Goal: Task Accomplishment & Management: Manage account settings

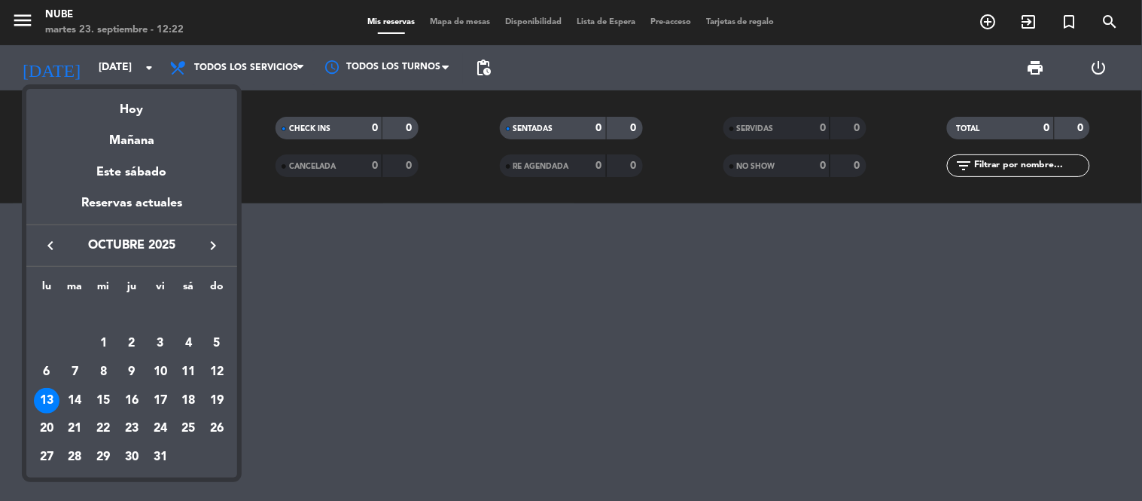
click at [456, 344] on div at bounding box center [571, 250] width 1142 height 501
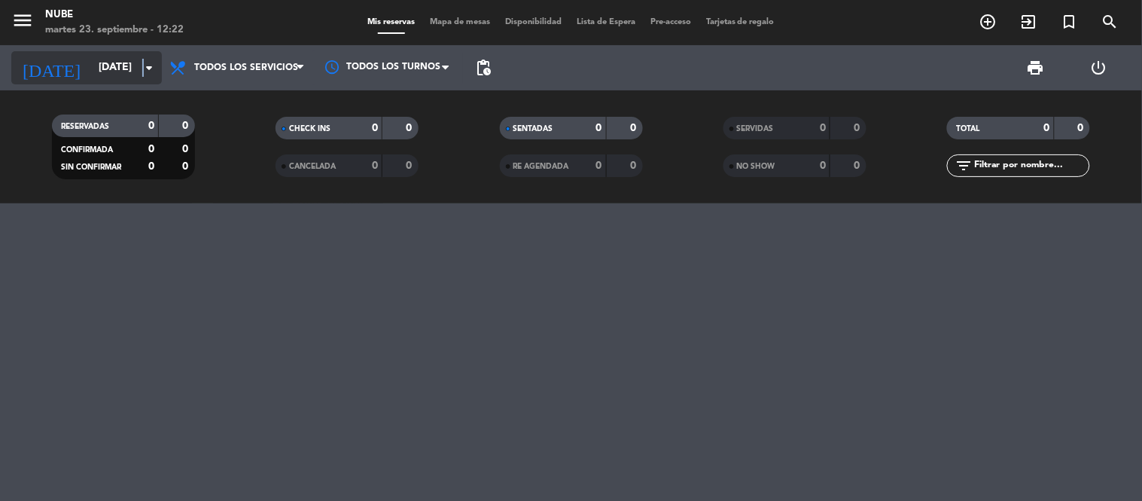
click at [144, 65] on icon "arrow_drop_down" at bounding box center [149, 68] width 18 height 18
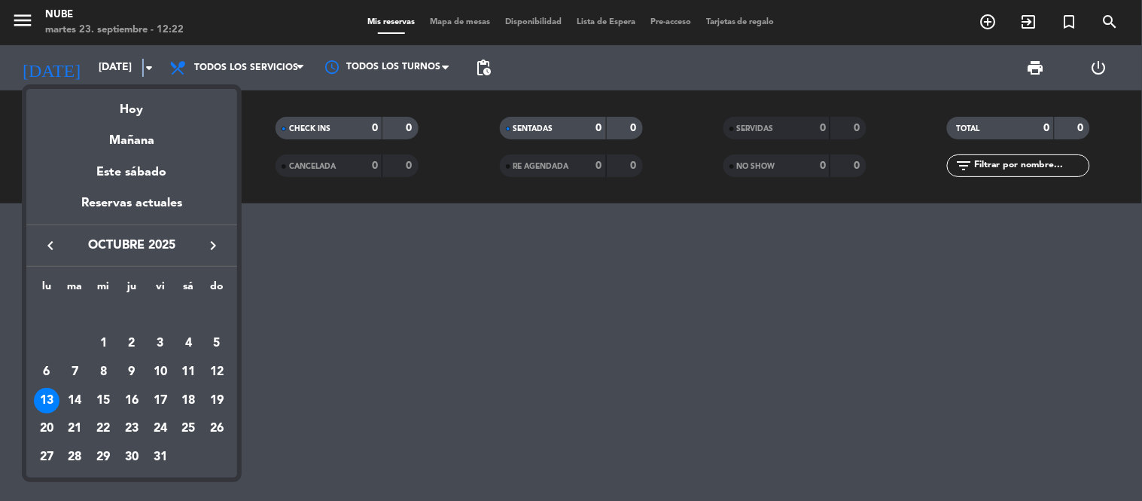
click at [40, 247] on button "keyboard_arrow_left" at bounding box center [50, 246] width 27 height 20
click at [74, 423] on div "23" at bounding box center [76, 429] width 26 height 26
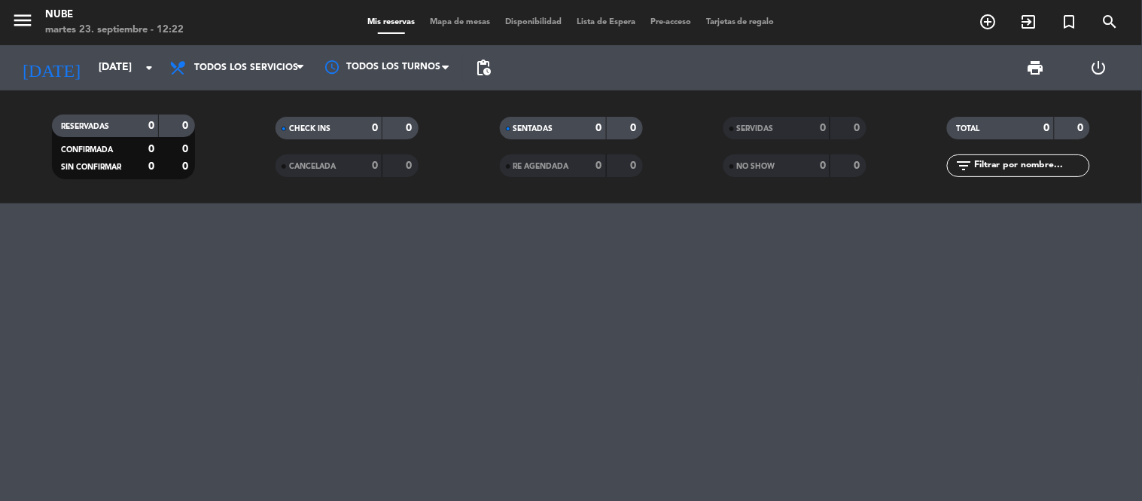
type input "[DATE]"
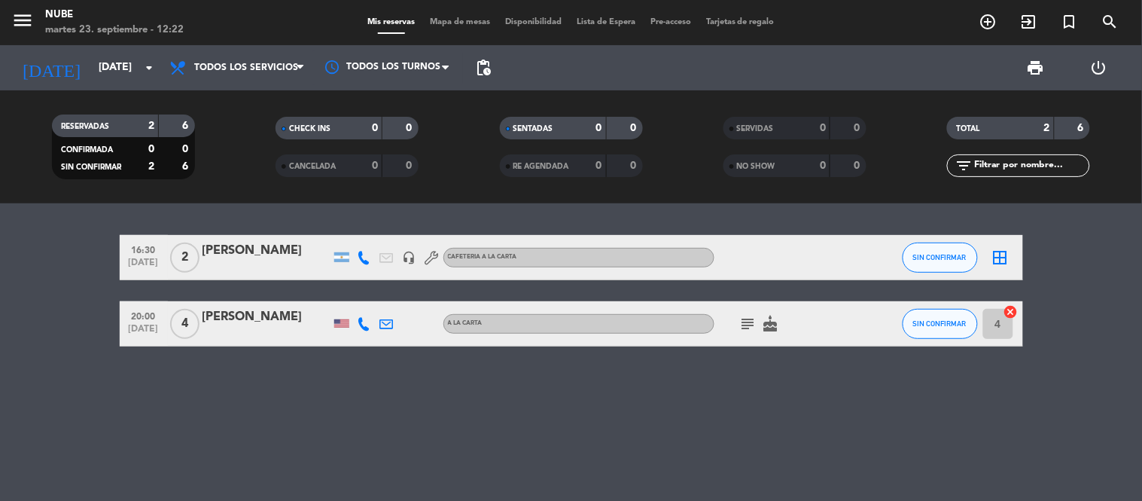
click at [985, 17] on icon "add_circle_outline" at bounding box center [989, 22] width 18 height 18
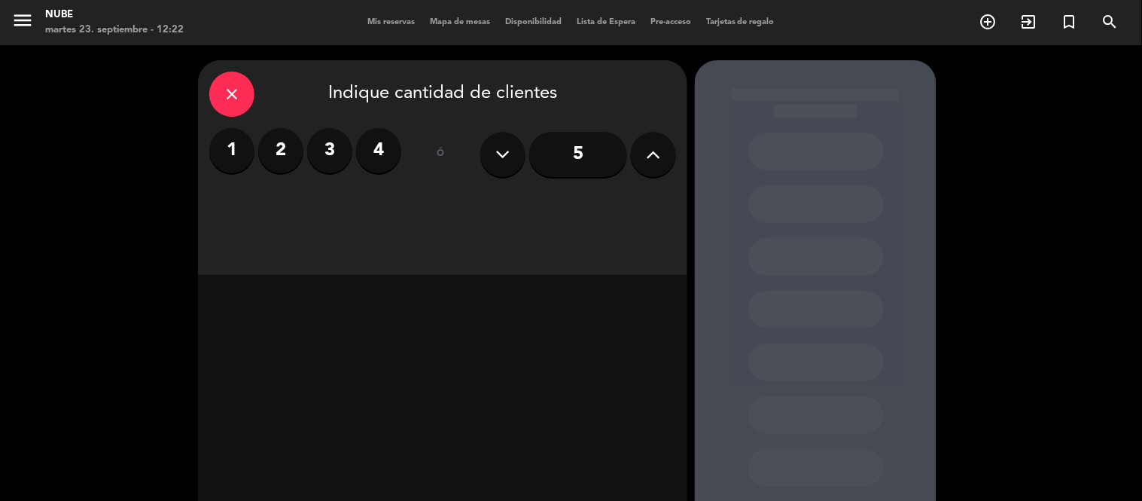
click at [653, 156] on icon at bounding box center [654, 154] width 14 height 23
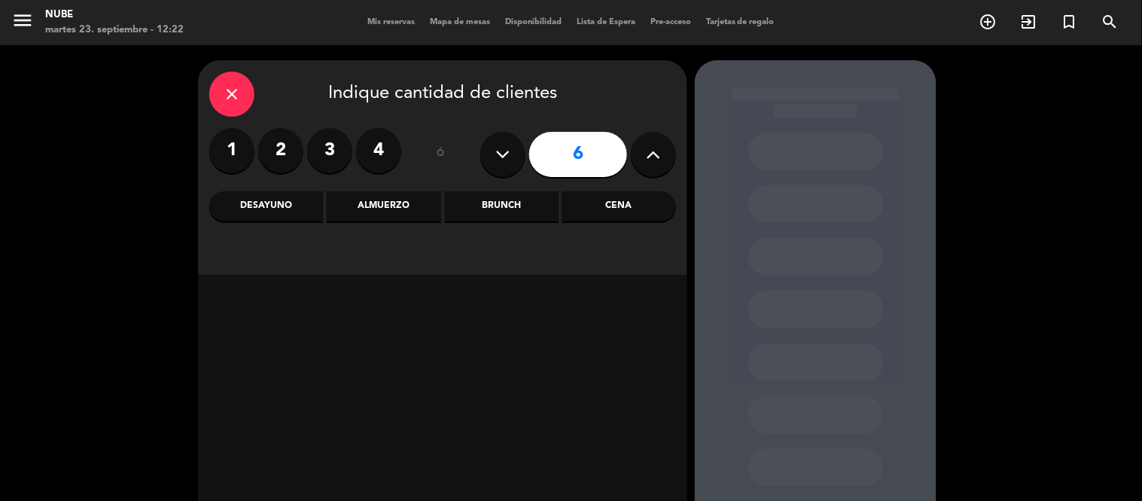
click at [653, 156] on icon at bounding box center [654, 154] width 14 height 23
type input "10"
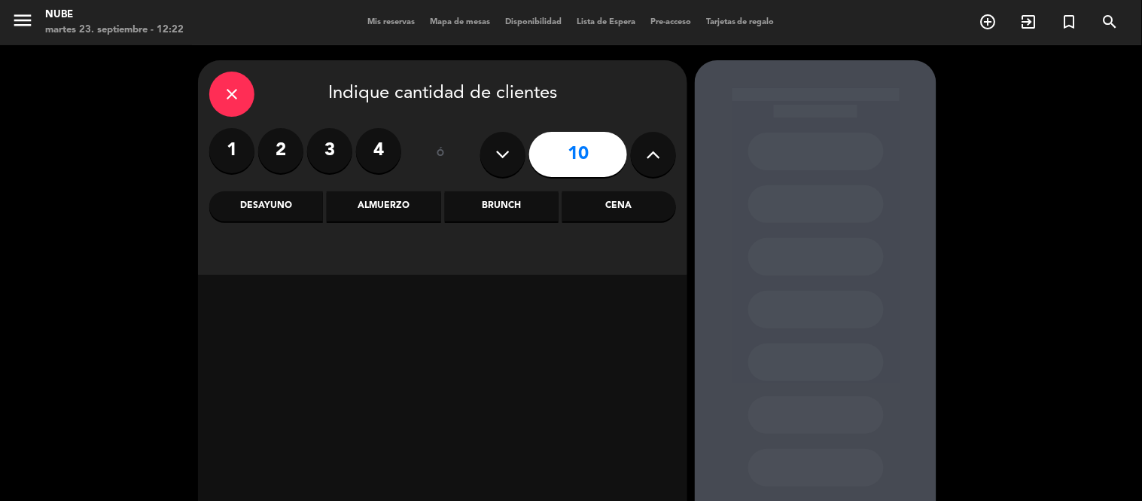
click at [630, 205] on div "Cena" at bounding box center [620, 206] width 114 height 30
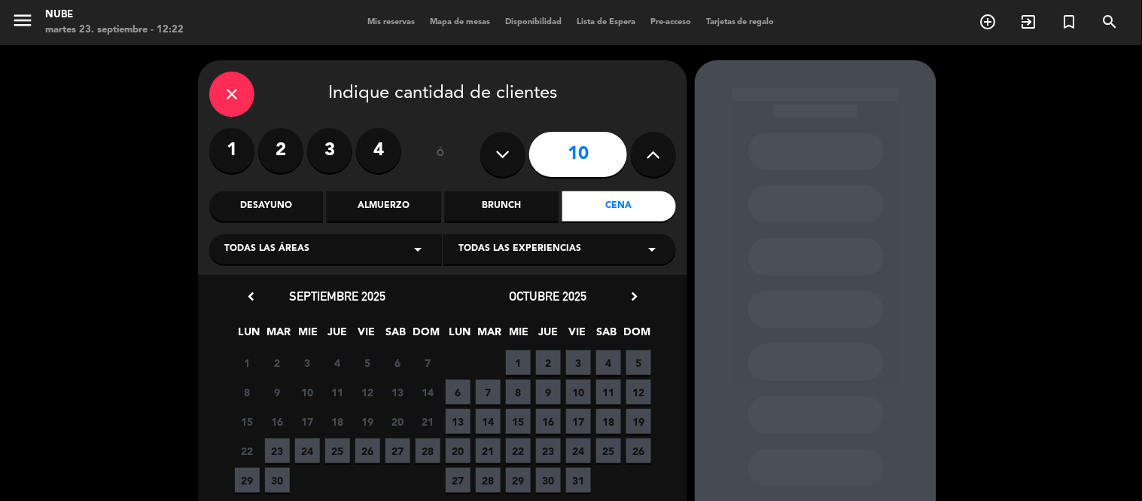
click at [273, 449] on span "23" at bounding box center [277, 450] width 25 height 25
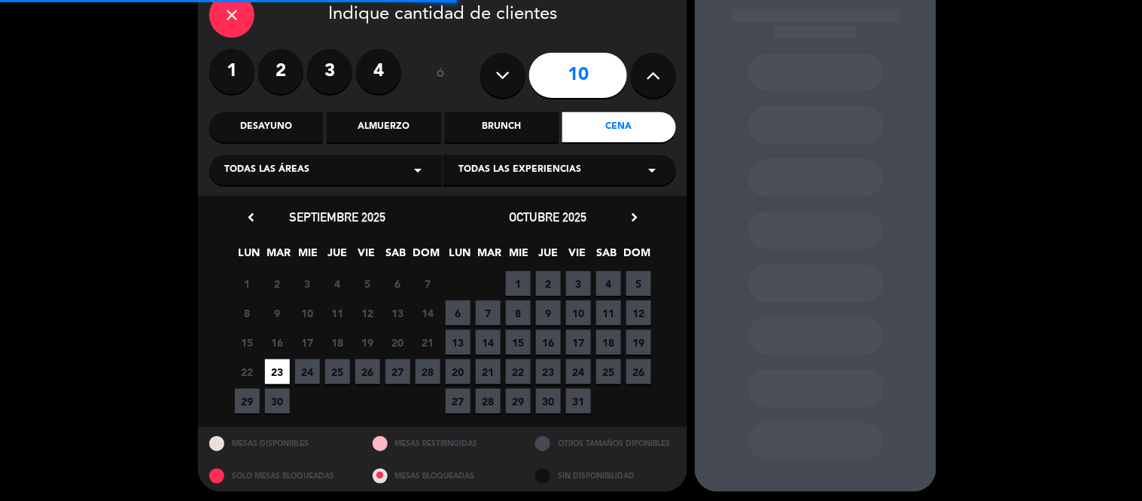
scroll to position [84, 0]
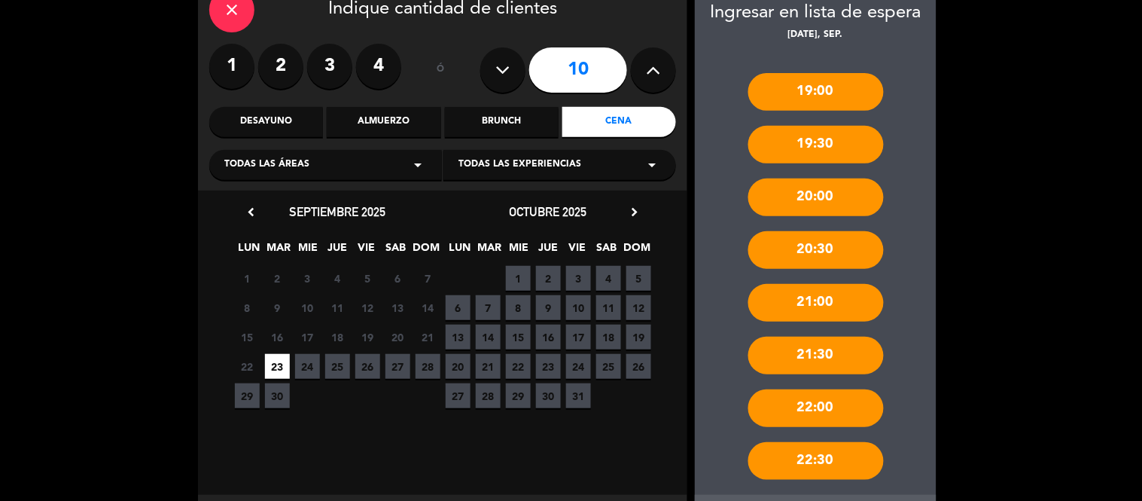
click at [831, 143] on div "19:30" at bounding box center [817, 145] width 136 height 38
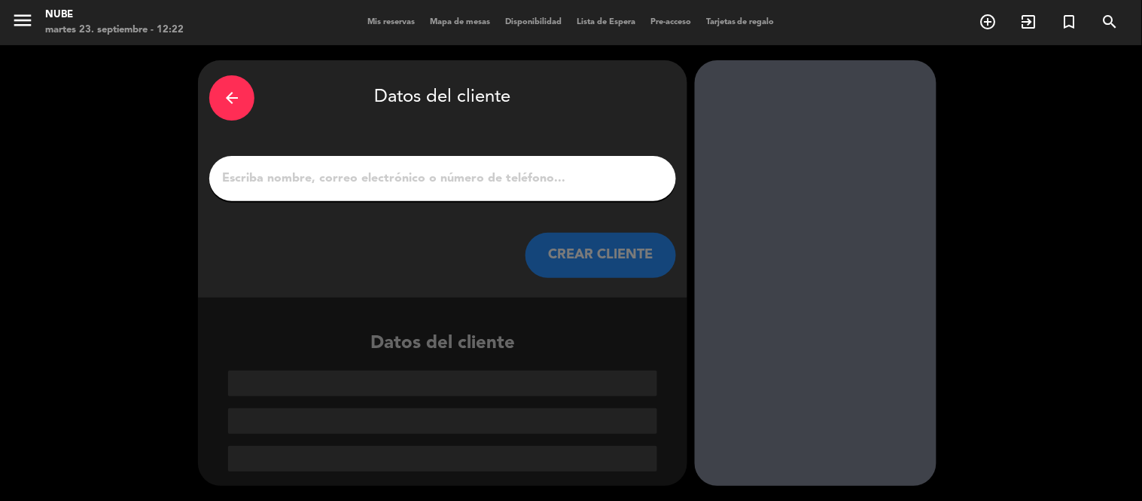
click at [407, 168] on input "1" at bounding box center [443, 178] width 444 height 21
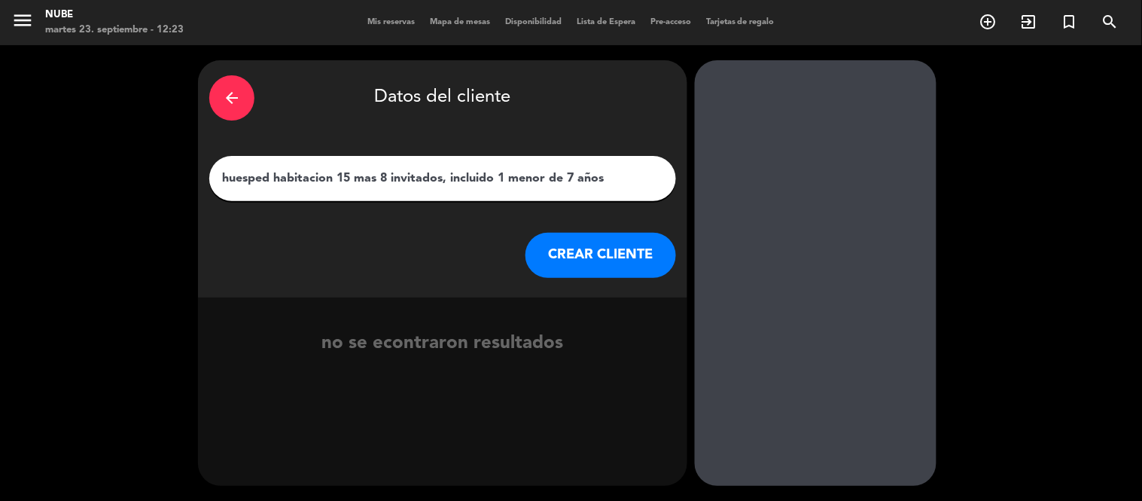
type input "huesped habitacion 15 mas 8 invitados, incluido 1 menor de 7 años"
click at [571, 254] on button "CREAR CLIENTE" at bounding box center [601, 255] width 151 height 45
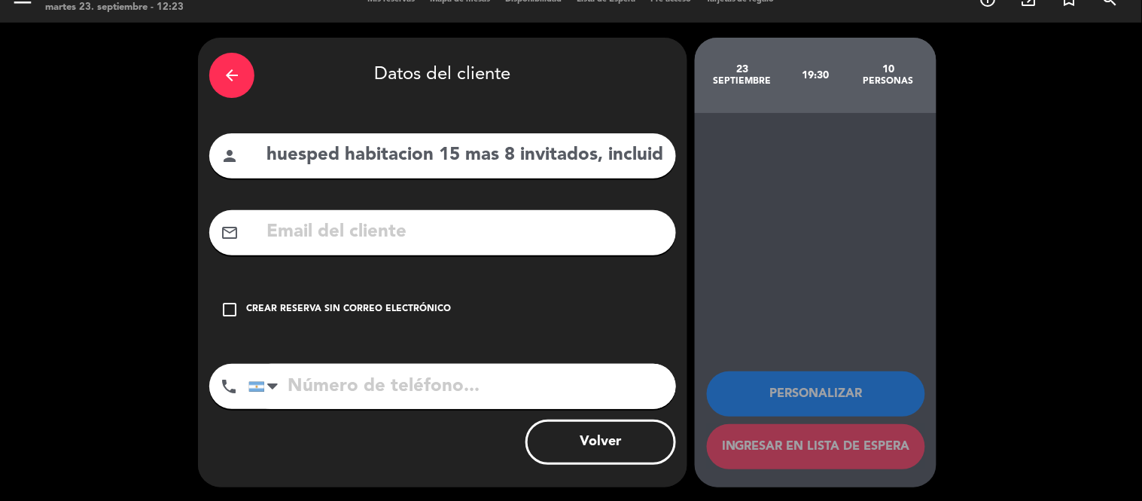
scroll to position [23, 0]
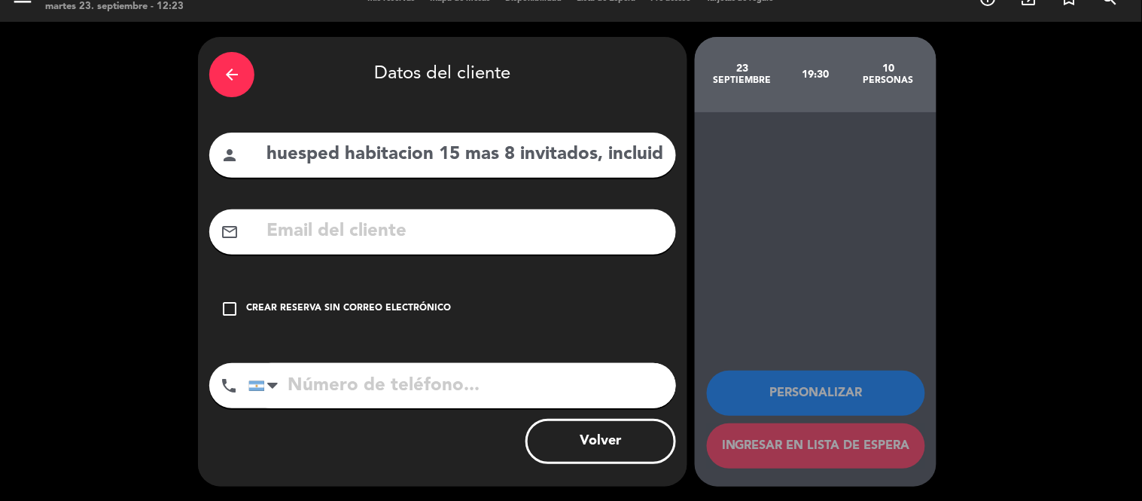
click at [231, 309] on icon "check_box_outline_blank" at bounding box center [230, 309] width 18 height 18
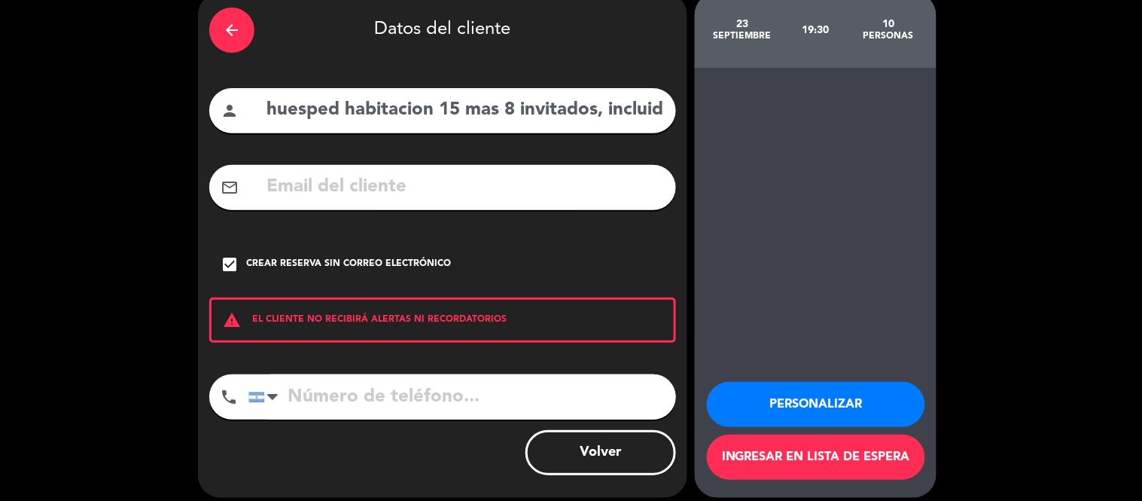
scroll to position [79, 0]
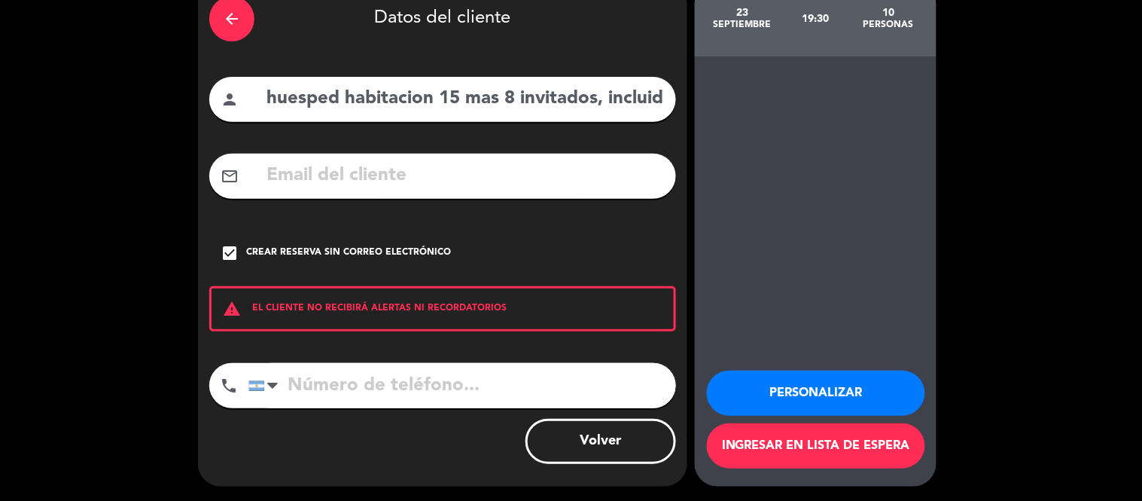
click at [838, 393] on button "Personalizar" at bounding box center [816, 392] width 218 height 45
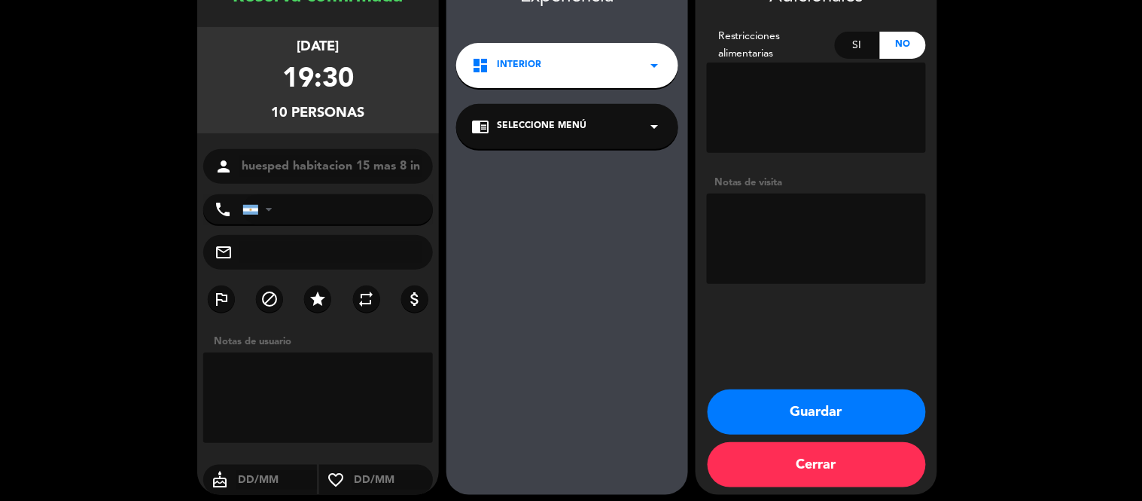
scroll to position [101, 0]
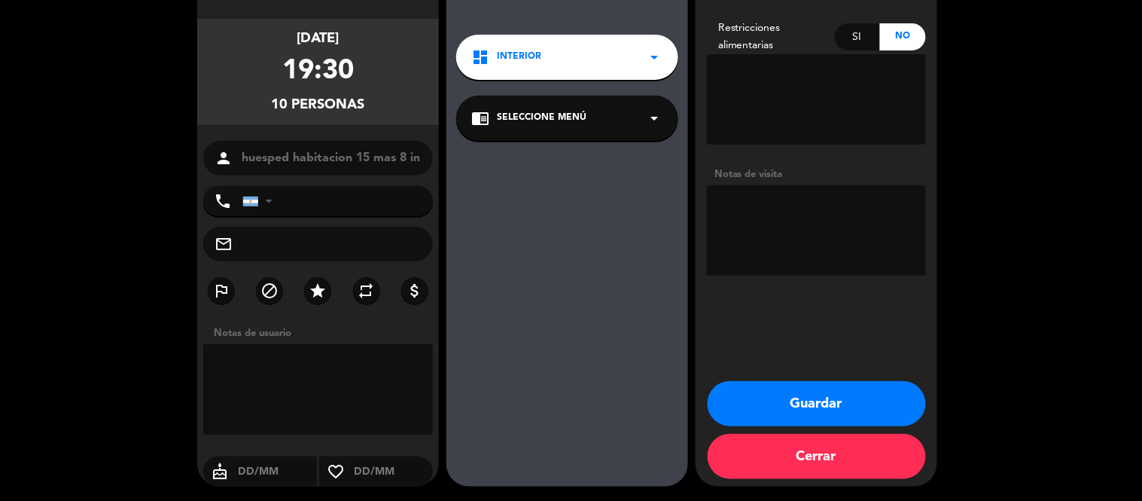
click at [755, 222] on textarea at bounding box center [816, 230] width 219 height 90
type textarea "solicitan mesa dentro"
click at [880, 467] on button "Cerrar" at bounding box center [817, 456] width 218 height 45
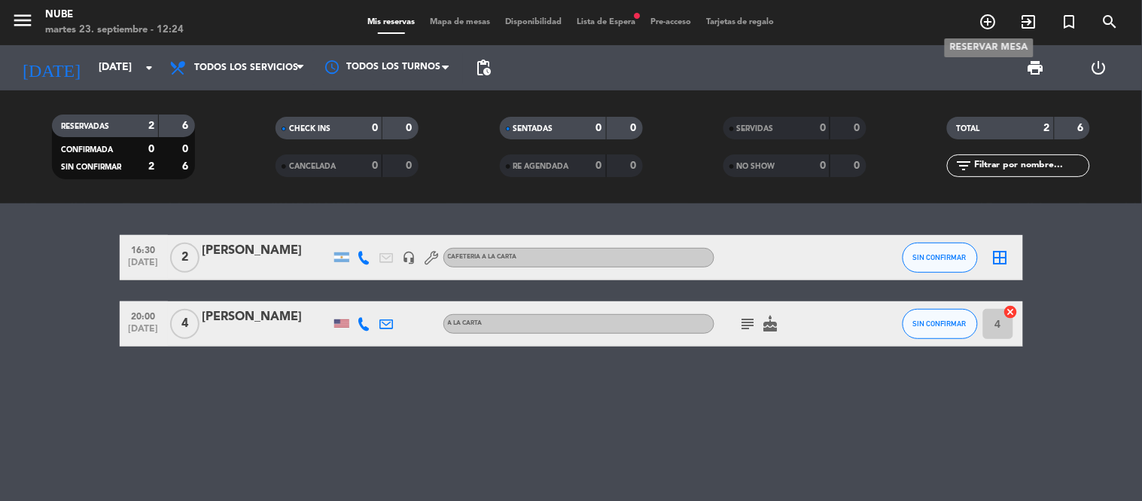
click at [985, 19] on icon "add_circle_outline" at bounding box center [989, 22] width 18 height 18
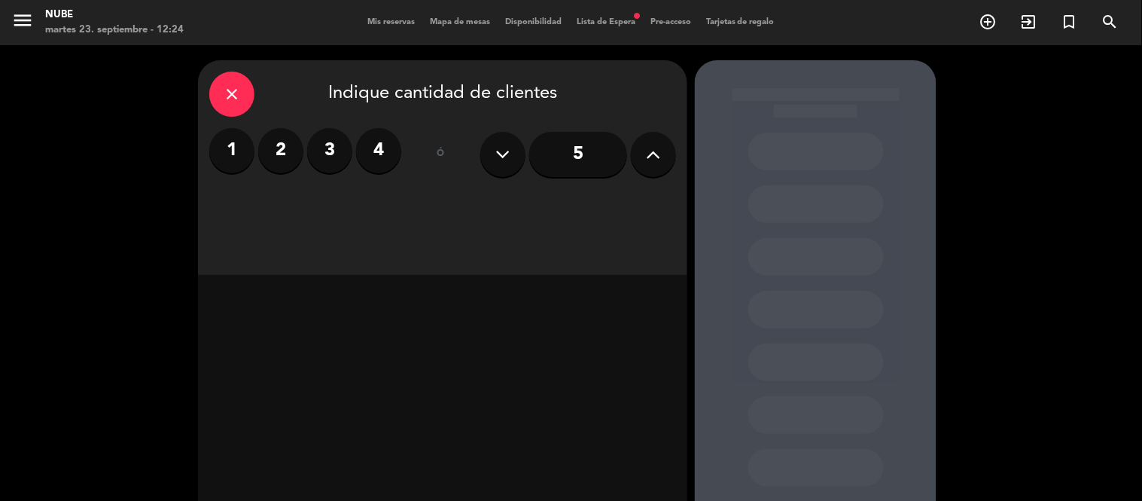
click at [652, 154] on icon at bounding box center [654, 154] width 14 height 23
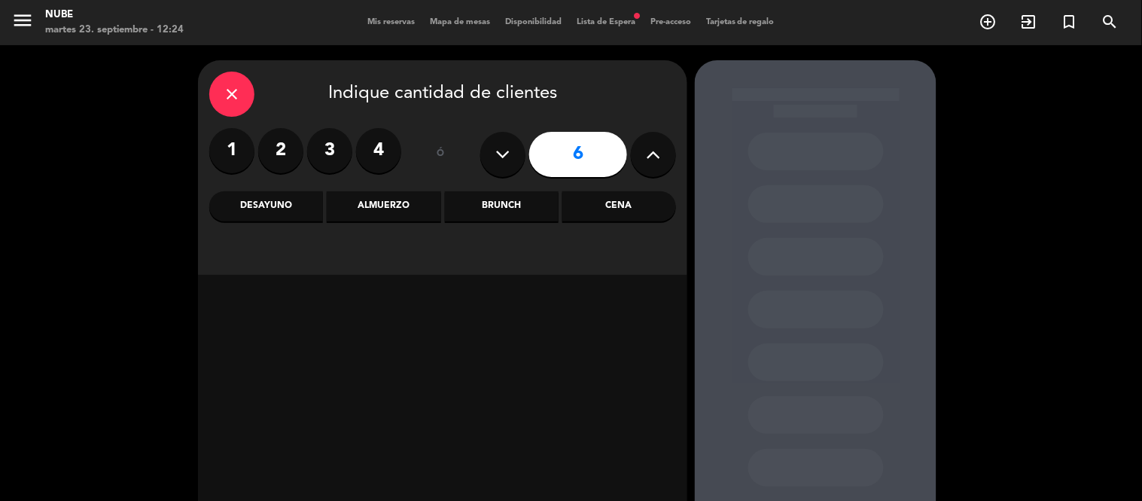
click at [652, 154] on icon at bounding box center [654, 154] width 14 height 23
click at [652, 153] on icon at bounding box center [654, 154] width 14 height 23
type input "10"
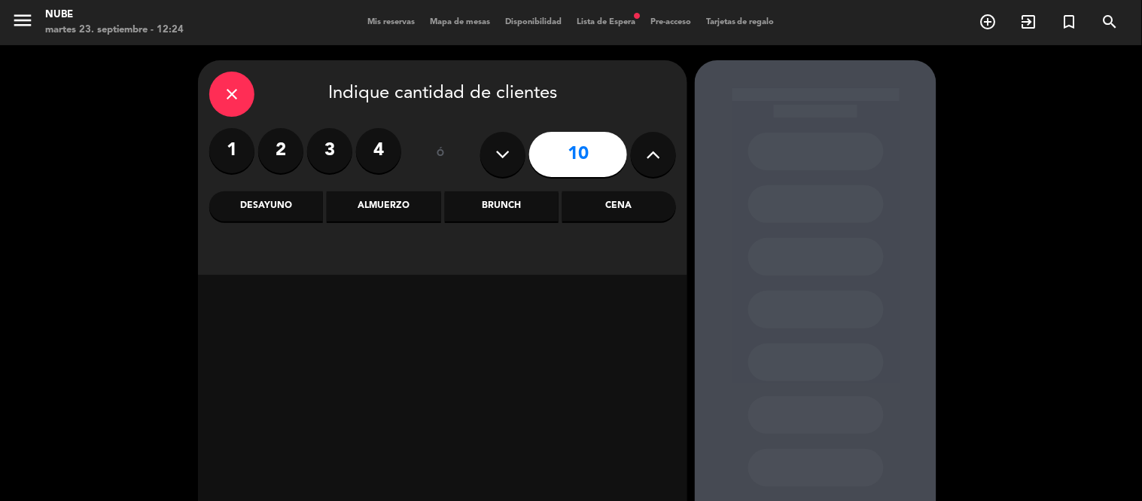
click at [628, 198] on div "Cena" at bounding box center [620, 206] width 114 height 30
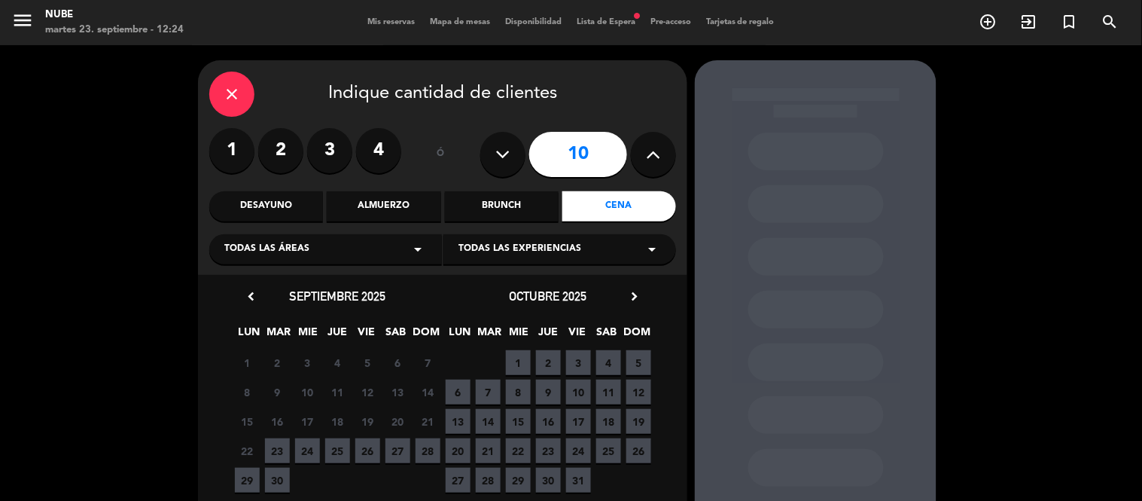
click at [274, 452] on span "23" at bounding box center [277, 450] width 25 height 25
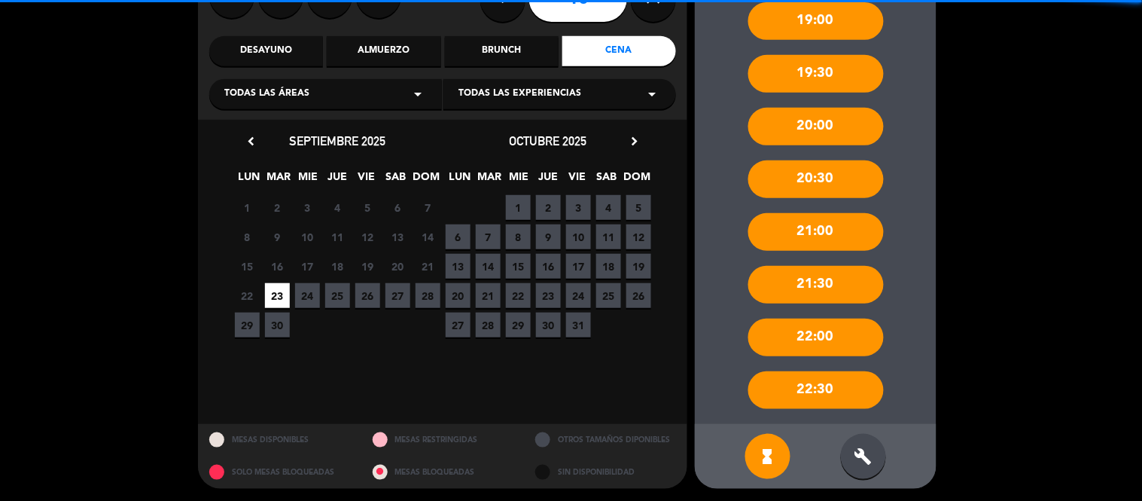
scroll to position [157, 0]
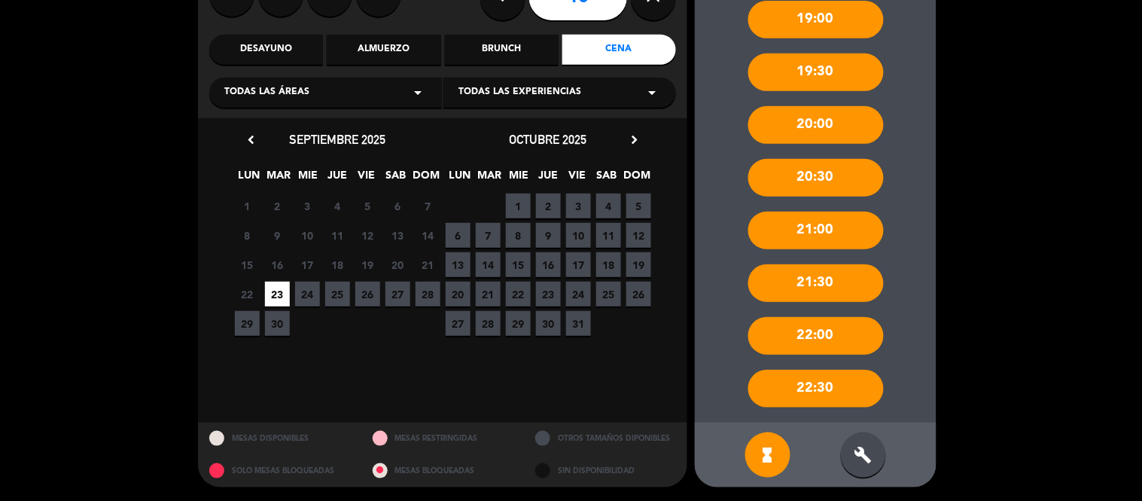
click at [822, 54] on div "19:30" at bounding box center [817, 72] width 136 height 38
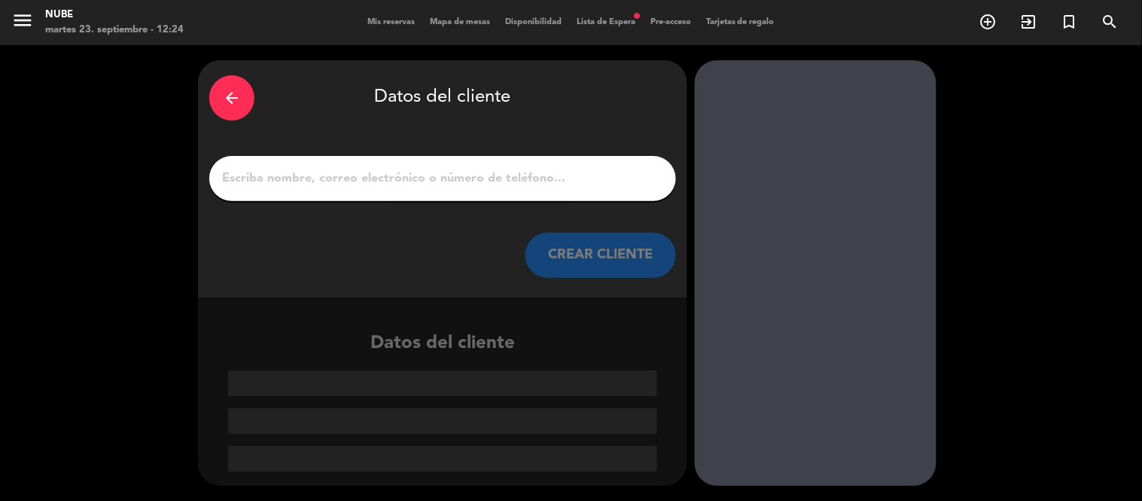
scroll to position [0, 0]
click at [501, 179] on input "1" at bounding box center [443, 178] width 444 height 21
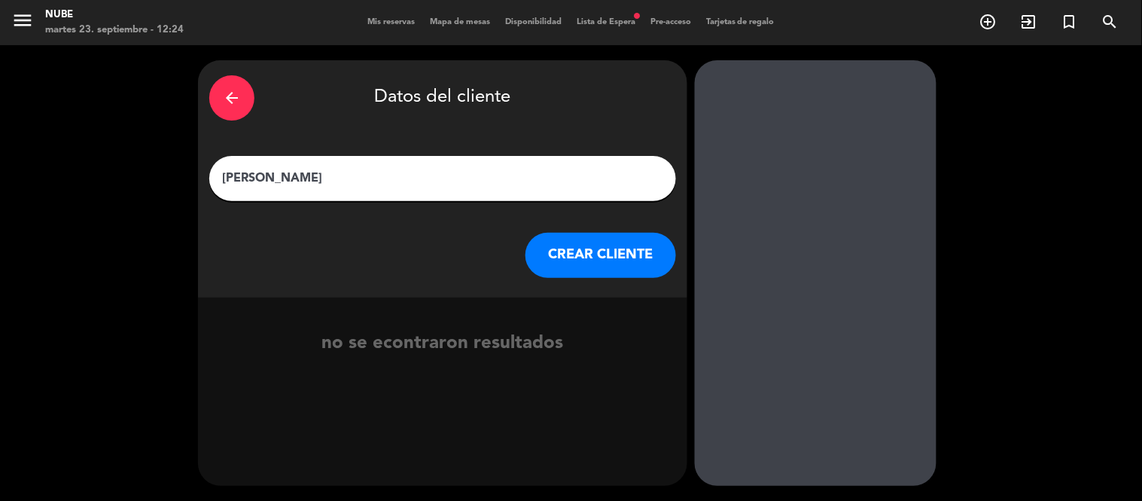
click at [268, 178] on input "[PERSON_NAME]" at bounding box center [443, 178] width 444 height 21
type input "[PERSON_NAME]"
click at [642, 252] on button "CREAR CLIENTE" at bounding box center [601, 255] width 151 height 45
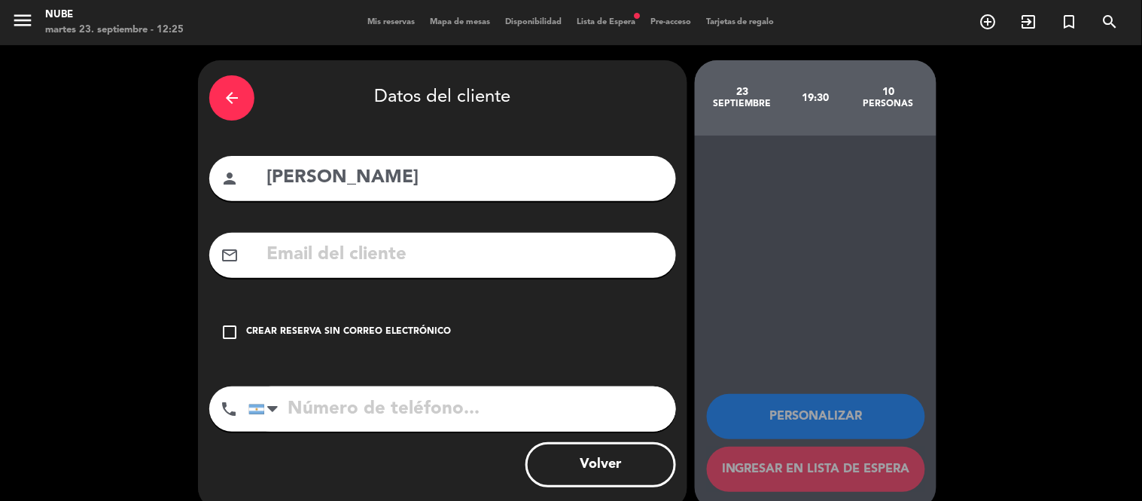
click at [219, 329] on div "check_box_outline_blank Crear reserva sin correo electrónico" at bounding box center [442, 331] width 467 height 45
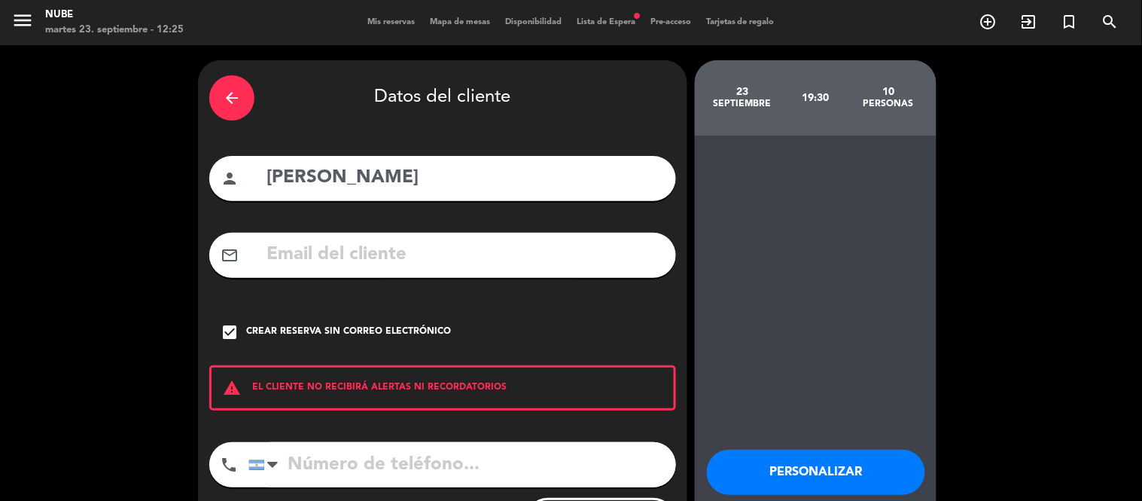
scroll to position [79, 0]
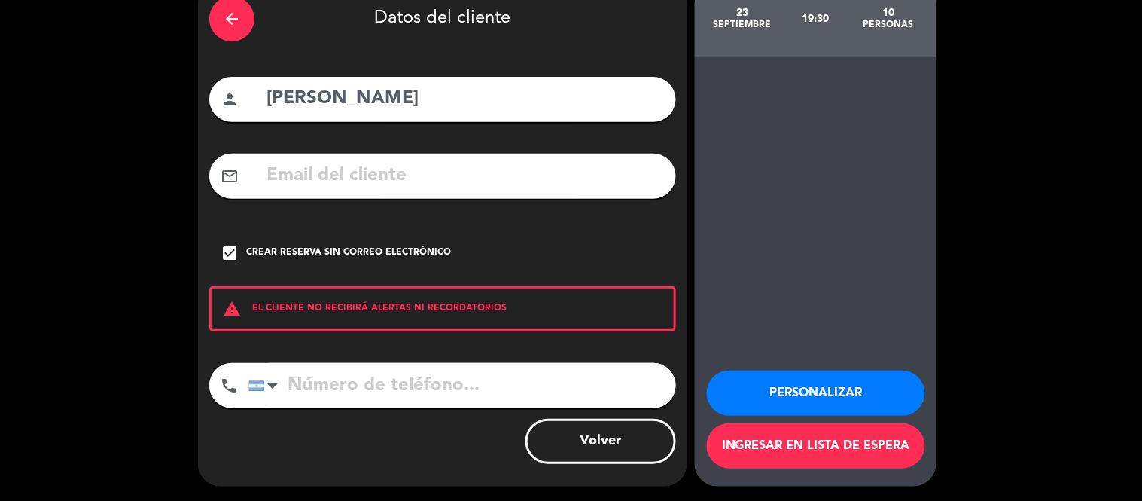
click at [874, 381] on button "Personalizar" at bounding box center [816, 392] width 218 height 45
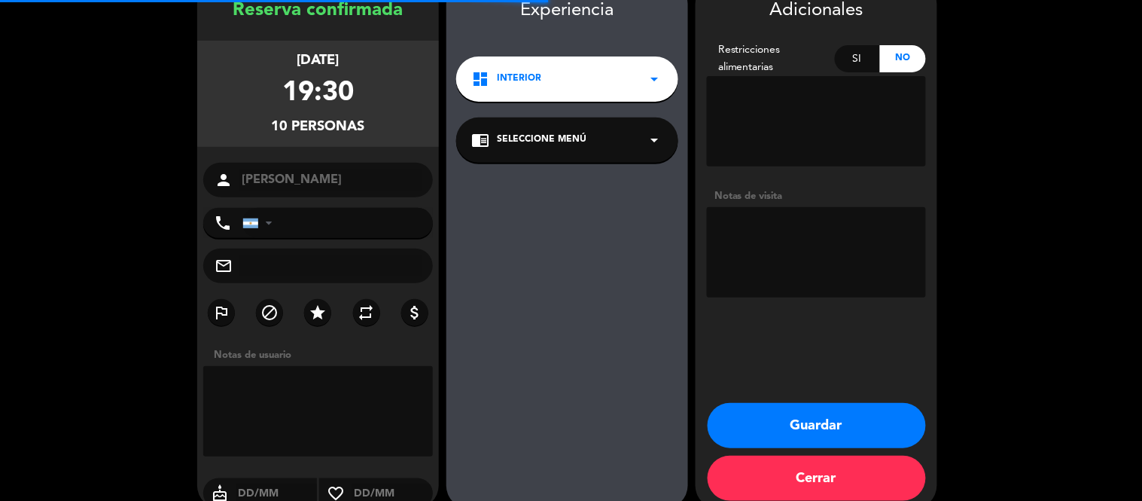
scroll to position [60, 0]
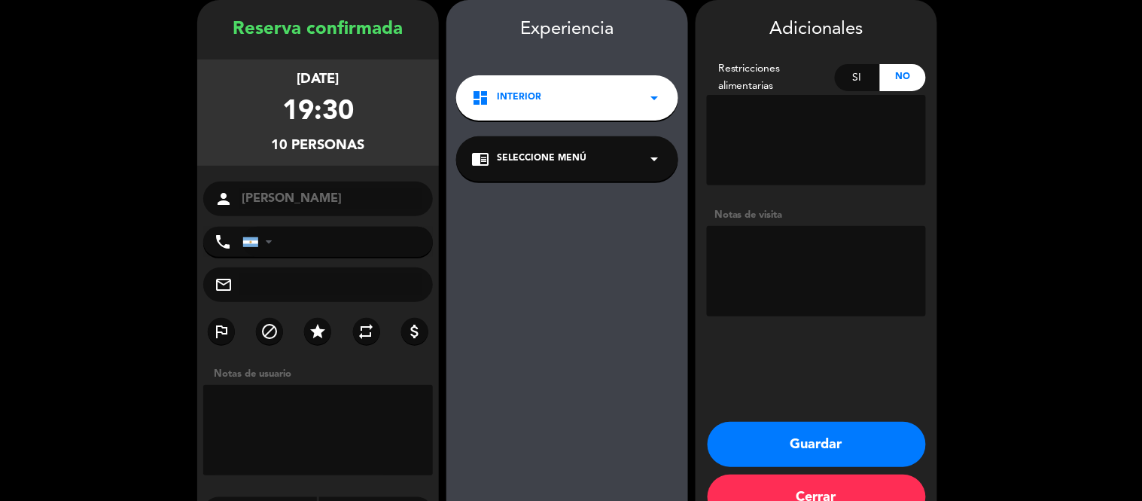
click at [794, 266] on textarea at bounding box center [816, 271] width 219 height 90
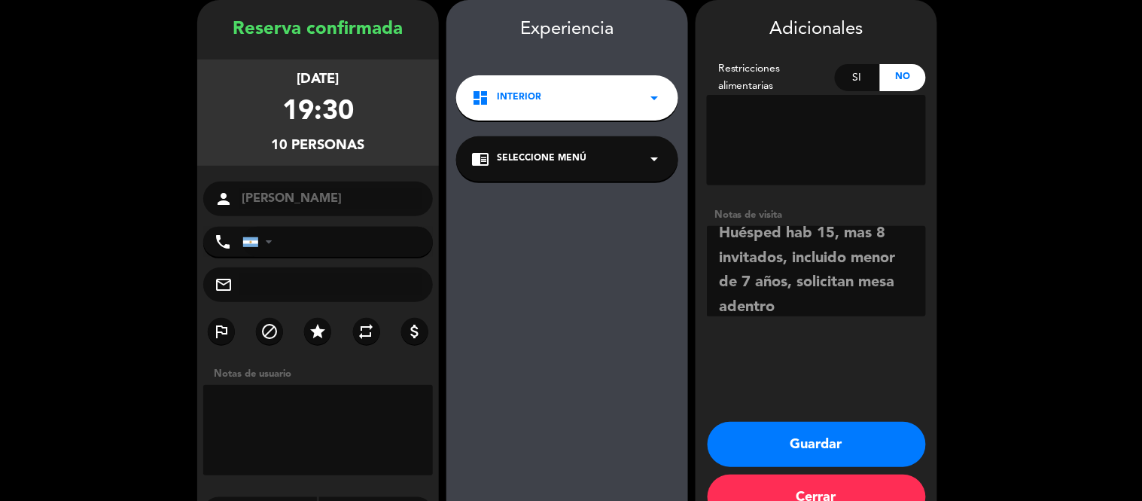
scroll to position [8, 0]
click at [815, 230] on textarea at bounding box center [816, 271] width 219 height 90
click at [872, 235] on textarea at bounding box center [816, 271] width 219 height 90
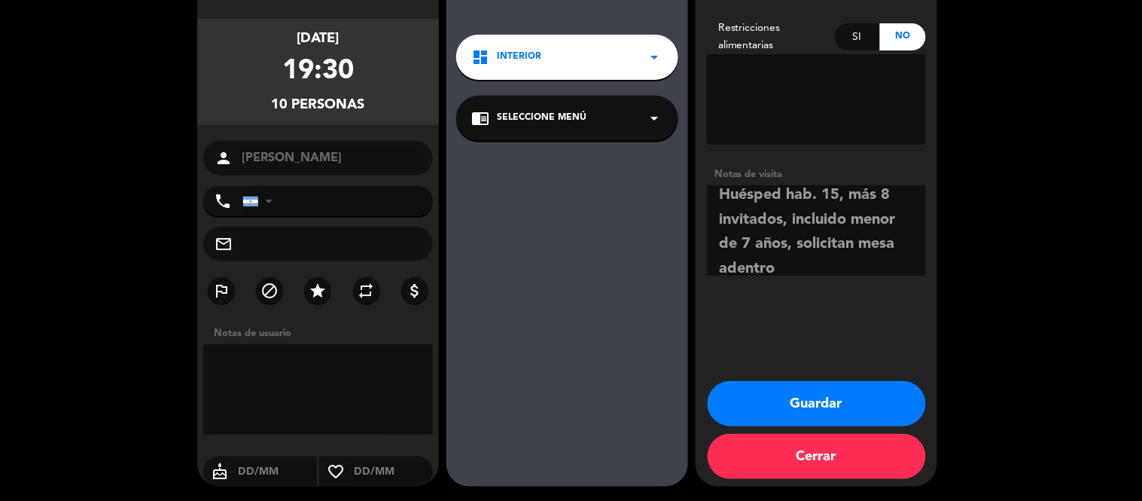
type textarea "Huésped hab. 15, más 8 invitados, incluido menor de 7 años, solicitan mesa aden…"
click at [839, 407] on button "Guardar" at bounding box center [817, 403] width 218 height 45
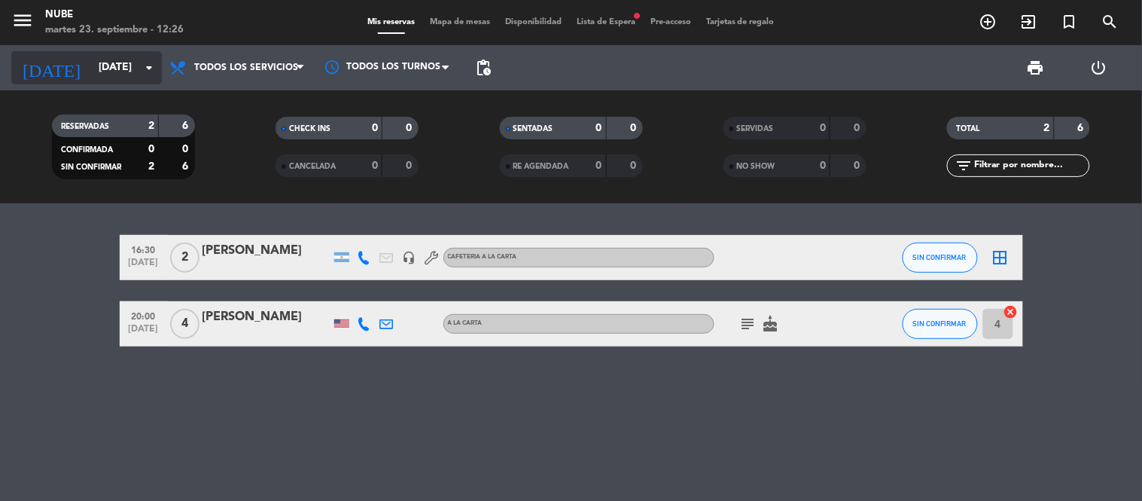
click at [154, 69] on icon "arrow_drop_down" at bounding box center [149, 68] width 18 height 18
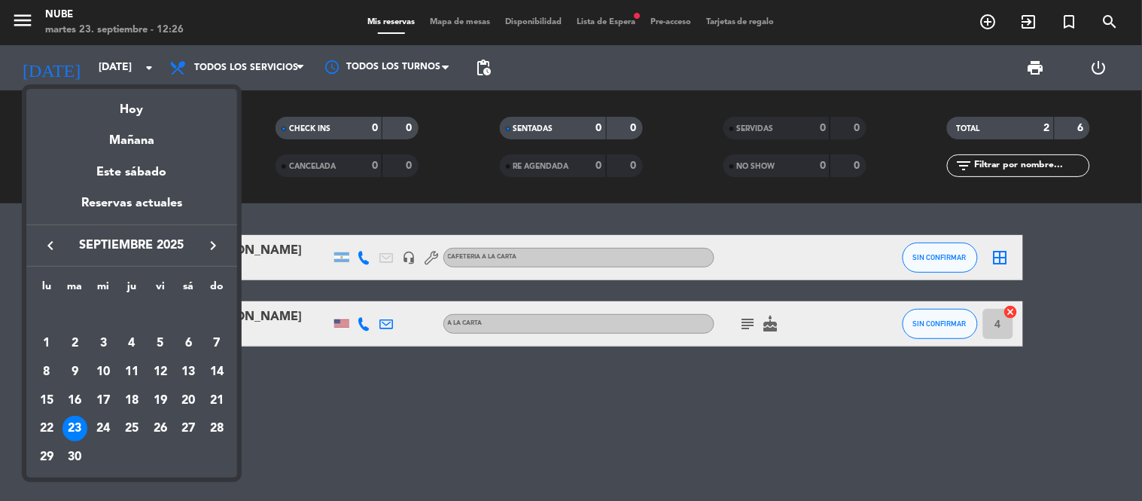
click at [66, 425] on div "23" at bounding box center [76, 429] width 26 height 26
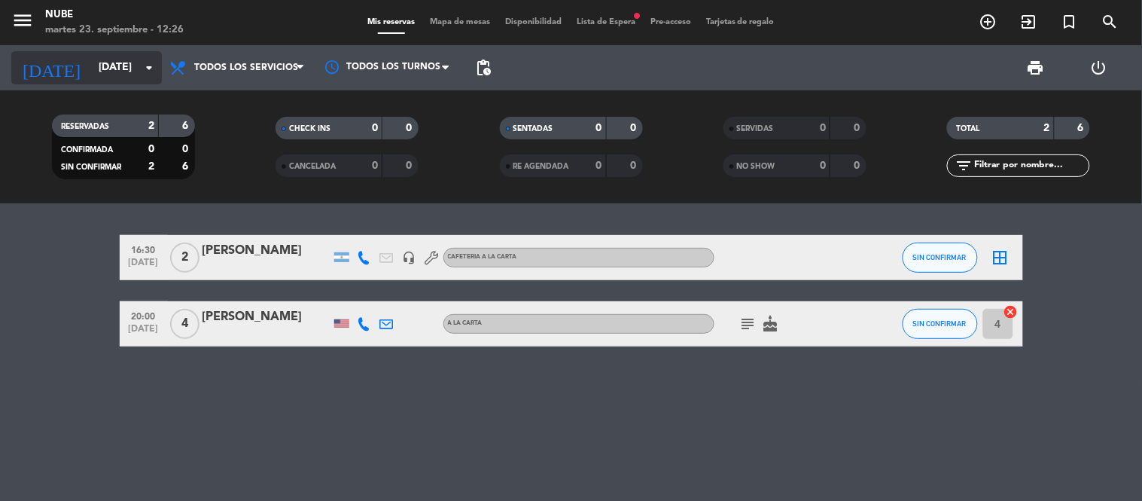
click at [145, 70] on icon "arrow_drop_down" at bounding box center [149, 68] width 18 height 18
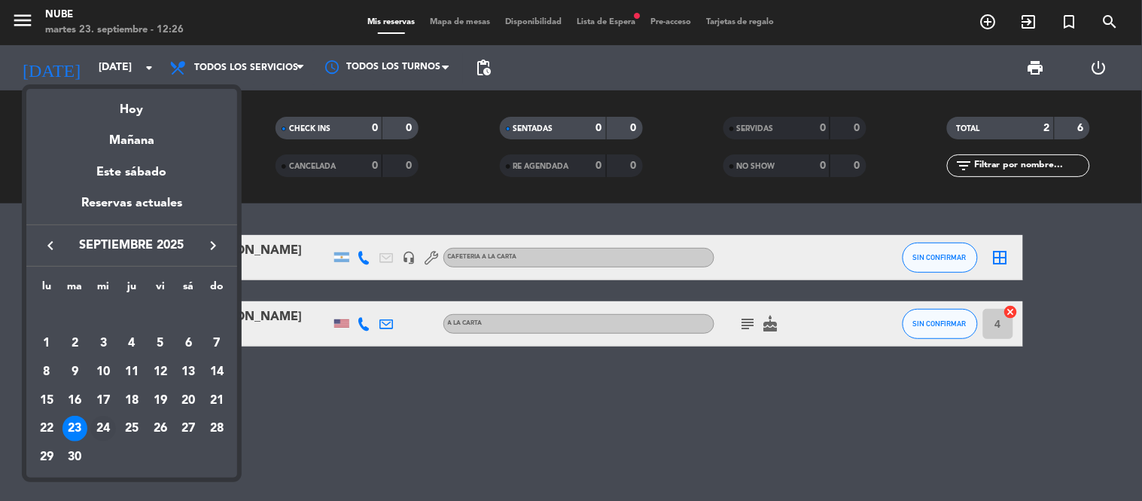
click at [108, 423] on div "24" at bounding box center [103, 429] width 26 height 26
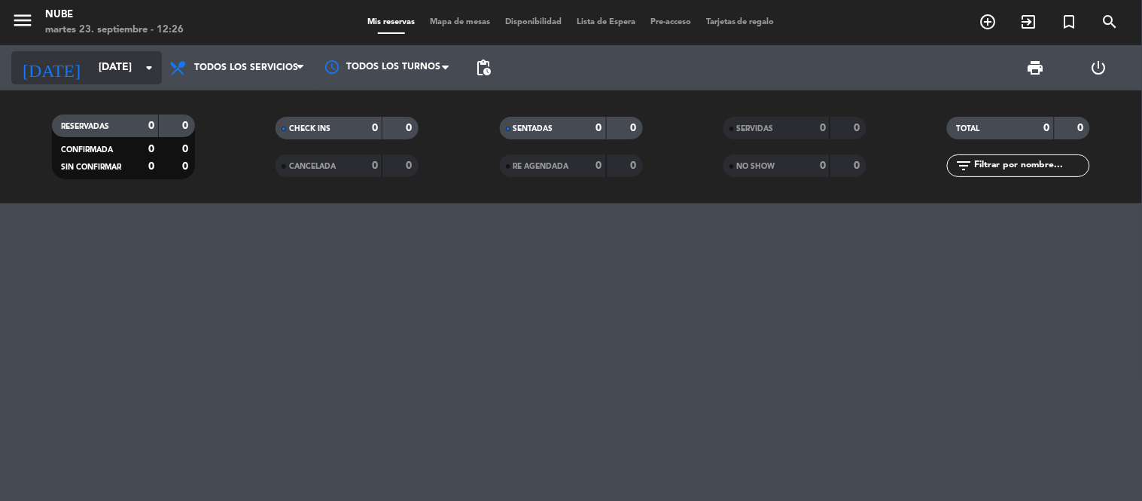
click at [140, 62] on icon "arrow_drop_down" at bounding box center [149, 68] width 18 height 18
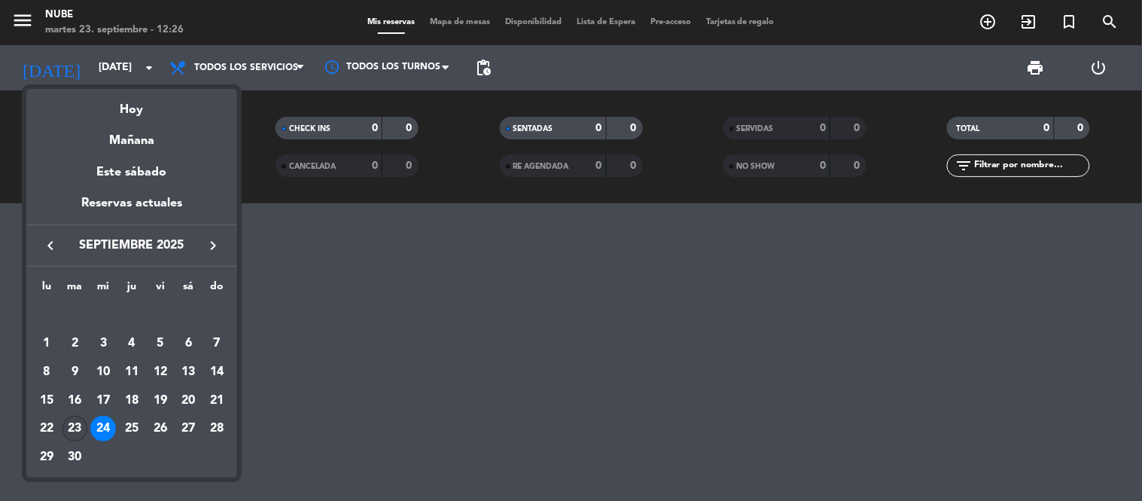
click at [74, 425] on div "23" at bounding box center [76, 429] width 26 height 26
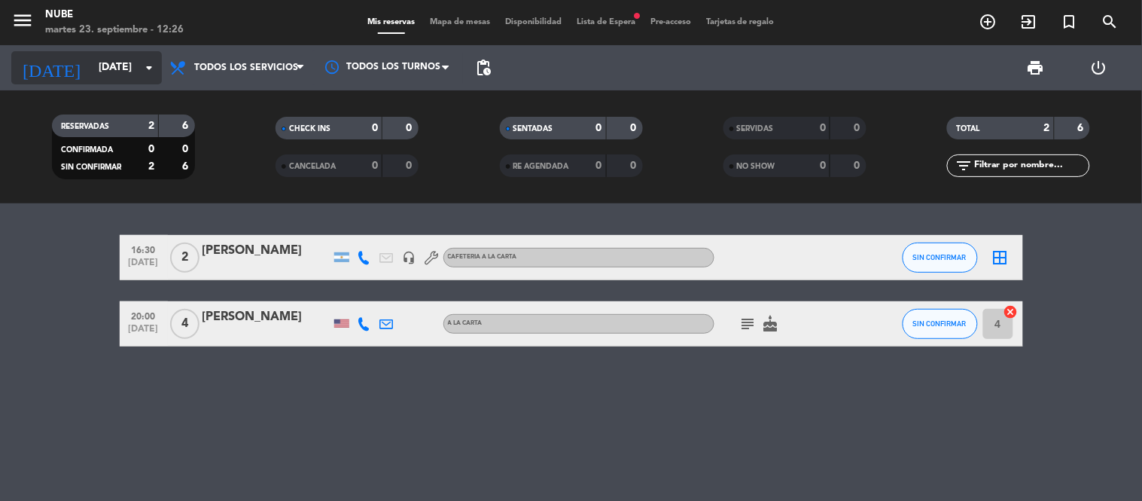
click at [144, 66] on icon "arrow_drop_down" at bounding box center [149, 68] width 18 height 18
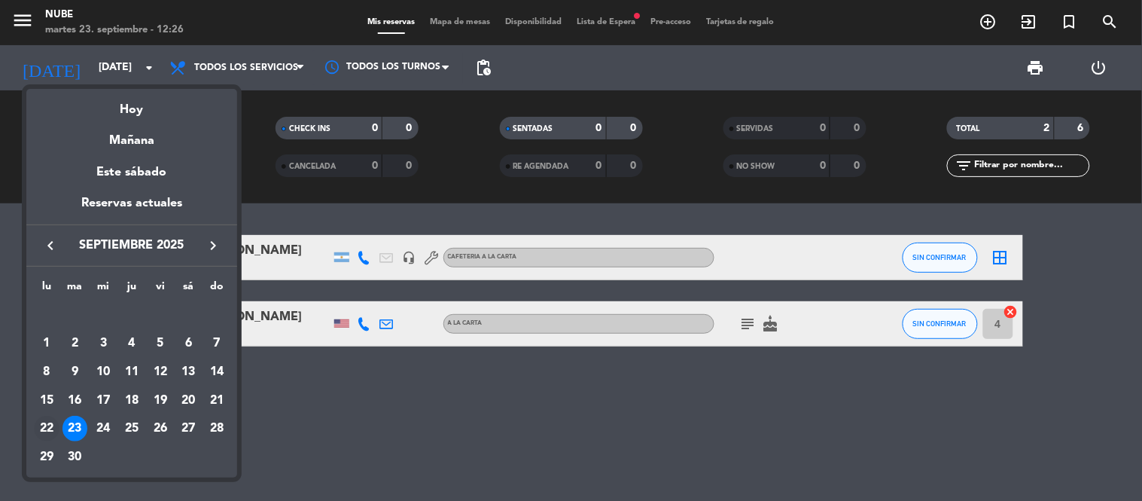
click at [47, 428] on div "22" at bounding box center [47, 429] width 26 height 26
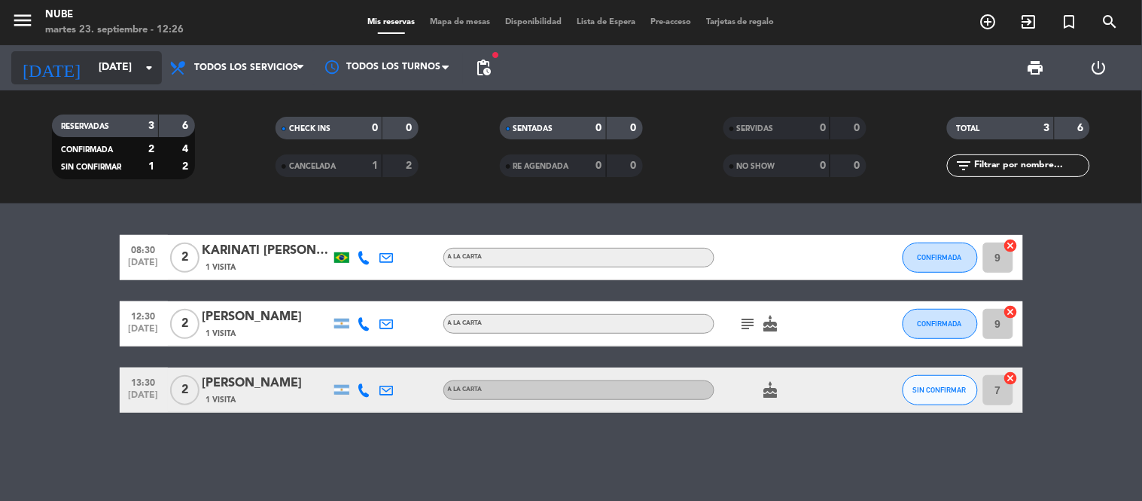
click at [151, 63] on icon "arrow_drop_down" at bounding box center [149, 68] width 18 height 18
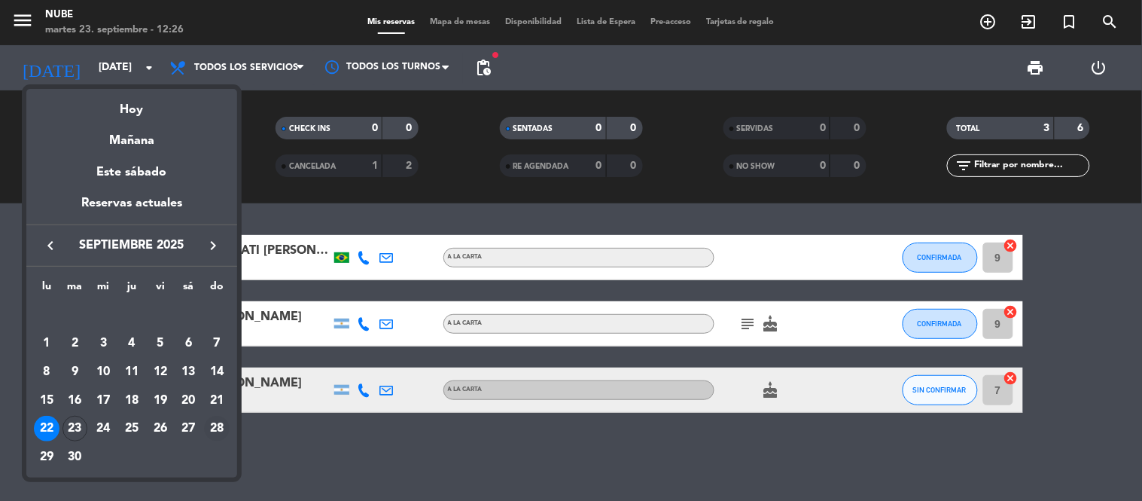
click at [218, 423] on div "28" at bounding box center [217, 429] width 26 height 26
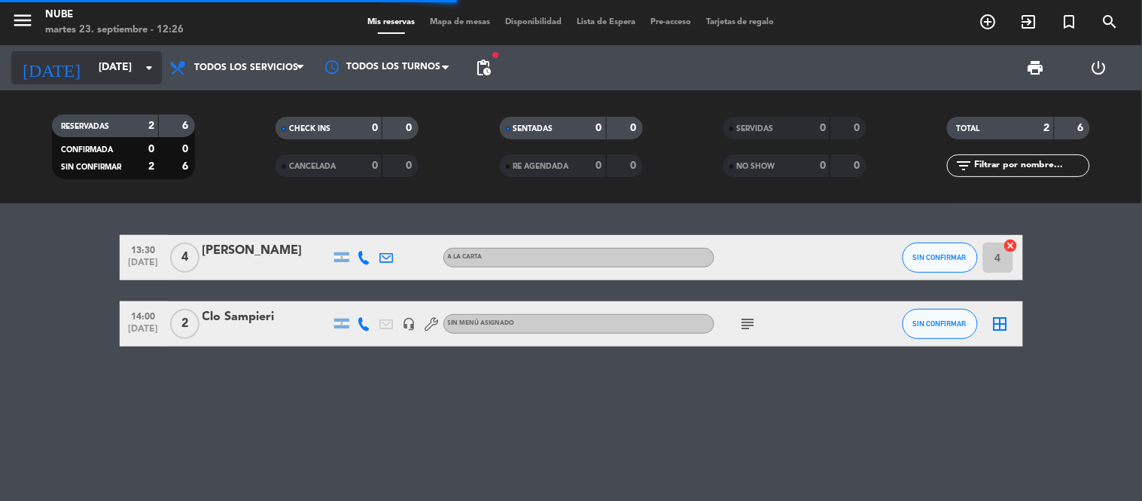
click at [142, 65] on icon "arrow_drop_down" at bounding box center [149, 68] width 18 height 18
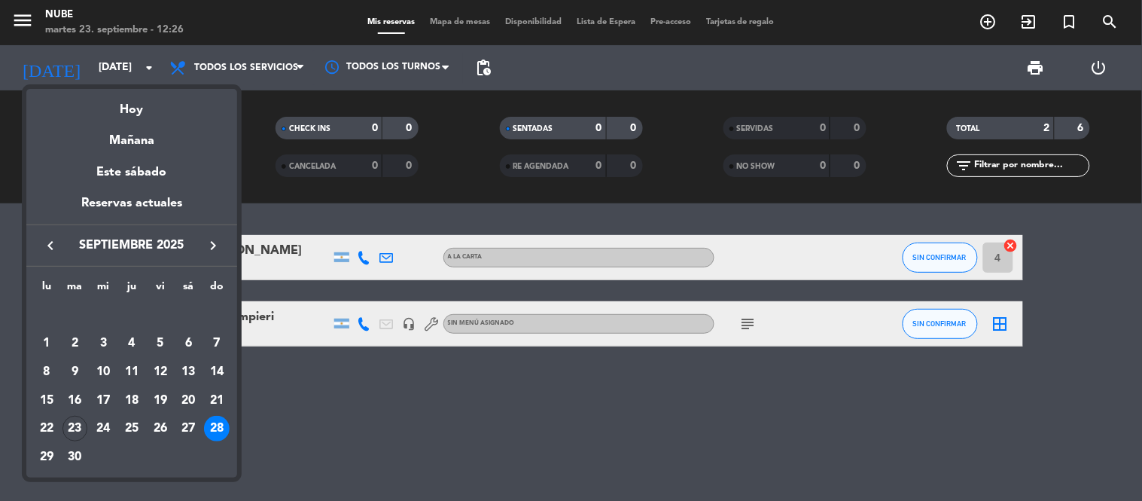
click at [215, 239] on icon "keyboard_arrow_right" at bounding box center [213, 245] width 18 height 18
click at [81, 394] on div "14" at bounding box center [76, 401] width 26 height 26
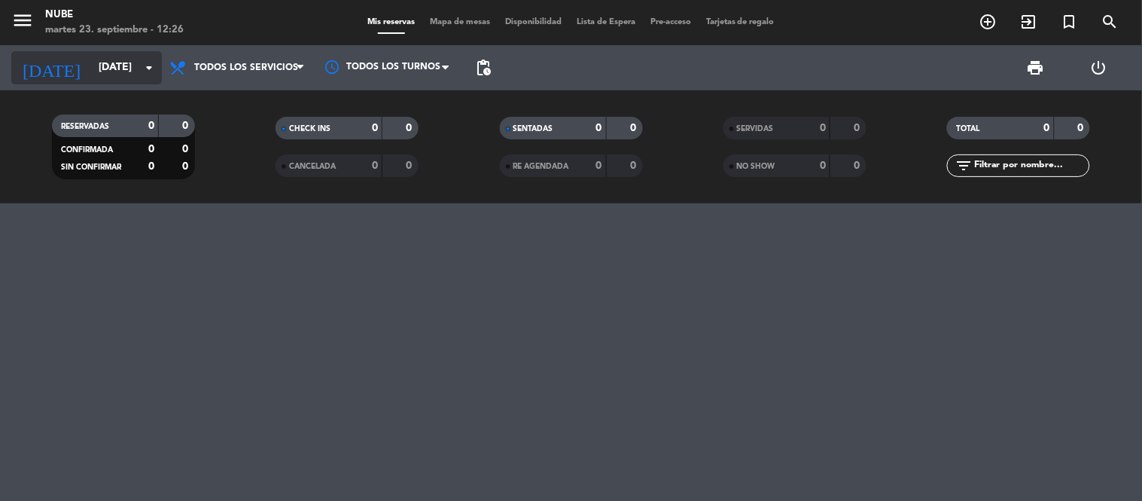
click at [151, 57] on div "[DATE] [DATE] arrow_drop_down" at bounding box center [86, 67] width 151 height 33
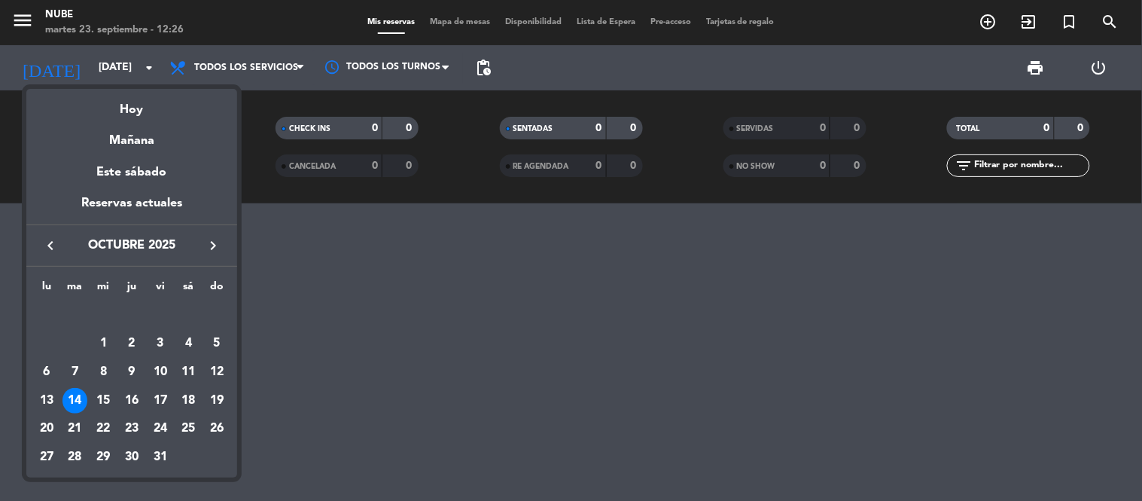
click at [44, 243] on icon "keyboard_arrow_left" at bounding box center [50, 245] width 18 height 18
click at [71, 434] on div "23" at bounding box center [76, 429] width 26 height 26
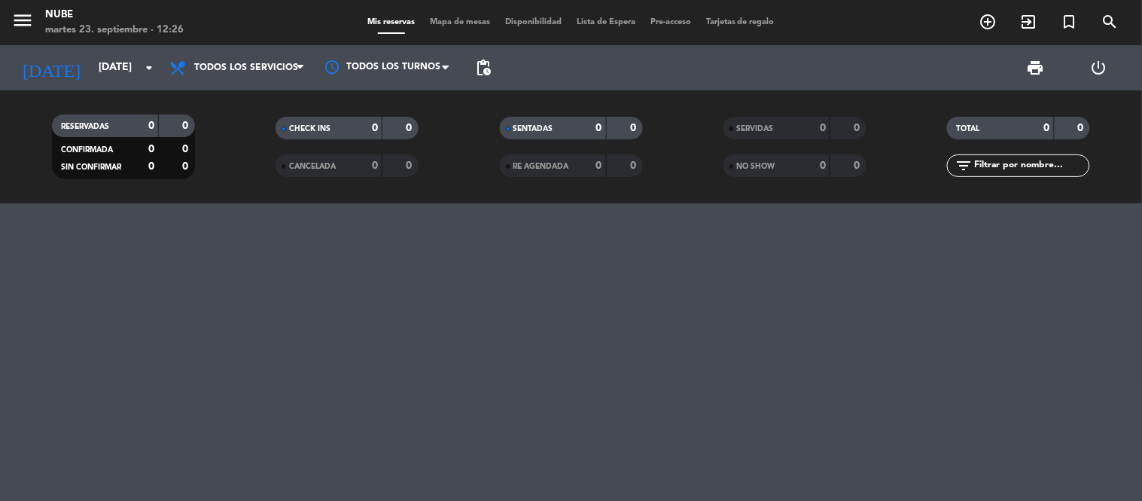
type input "[DATE]"
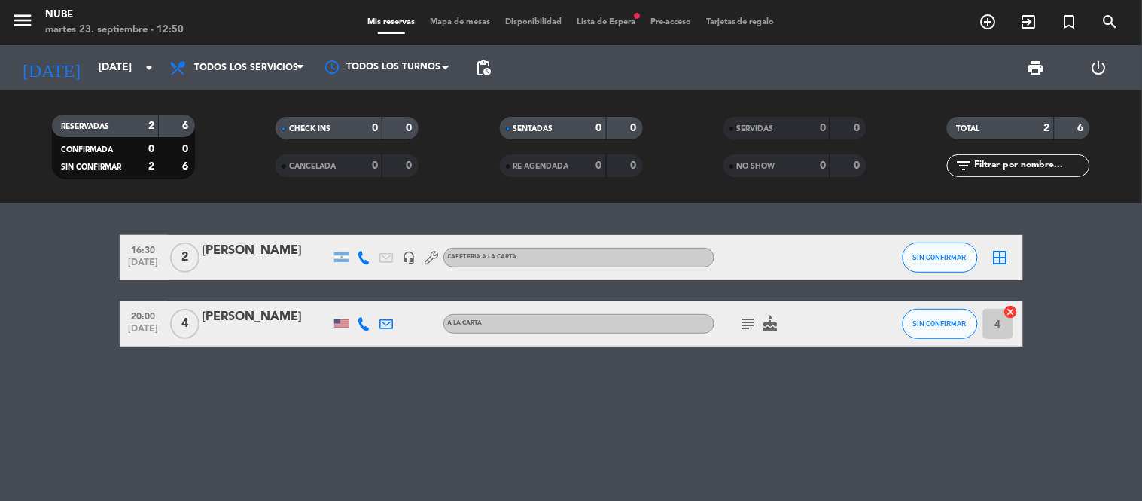
click at [74, 274] on bookings-row "16:30 [DATE] 2 [PERSON_NAME] headset_mic CAFETERIA A LA CARTA SIN CONFIRMAR bor…" at bounding box center [571, 290] width 1142 height 111
click at [1049, 169] on input "text" at bounding box center [1031, 165] width 117 height 17
click at [966, 164] on icon "filter_list" at bounding box center [964, 166] width 18 height 18
click at [995, 164] on input "text" at bounding box center [1031, 165] width 117 height 17
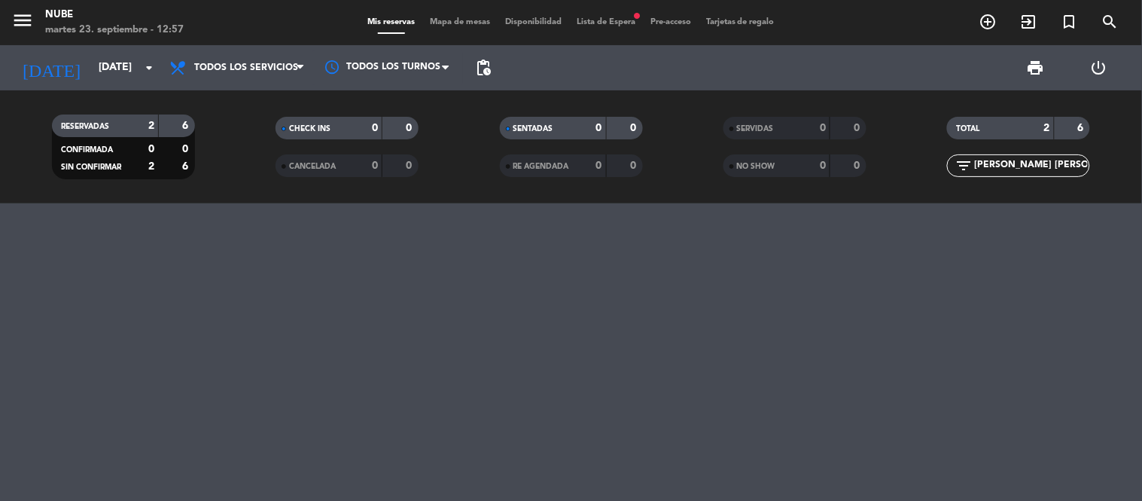
type input "[PERSON_NAME] [PERSON_NAME]"
click at [964, 169] on icon "filter_list" at bounding box center [964, 166] width 18 height 18
click at [962, 168] on icon "filter_list" at bounding box center [964, 166] width 18 height 18
click at [1103, 171] on div "filter_list [PERSON_NAME] [PERSON_NAME]" at bounding box center [1019, 165] width 224 height 23
drag, startPoint x: 1054, startPoint y: 169, endPoint x: 975, endPoint y: 167, distance: 79.1
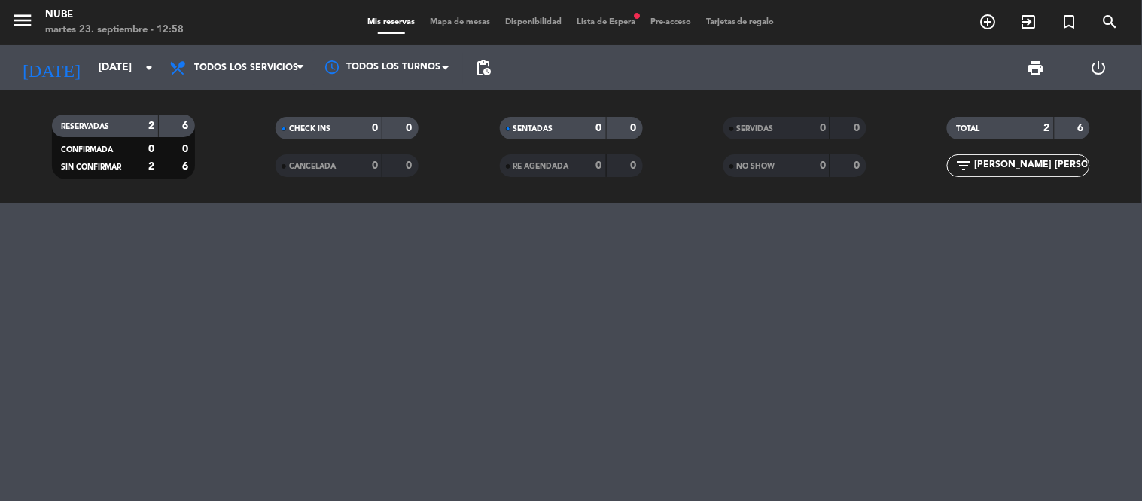
click at [975, 167] on input "[PERSON_NAME] [PERSON_NAME]" at bounding box center [1031, 165] width 117 height 17
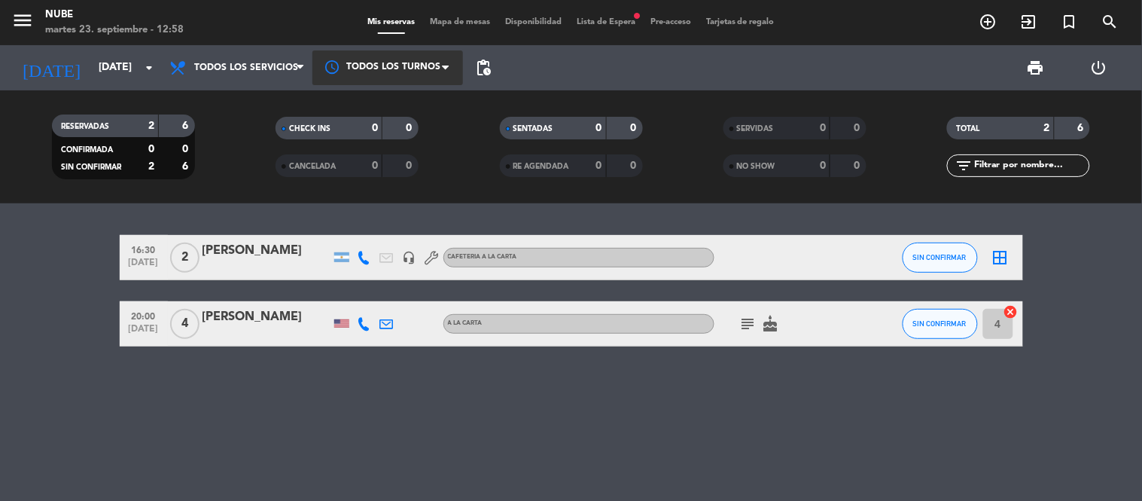
click at [442, 65] on span at bounding box center [449, 67] width 15 height 15
click at [447, 68] on span at bounding box center [449, 67] width 15 height 15
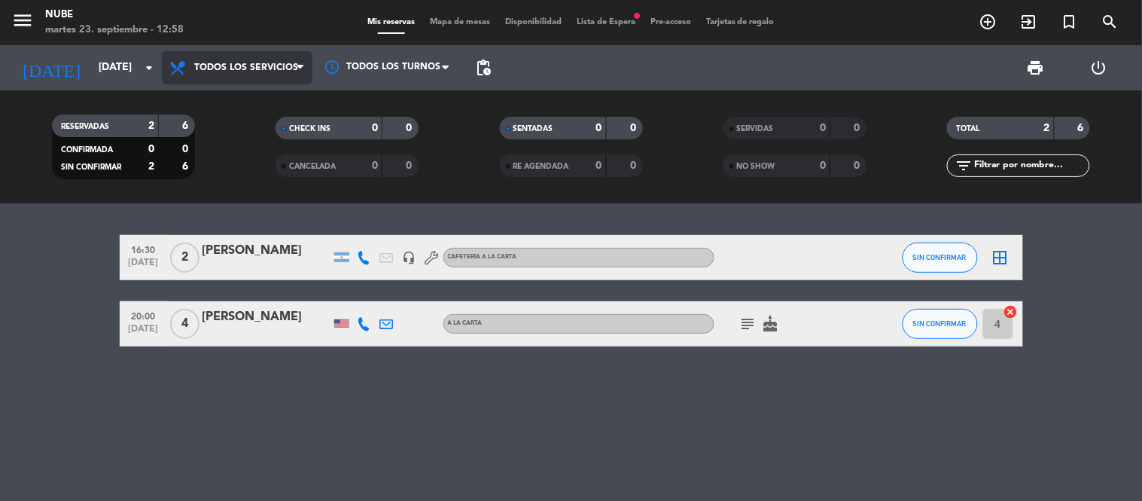
click at [301, 64] on icon at bounding box center [300, 68] width 7 height 12
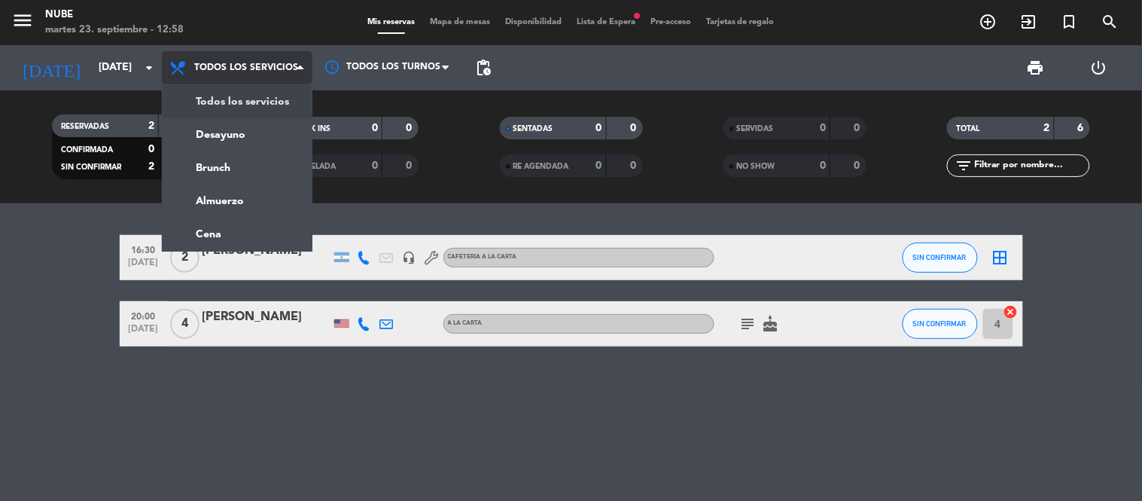
click at [303, 71] on icon at bounding box center [300, 68] width 7 height 12
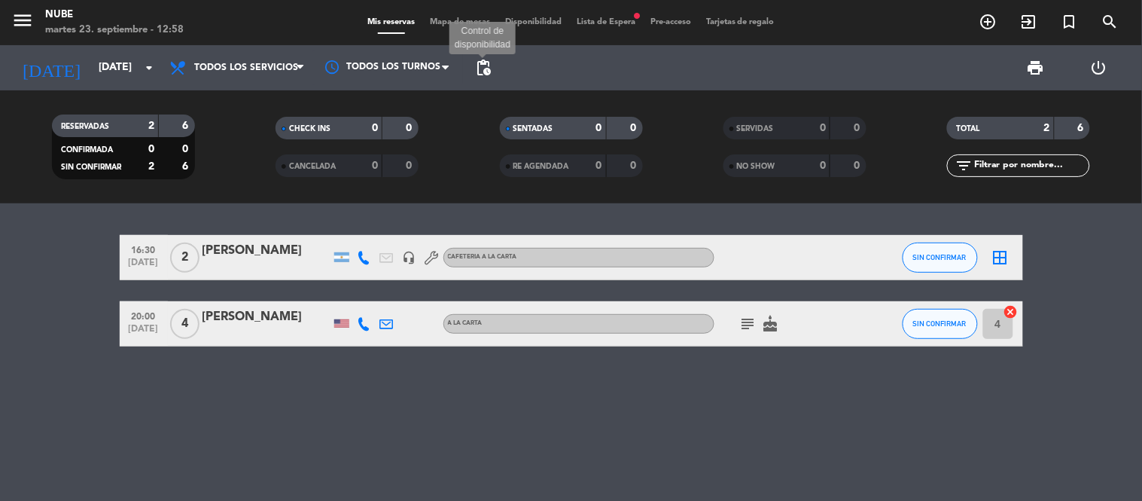
click at [483, 72] on span "pending_actions" at bounding box center [483, 68] width 18 height 18
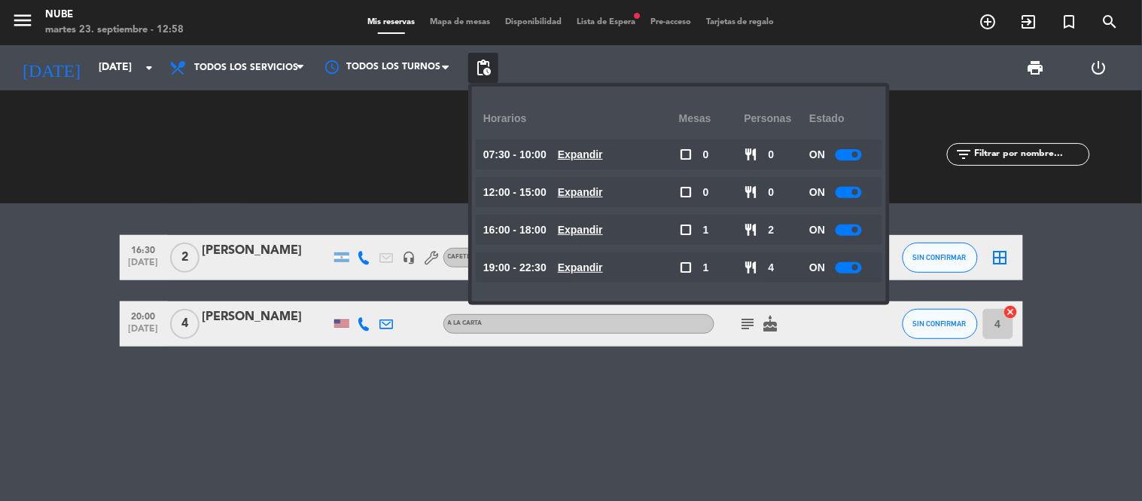
click at [588, 66] on div "print power_settings_new" at bounding box center [814, 67] width 633 height 45
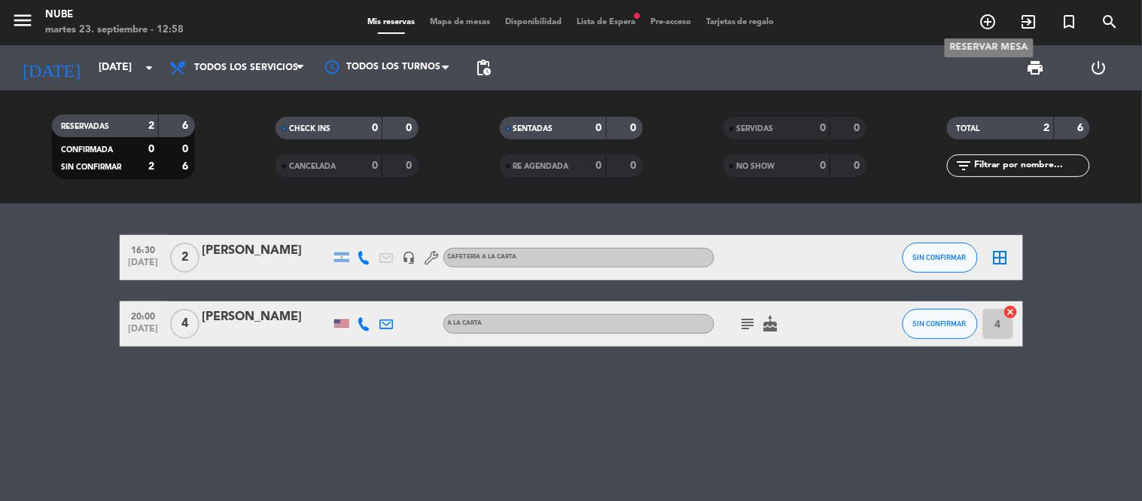
click at [989, 20] on icon "add_circle_outline" at bounding box center [989, 22] width 18 height 18
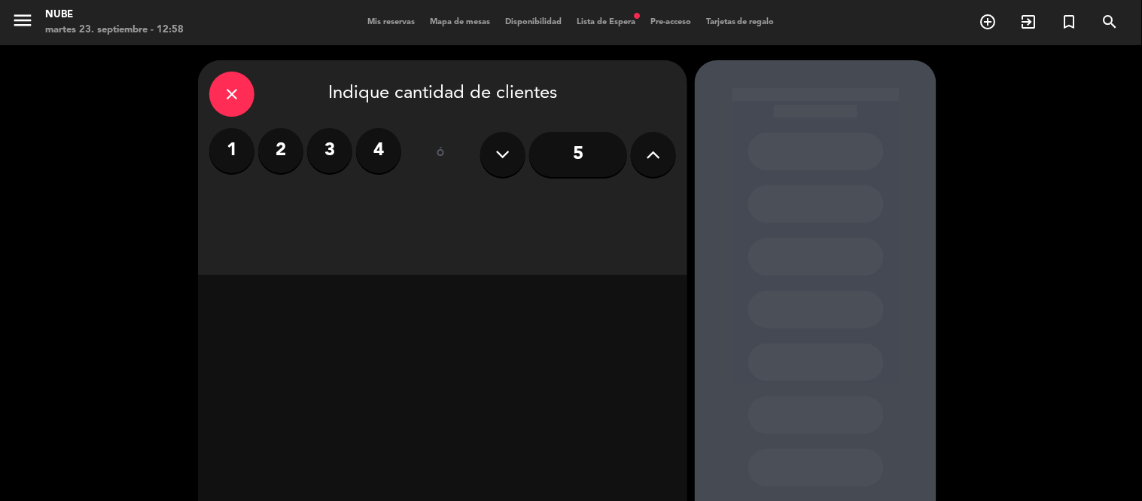
click at [650, 148] on icon at bounding box center [654, 154] width 14 height 23
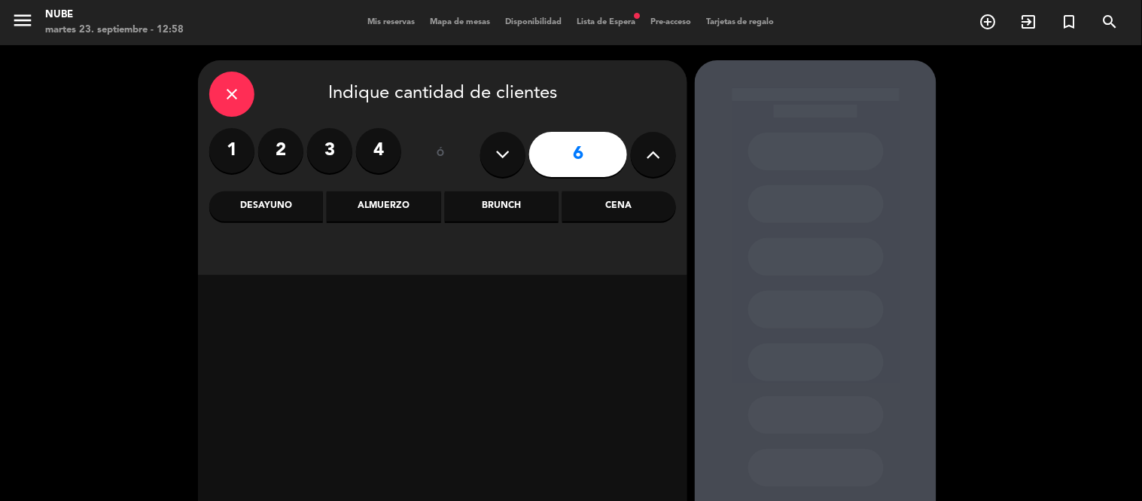
click at [650, 148] on icon at bounding box center [654, 154] width 14 height 23
type input "10"
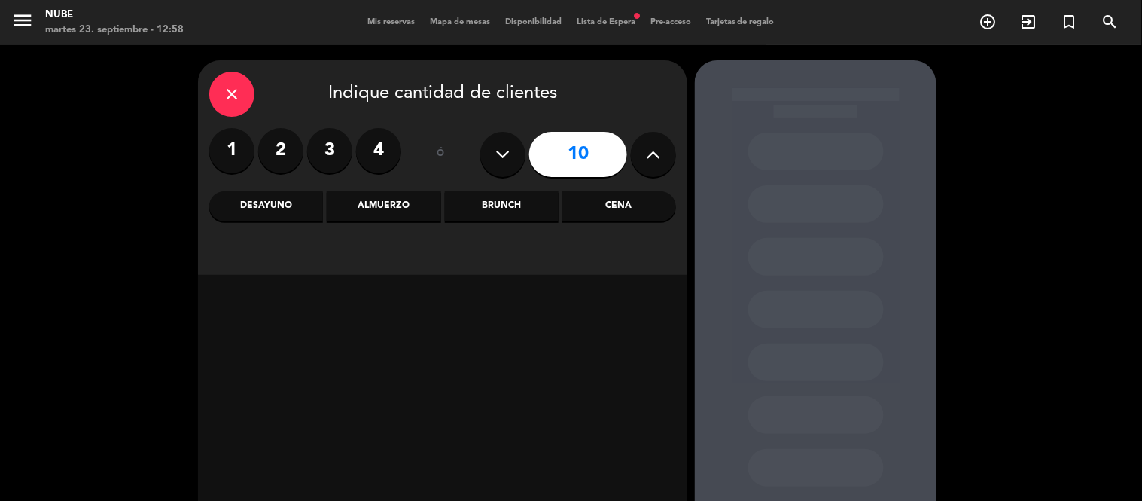
click at [618, 209] on div "Cena" at bounding box center [620, 206] width 114 height 30
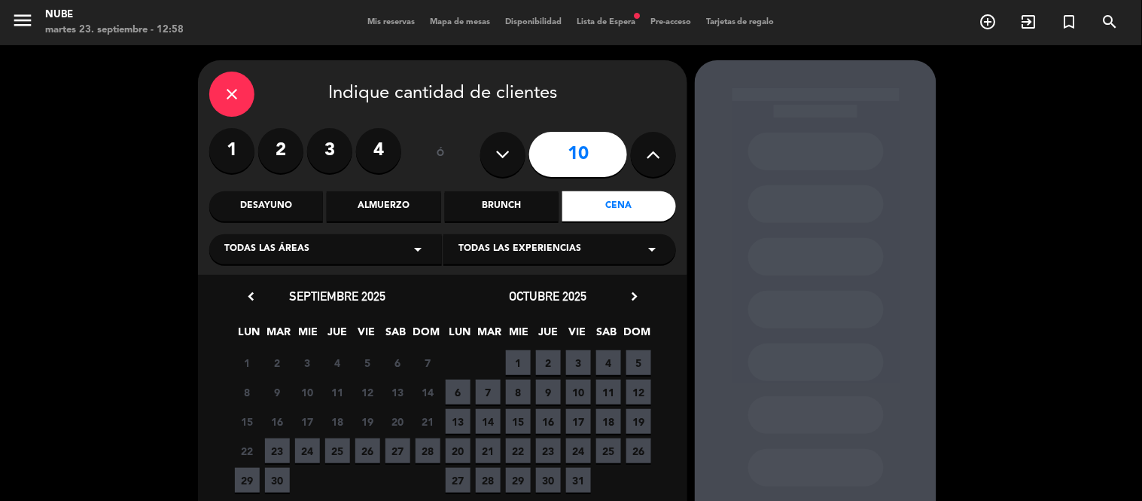
click at [280, 455] on span "23" at bounding box center [277, 450] width 25 height 25
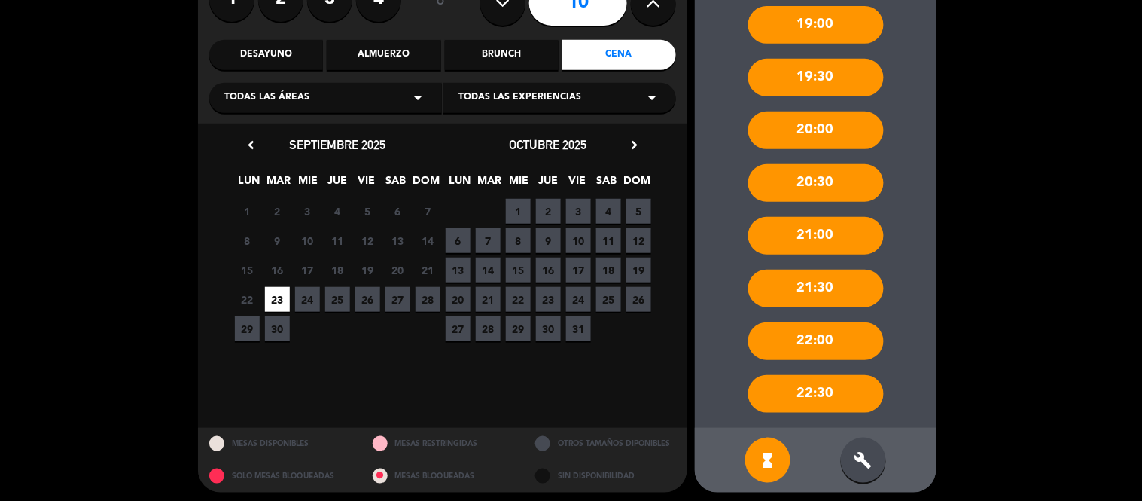
scroll to position [157, 0]
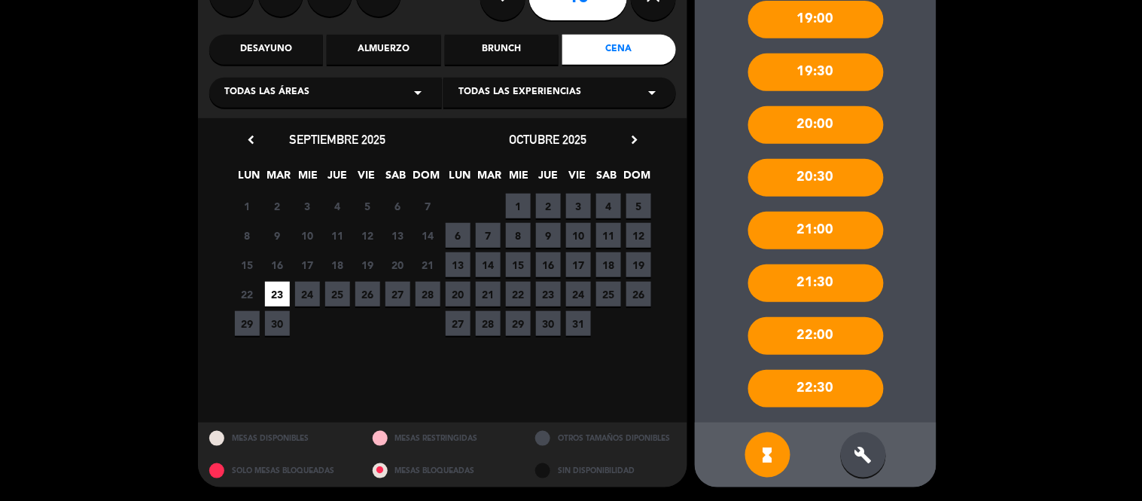
click at [853, 70] on div "19:30" at bounding box center [817, 72] width 136 height 38
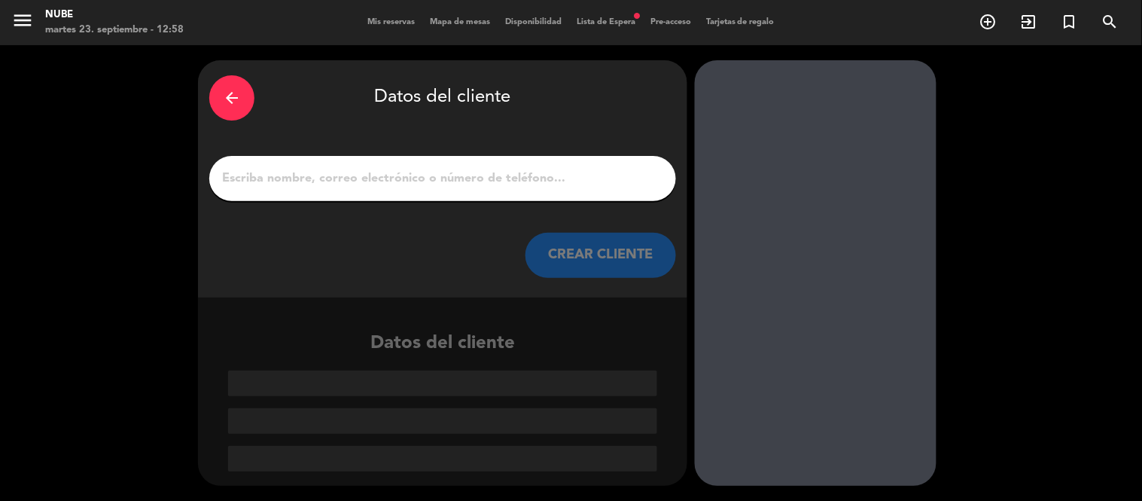
click at [567, 173] on input "1" at bounding box center [443, 178] width 444 height 21
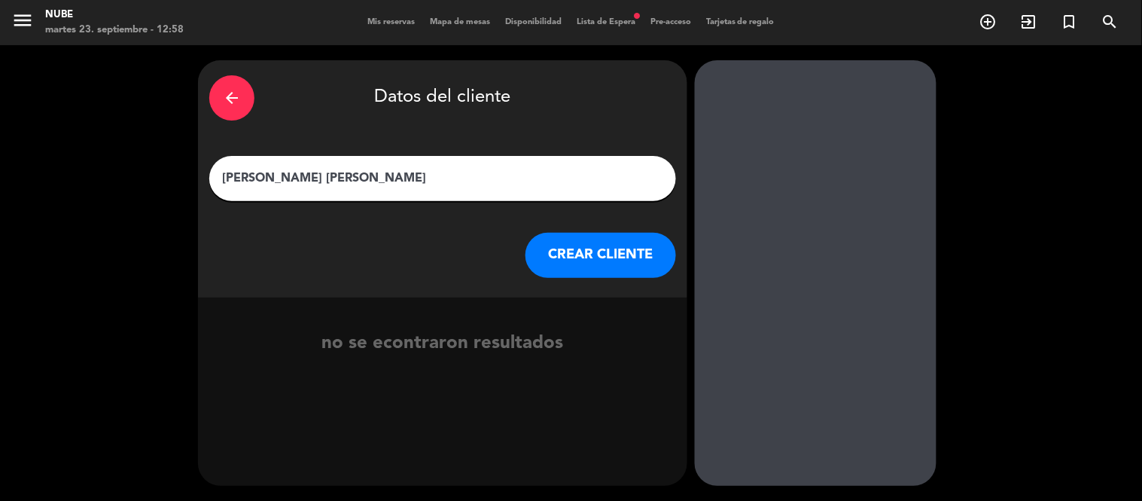
type input "[PERSON_NAME] [PERSON_NAME]"
click at [605, 259] on button "CREAR CLIENTE" at bounding box center [601, 255] width 151 height 45
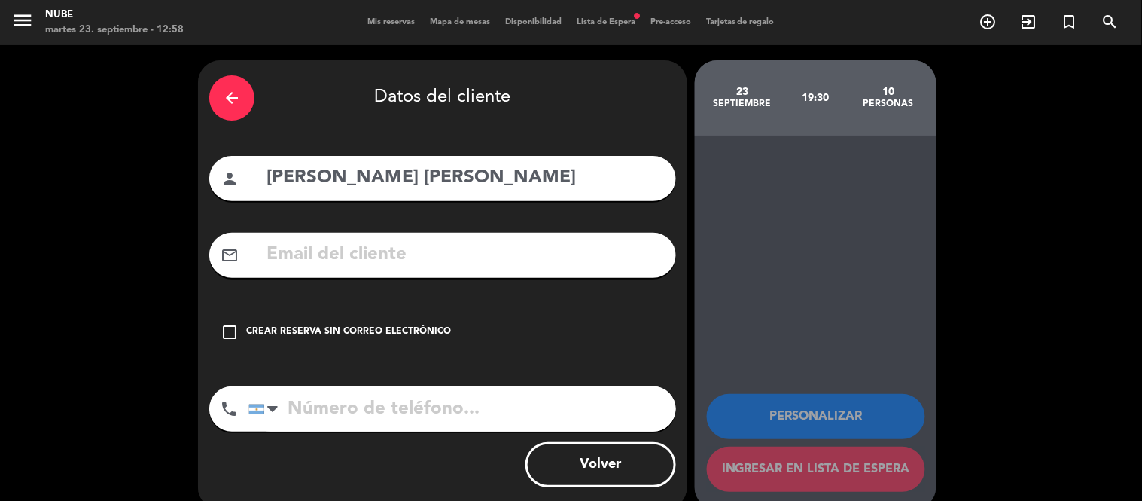
click at [233, 328] on icon "check_box_outline_blank" at bounding box center [230, 332] width 18 height 18
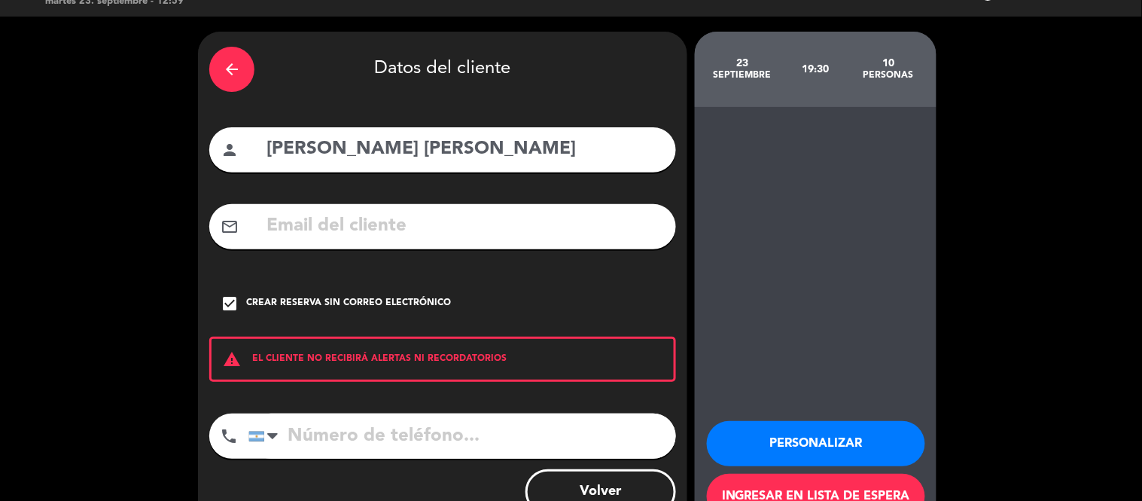
scroll to position [79, 0]
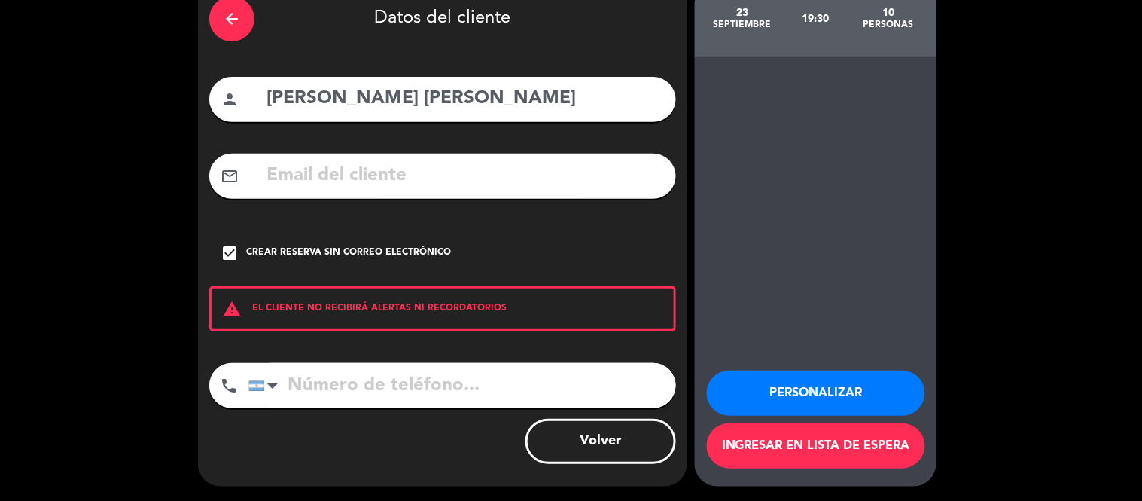
click at [828, 383] on button "Personalizar" at bounding box center [816, 392] width 218 height 45
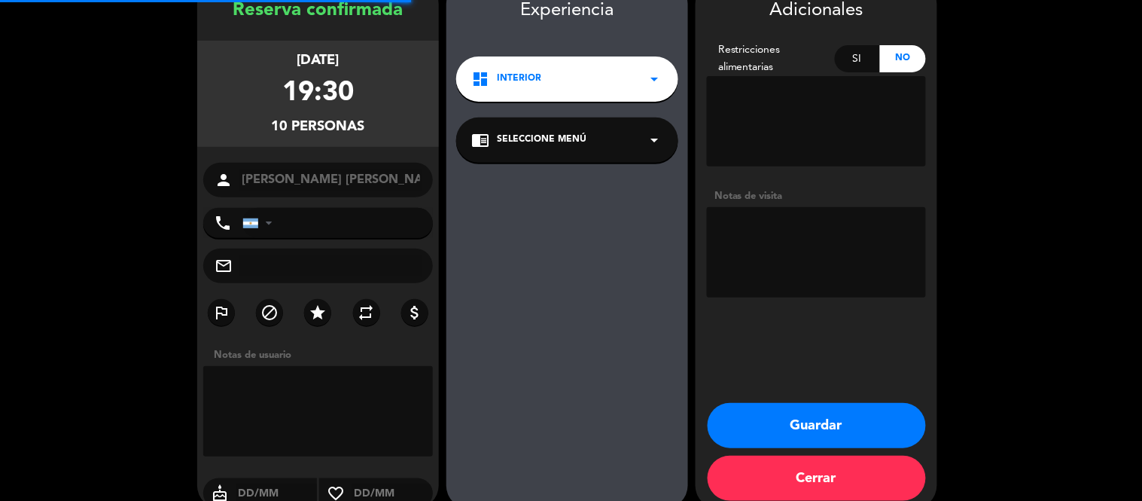
scroll to position [60, 0]
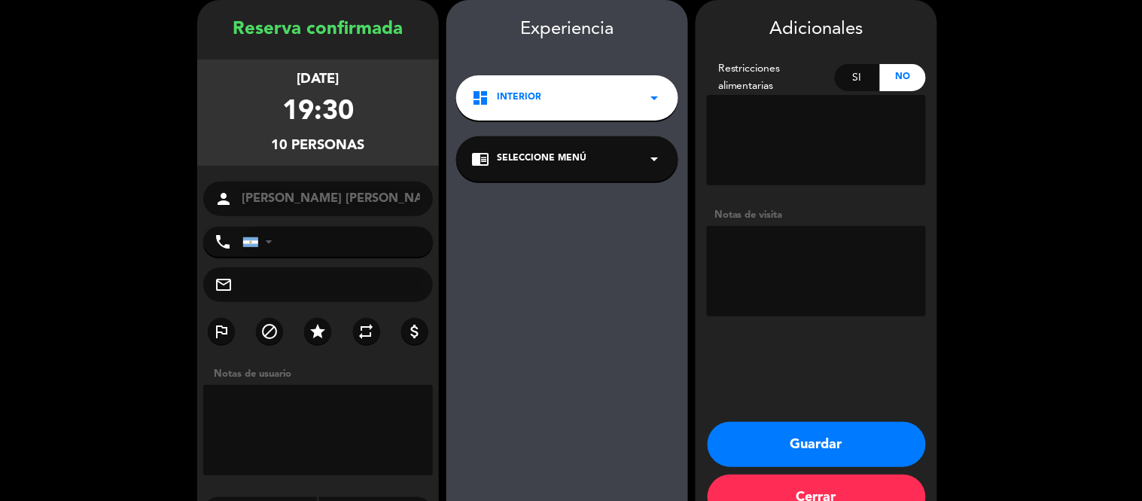
click at [816, 256] on textarea at bounding box center [816, 271] width 219 height 90
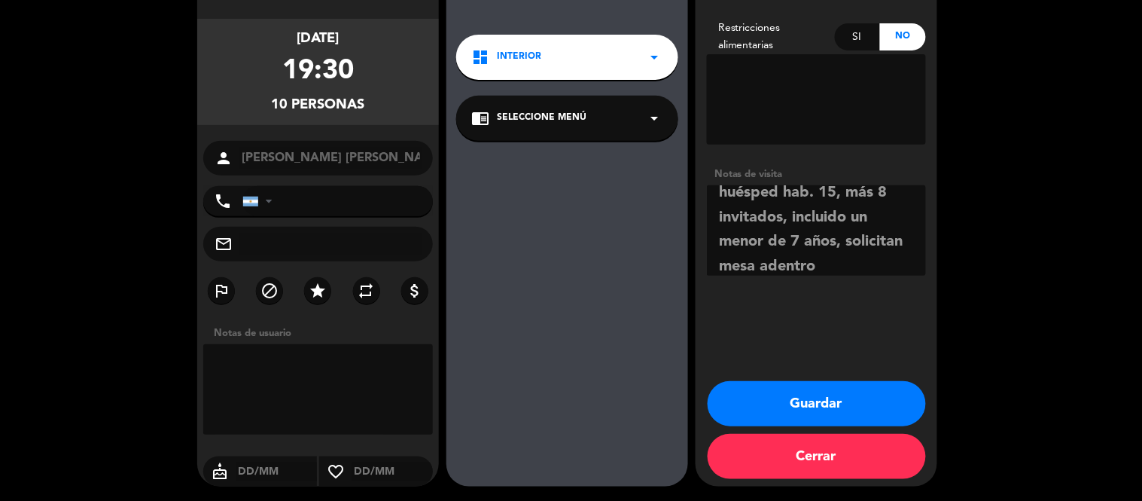
scroll to position [8, 0]
type textarea "huésped hab. 15, más 8 invitados, incluido un menor de 7 años, solicitan mesa a…"
click at [825, 401] on button "Guardar" at bounding box center [817, 403] width 218 height 45
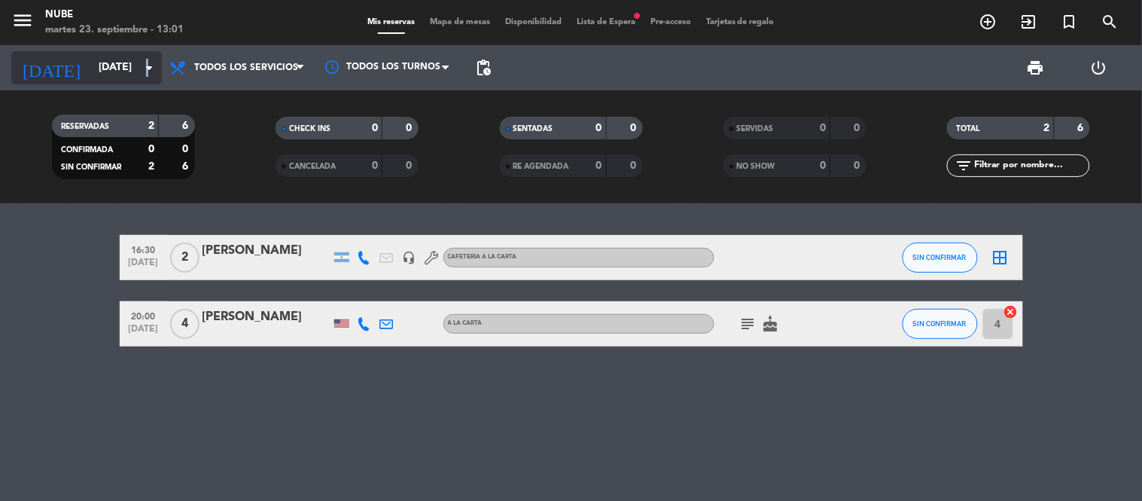
click at [148, 69] on icon "arrow_drop_down" at bounding box center [149, 68] width 18 height 18
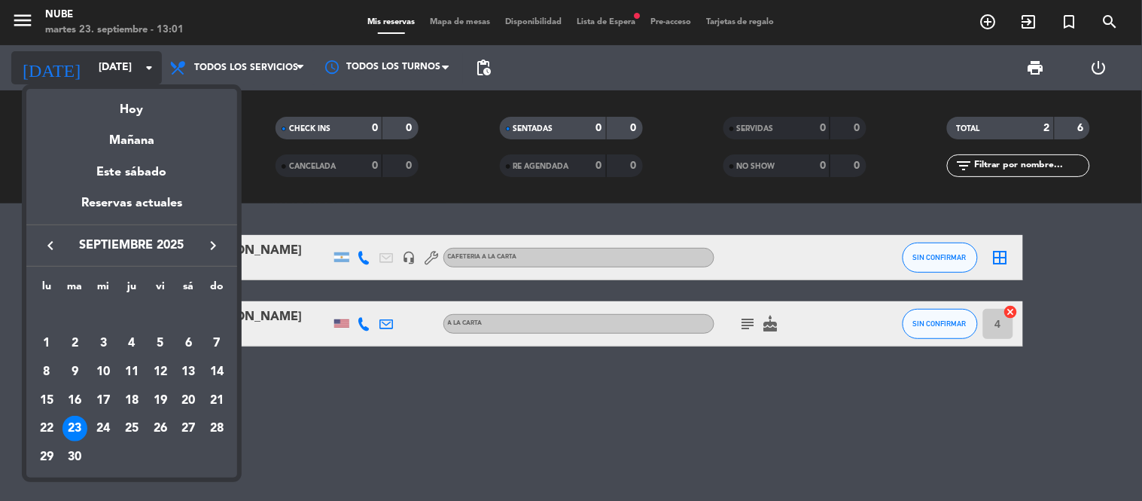
click at [148, 69] on div at bounding box center [571, 250] width 1142 height 501
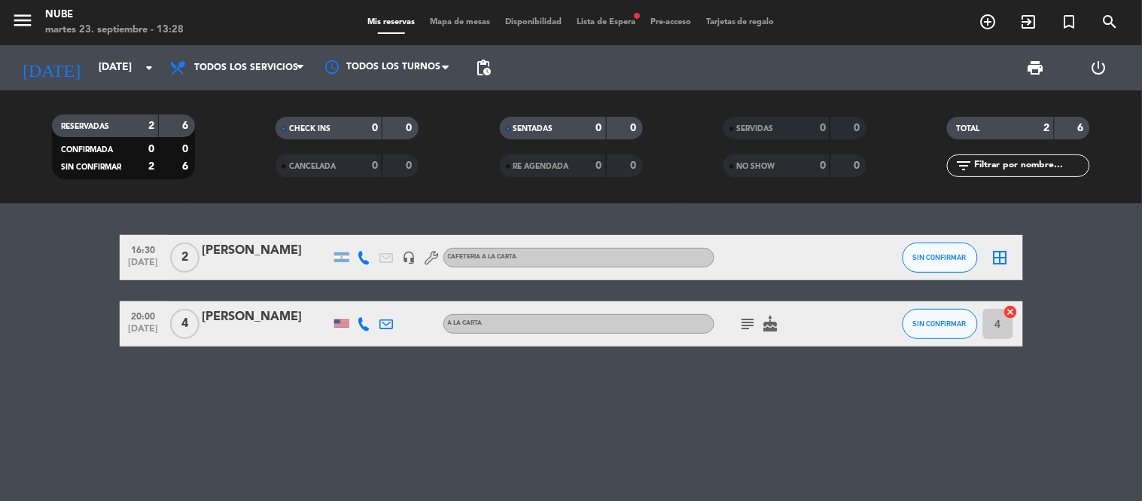
click at [1075, 123] on div "6" at bounding box center [1073, 128] width 29 height 17
click at [1035, 120] on div "2" at bounding box center [1035, 128] width 30 height 17
click at [626, 18] on span "Lista de Espera fiber_manual_record" at bounding box center [606, 22] width 74 height 8
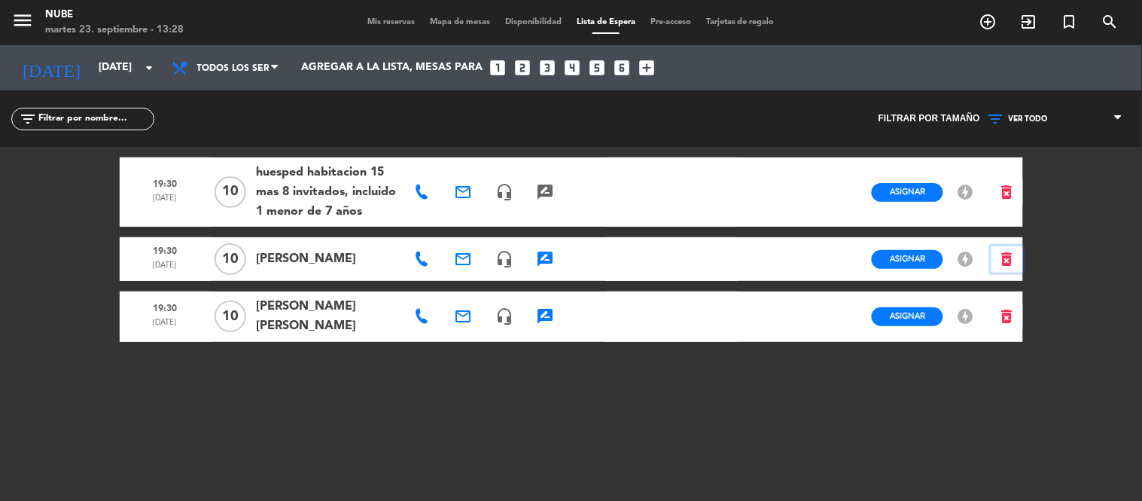
click at [1009, 260] on icon "delete_forever" at bounding box center [1008, 259] width 18 height 18
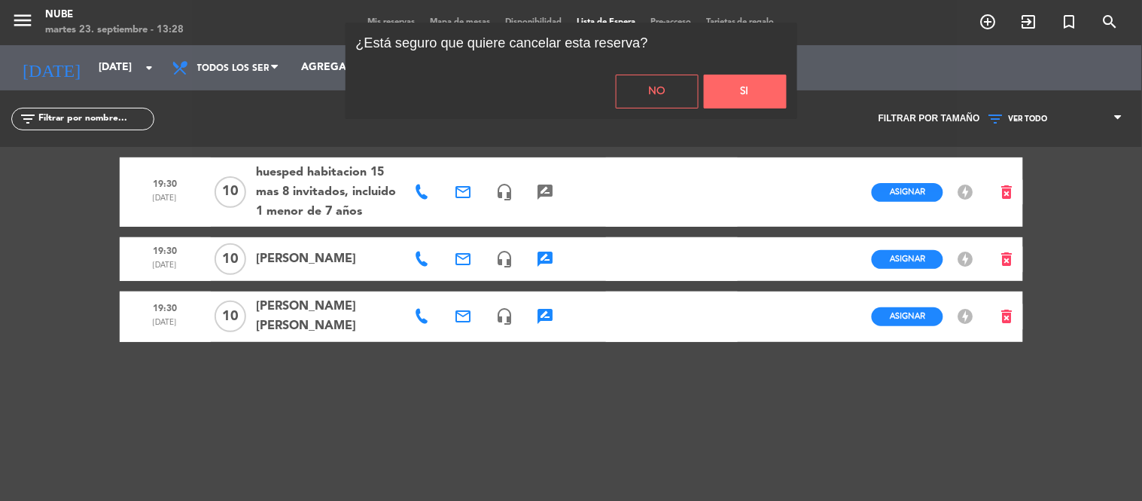
click at [754, 96] on button "Si" at bounding box center [745, 92] width 83 height 34
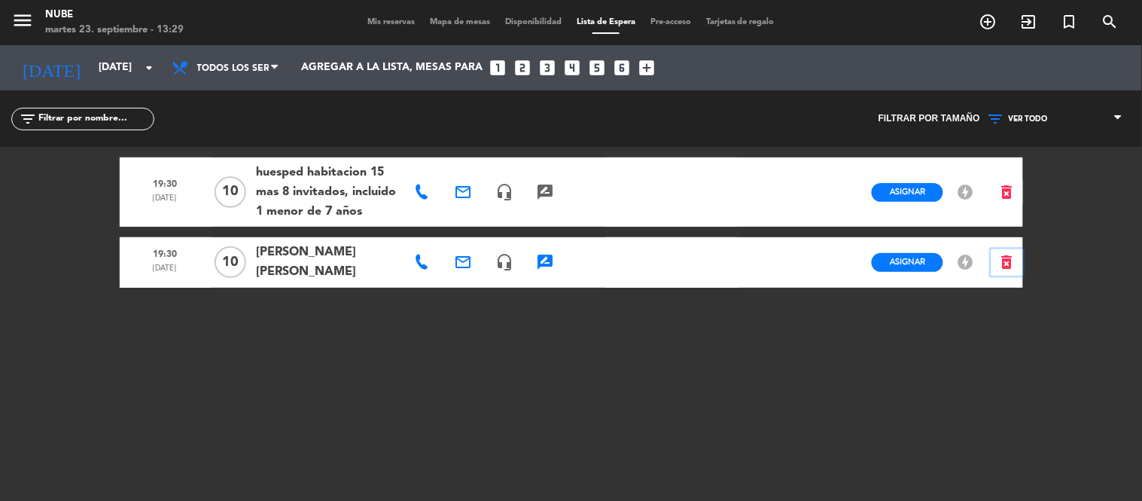
click at [1005, 259] on icon "delete_forever" at bounding box center [1008, 262] width 18 height 18
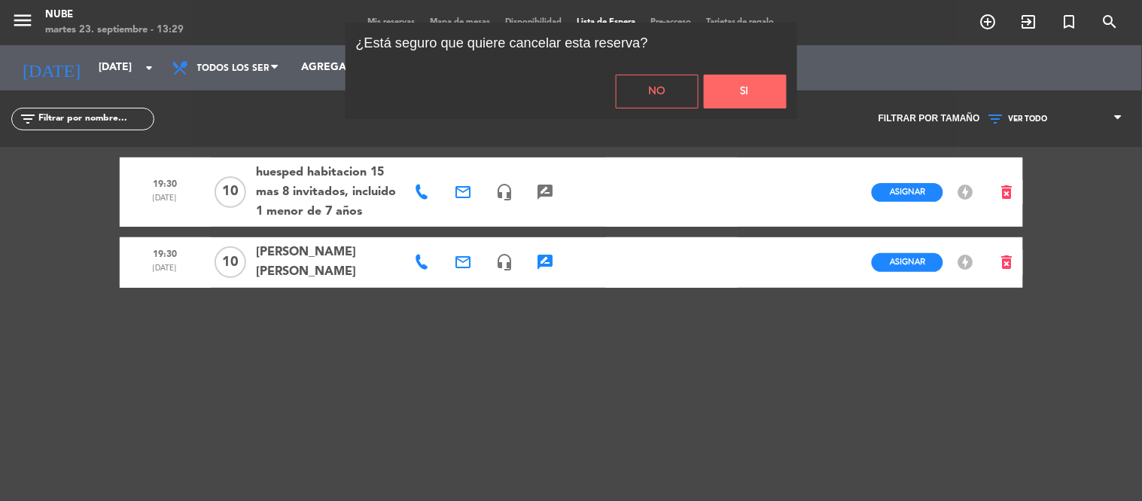
click at [749, 95] on button "Si" at bounding box center [745, 92] width 83 height 34
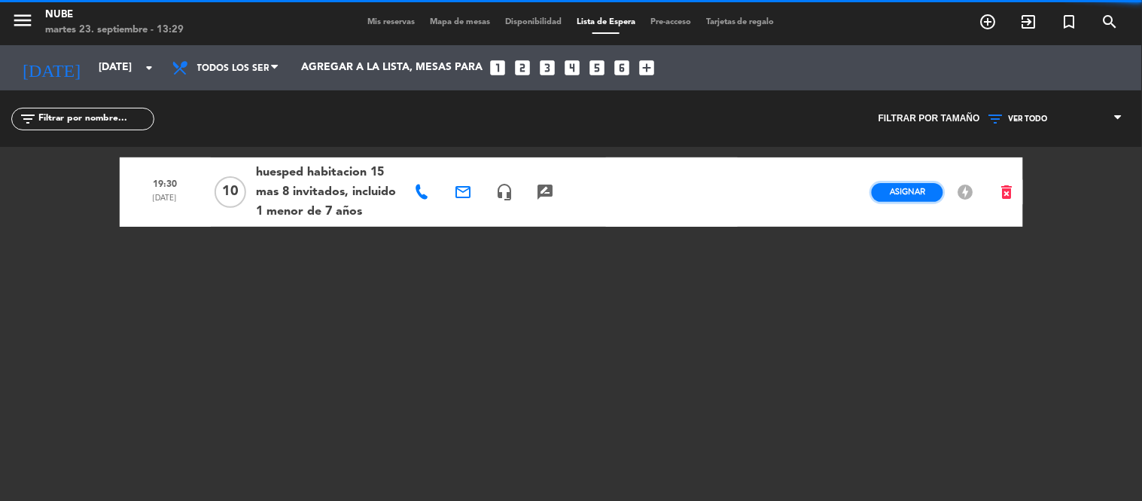
click at [896, 192] on span "Asignar" at bounding box center [907, 191] width 35 height 11
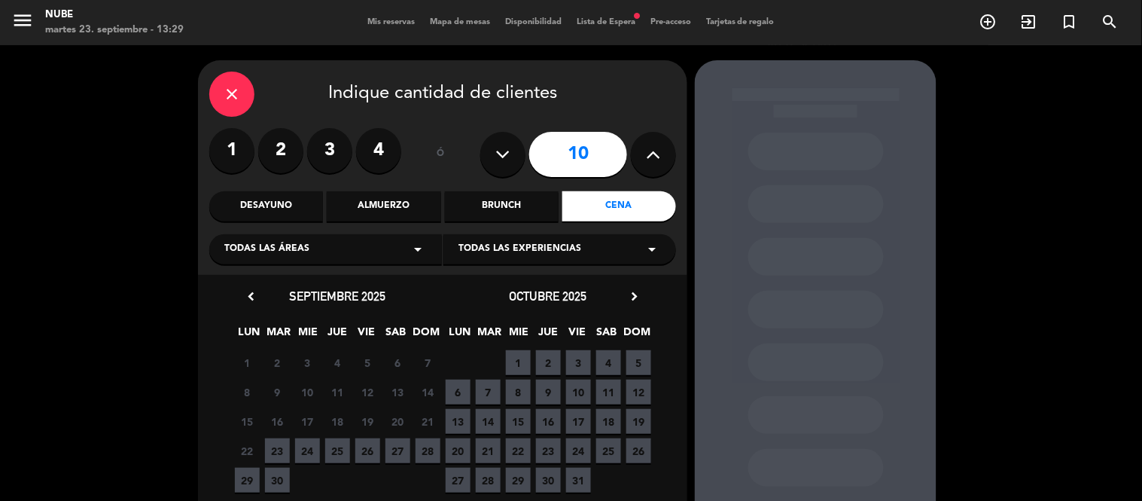
scroll to position [84, 0]
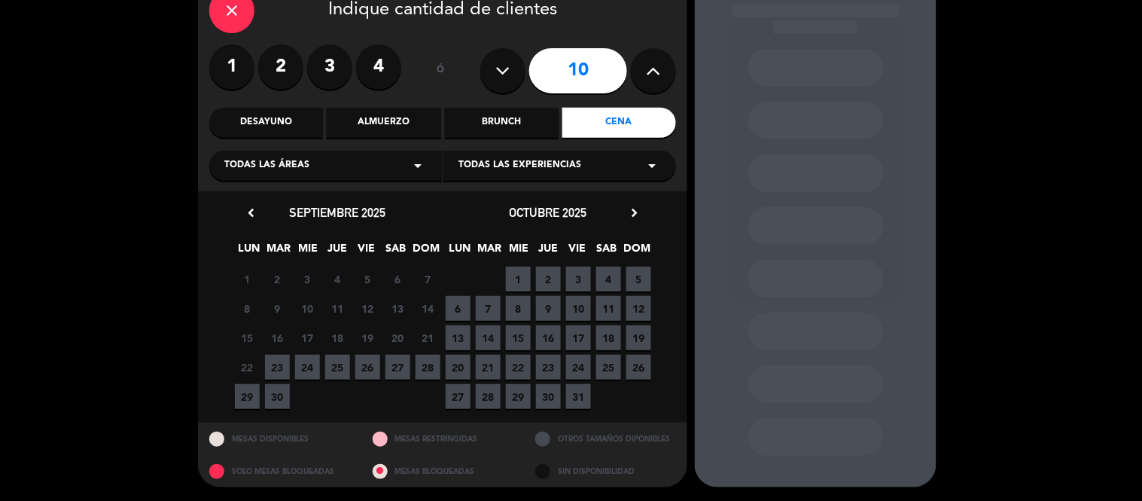
click at [651, 162] on icon "arrow_drop_down" at bounding box center [652, 166] width 18 height 18
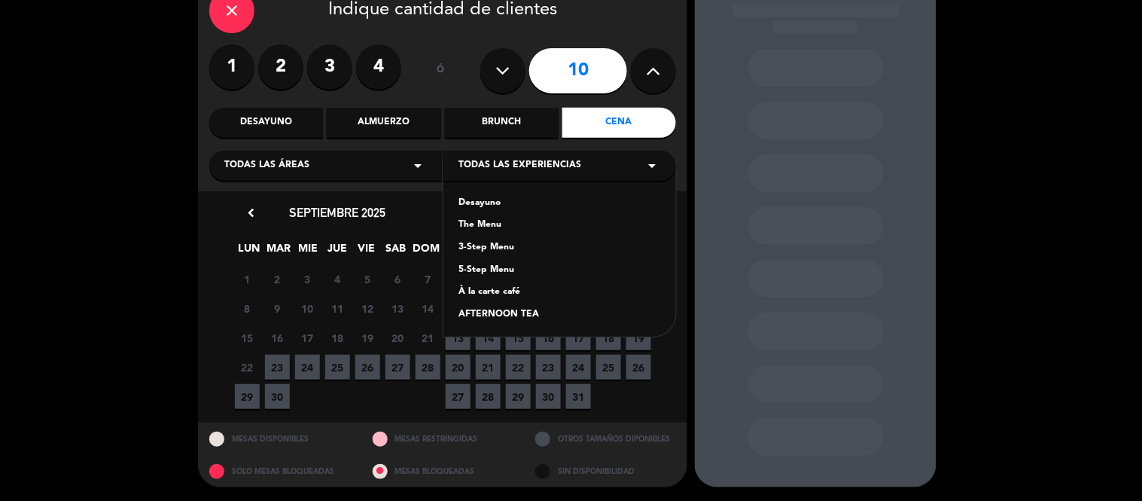
click at [651, 161] on icon "arrow_drop_down" at bounding box center [652, 166] width 18 height 18
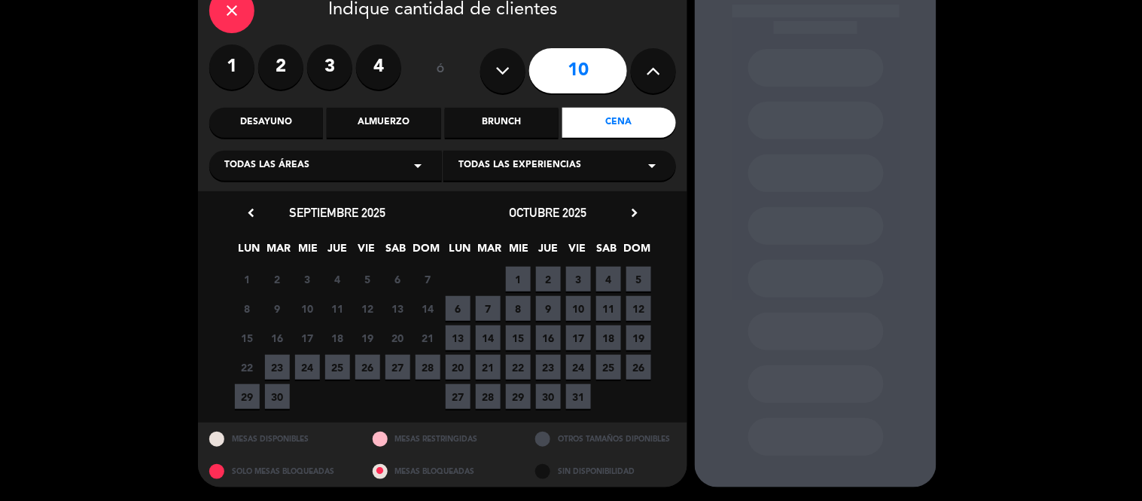
click at [418, 164] on icon "arrow_drop_down" at bounding box center [418, 166] width 18 height 18
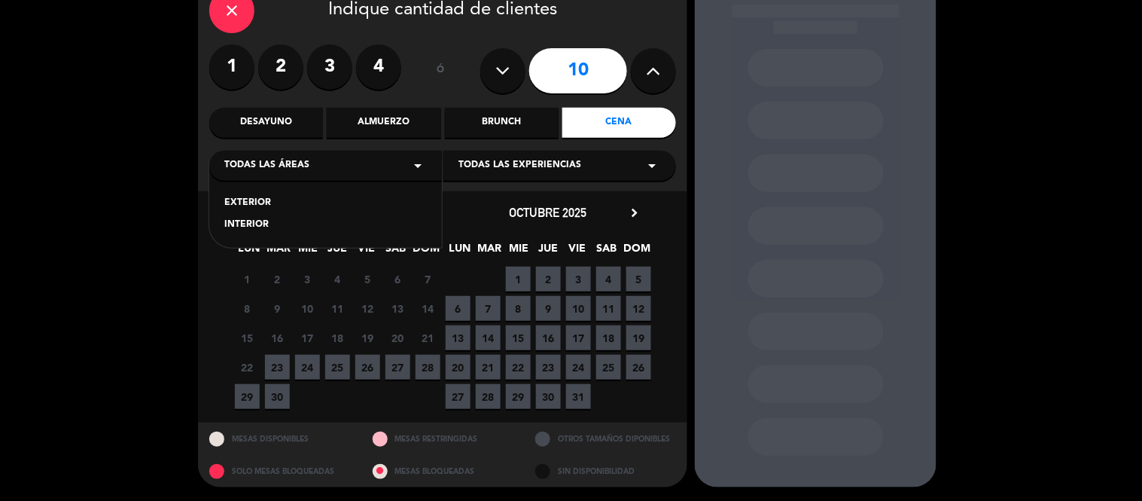
click at [422, 161] on icon "arrow_drop_down" at bounding box center [418, 166] width 18 height 18
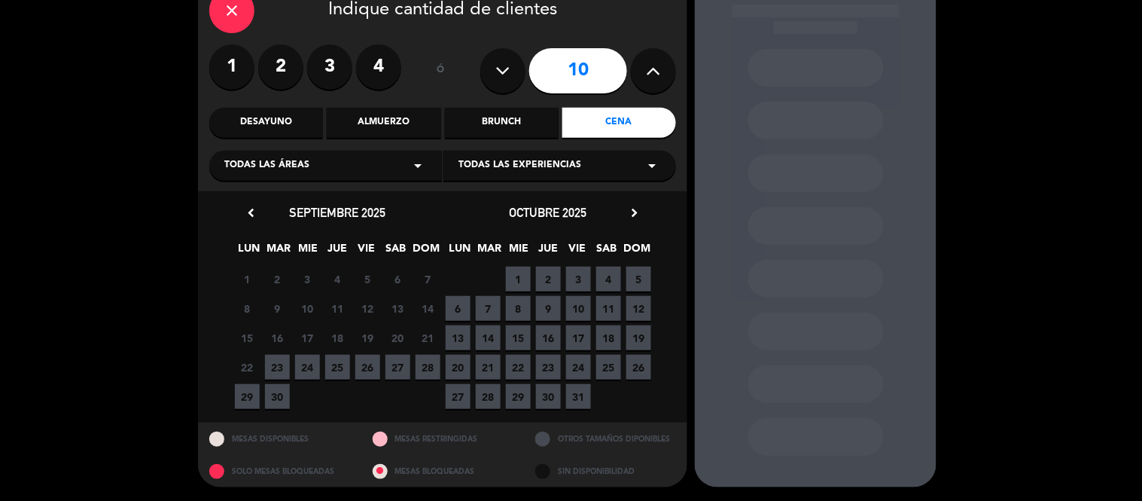
scroll to position [84, 0]
click at [279, 370] on span "23" at bounding box center [277, 366] width 25 height 25
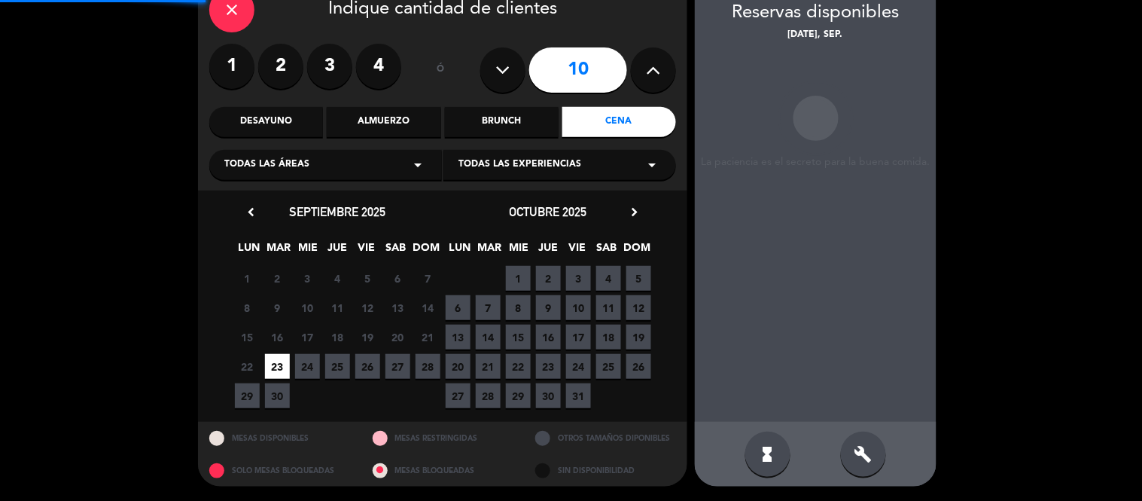
scroll to position [60, 0]
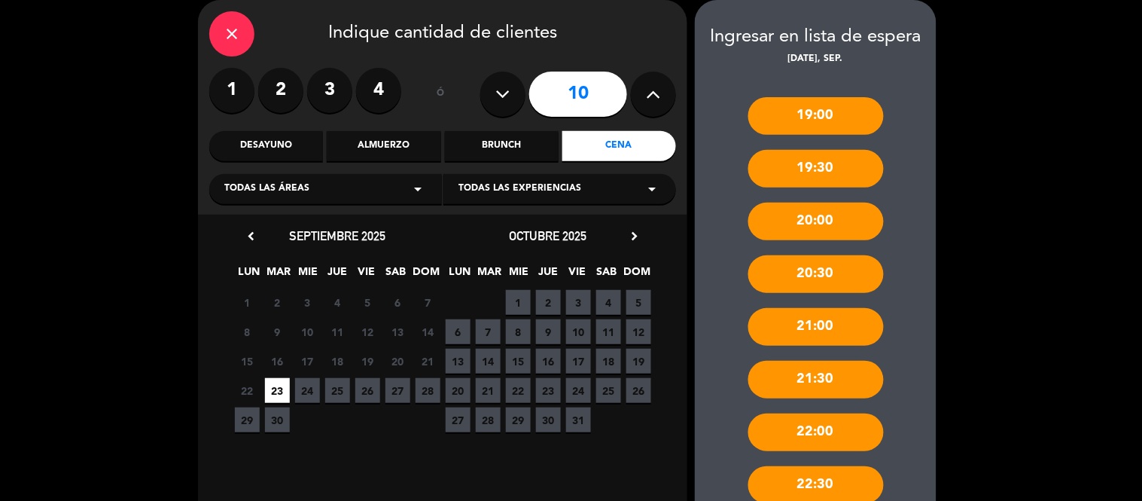
click at [834, 164] on div "19:30" at bounding box center [817, 169] width 136 height 38
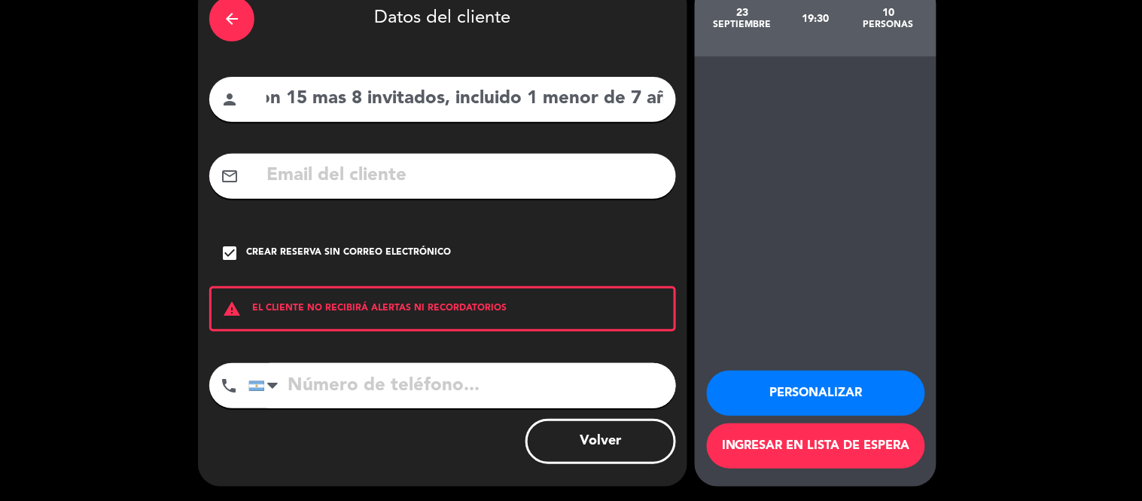
scroll to position [0, 175]
drag, startPoint x: 268, startPoint y: 93, endPoint x: 703, endPoint y: 101, distance: 434.6
click at [703, 101] on div "arrow_back Datos del cliente person huesped habitacion 15 mas 8 invitados, incl…" at bounding box center [571, 233] width 1142 height 535
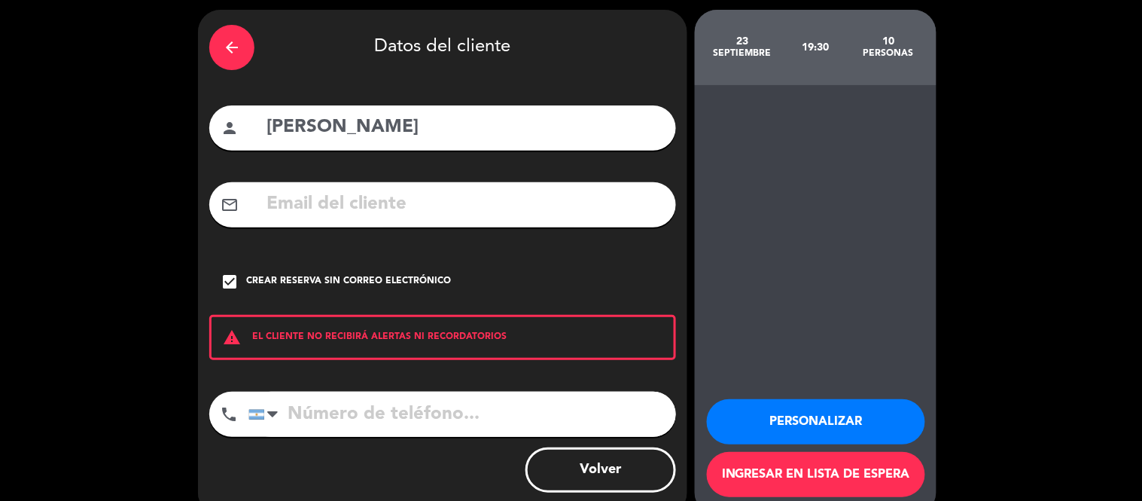
scroll to position [79, 0]
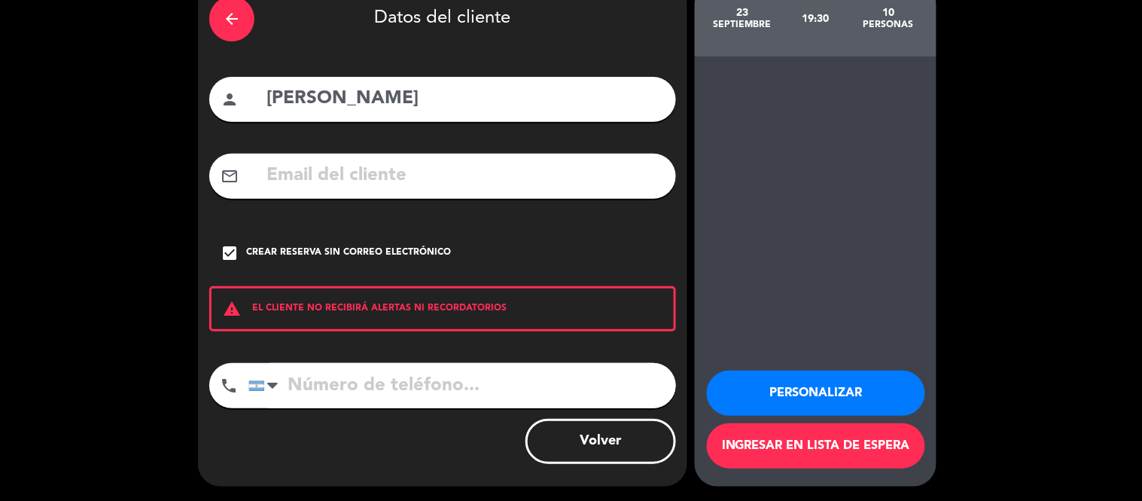
type input "[PERSON_NAME]"
click at [844, 392] on button "Personalizar" at bounding box center [816, 392] width 218 height 45
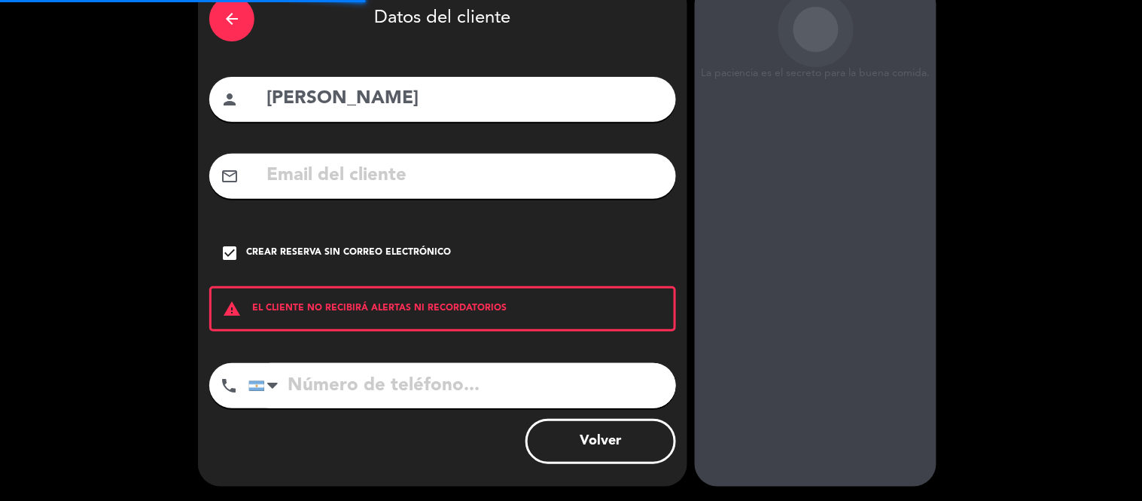
scroll to position [60, 0]
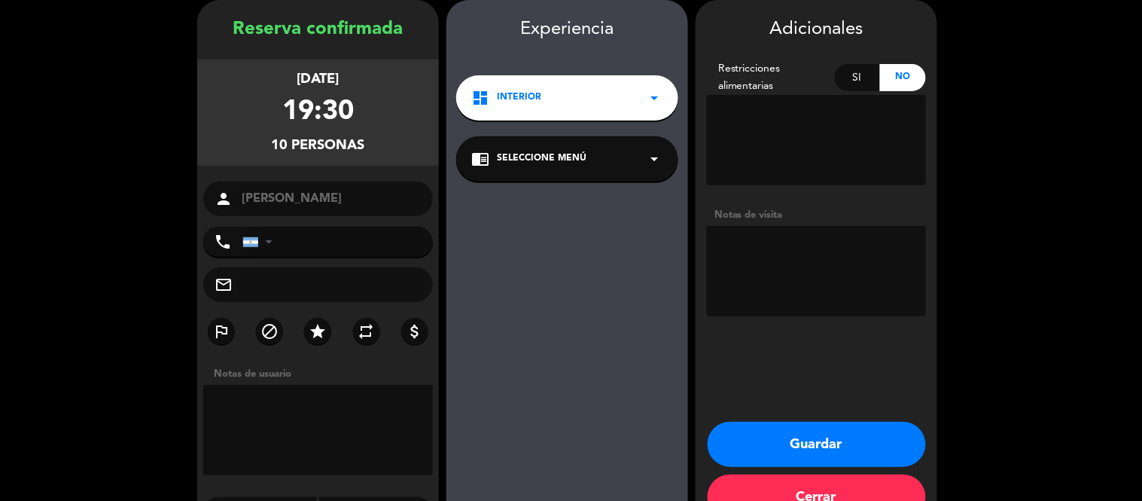
click at [657, 99] on icon "arrow_drop_down" at bounding box center [654, 98] width 18 height 18
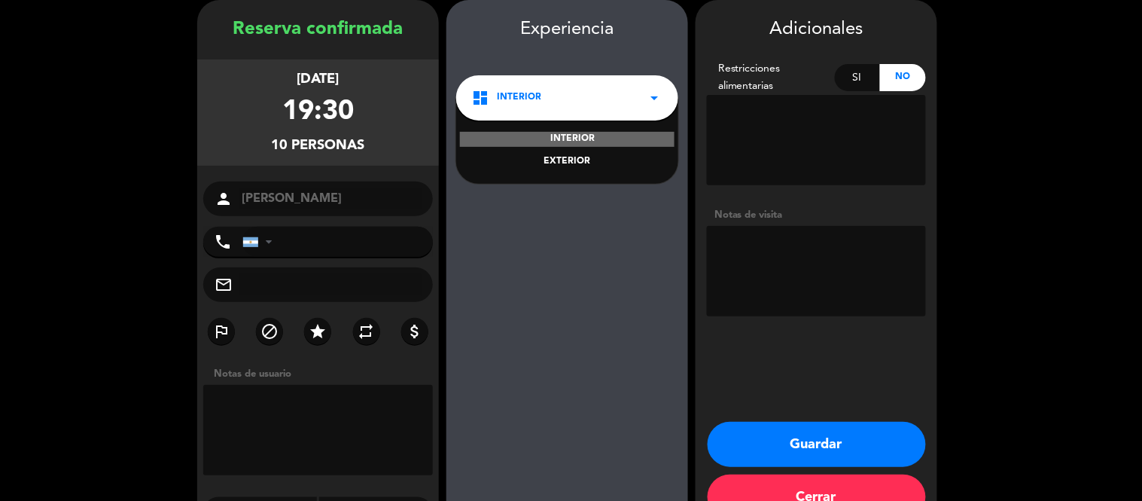
click at [657, 99] on icon "arrow_drop_down" at bounding box center [654, 98] width 18 height 18
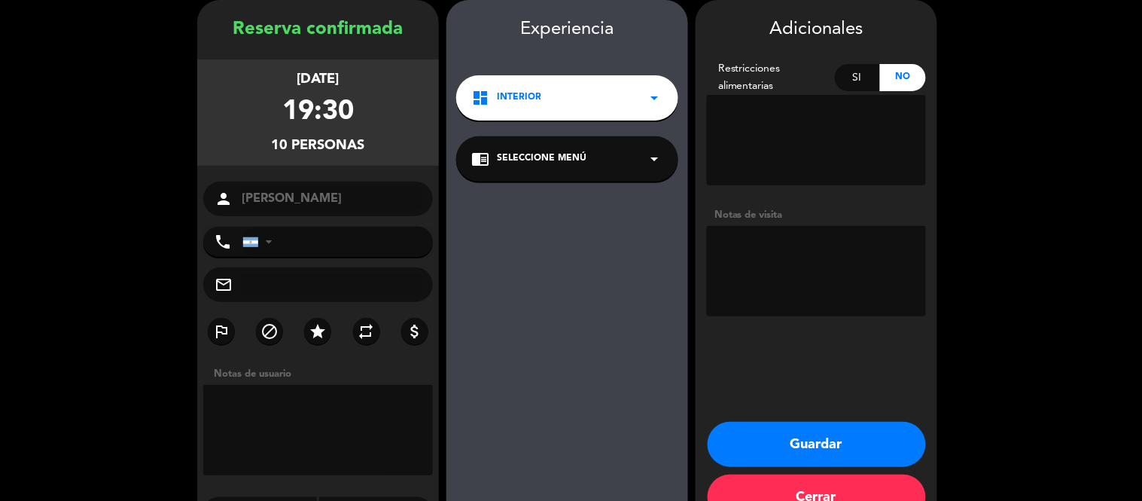
click at [653, 156] on icon "arrow_drop_down" at bounding box center [654, 159] width 18 height 18
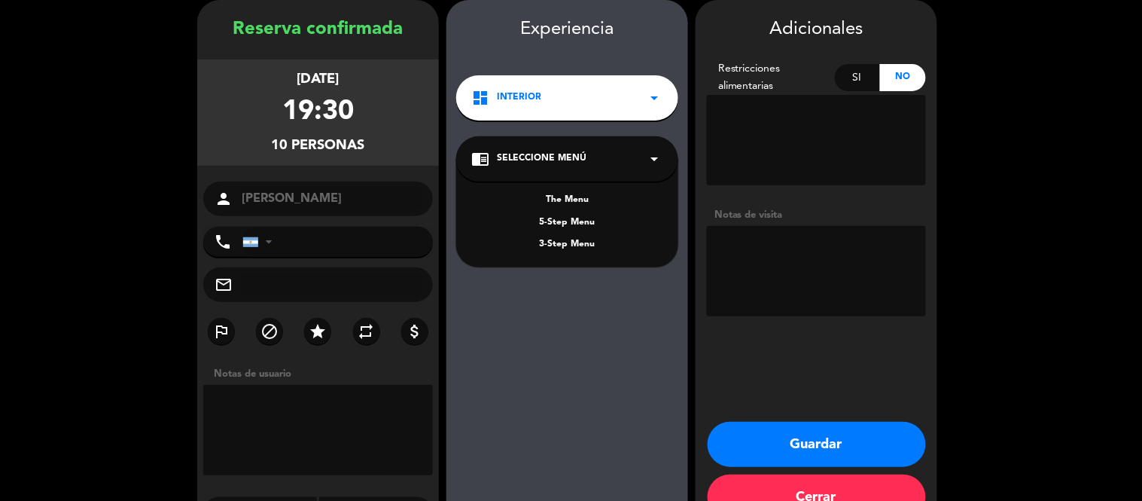
click at [657, 160] on icon "arrow_drop_down" at bounding box center [654, 159] width 18 height 18
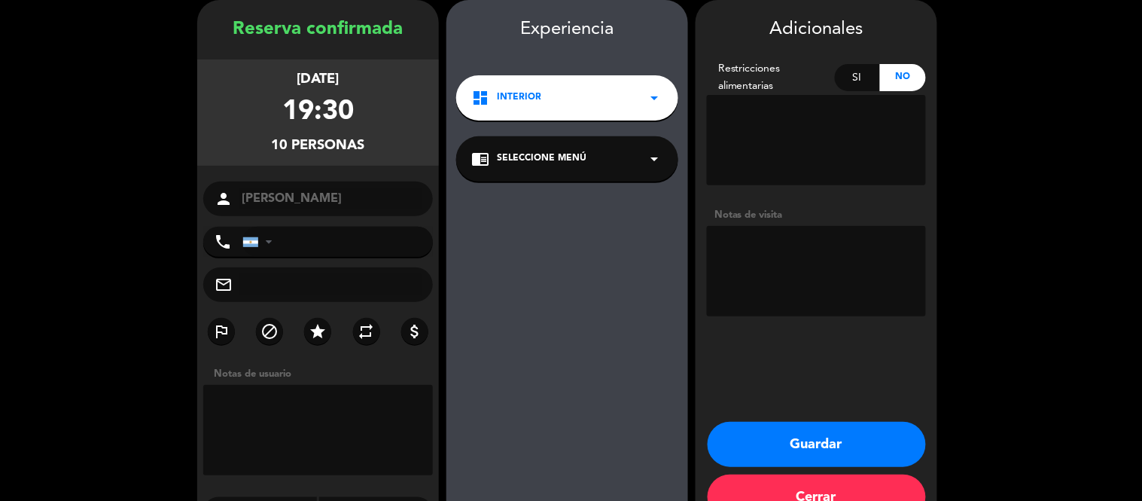
click at [795, 288] on textarea at bounding box center [816, 271] width 219 height 90
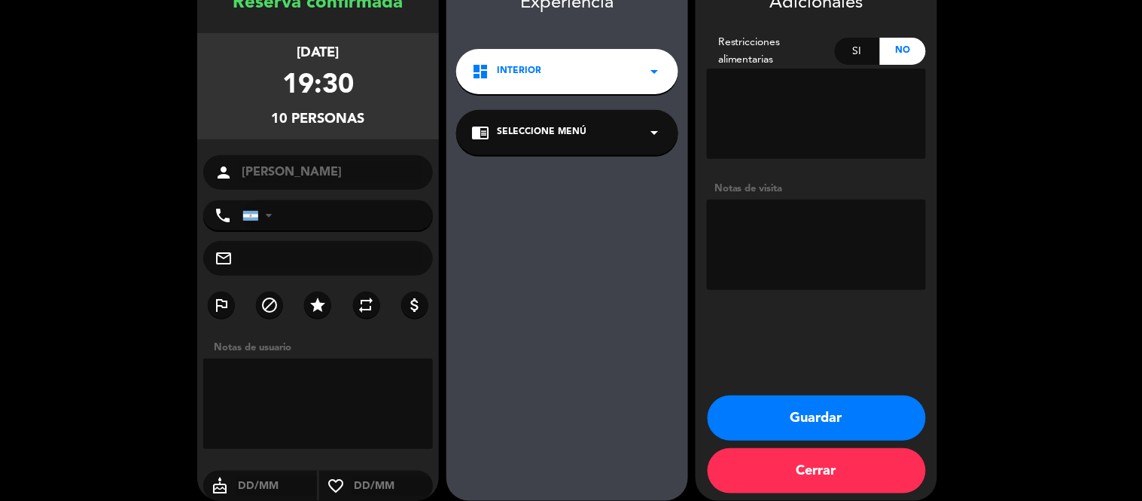
scroll to position [101, 0]
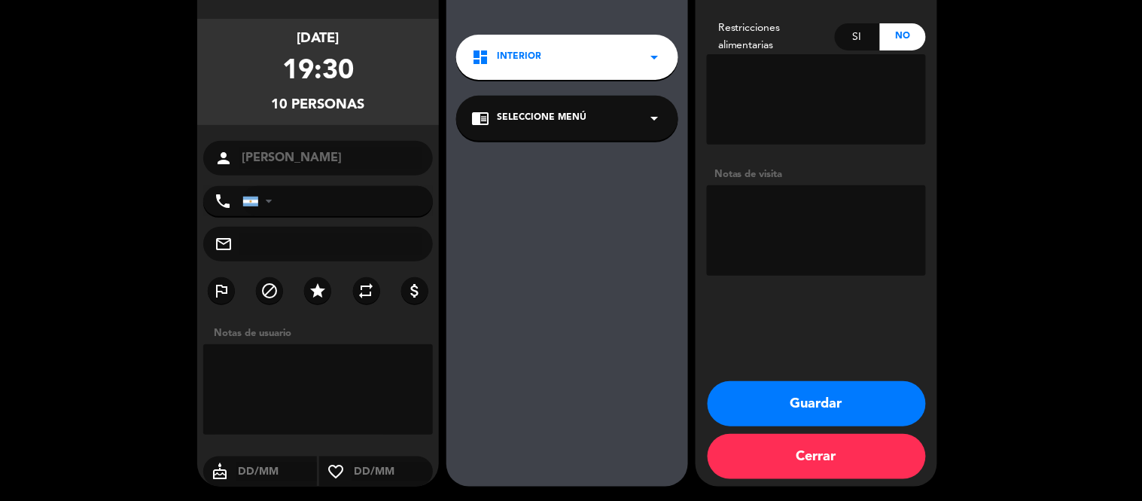
click at [780, 239] on textarea at bounding box center [816, 230] width 219 height 90
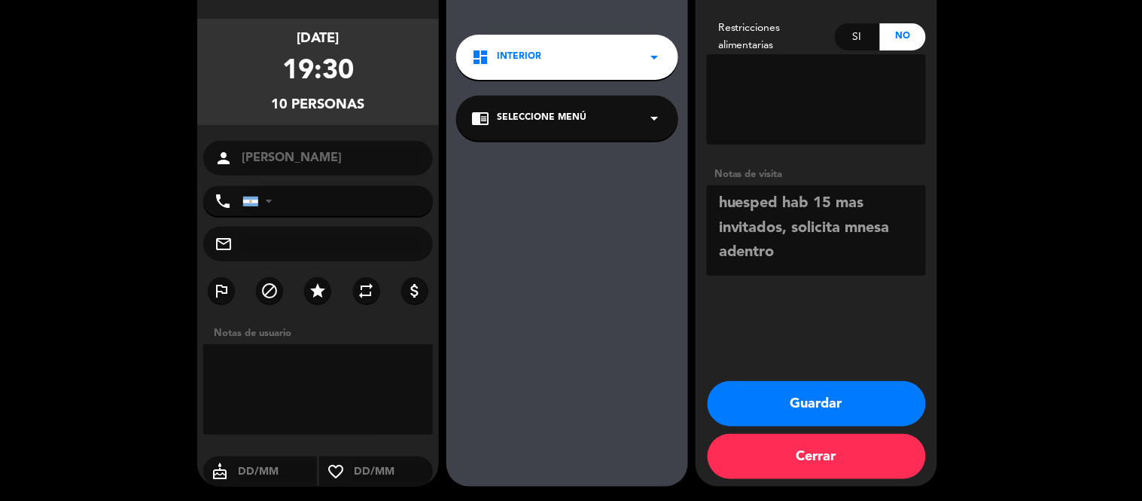
click at [863, 231] on textarea at bounding box center [816, 230] width 219 height 90
click at [861, 204] on textarea at bounding box center [816, 230] width 219 height 90
type textarea "huésped Hab 15 más invitados, solicita mesa adentro"
click at [811, 402] on button "Guardar" at bounding box center [817, 403] width 218 height 45
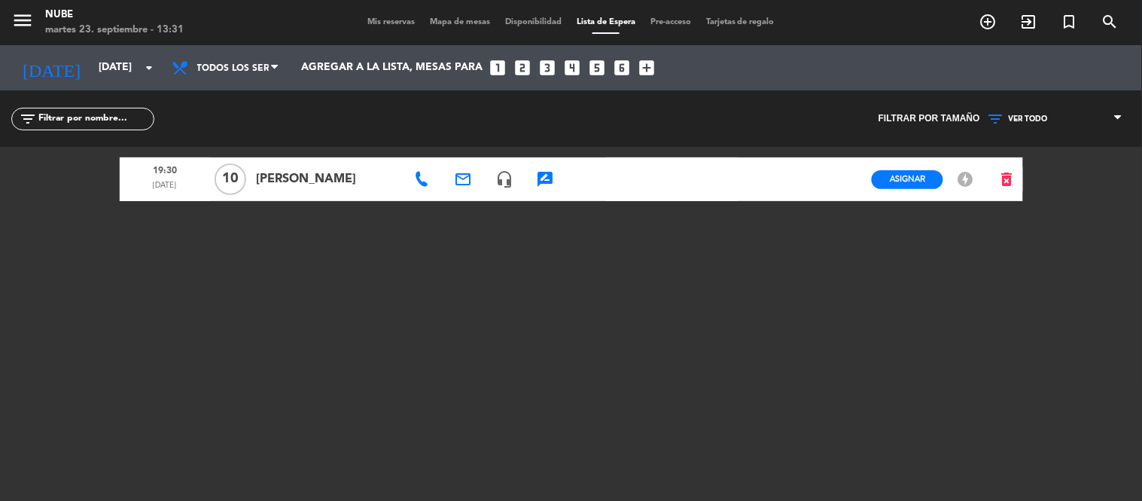
click at [524, 66] on icon "looks_two" at bounding box center [523, 68] width 20 height 20
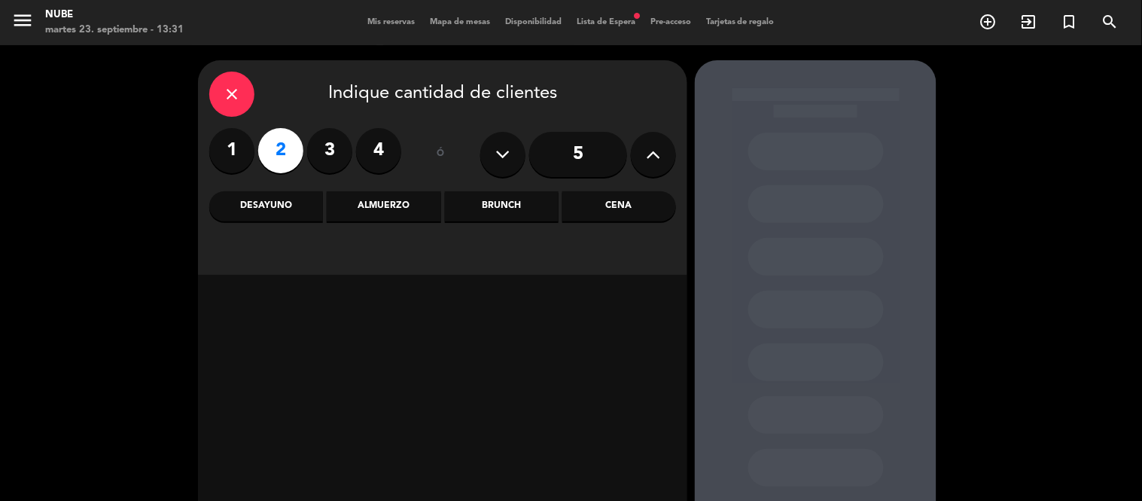
click at [220, 84] on div "close" at bounding box center [231, 94] width 45 height 45
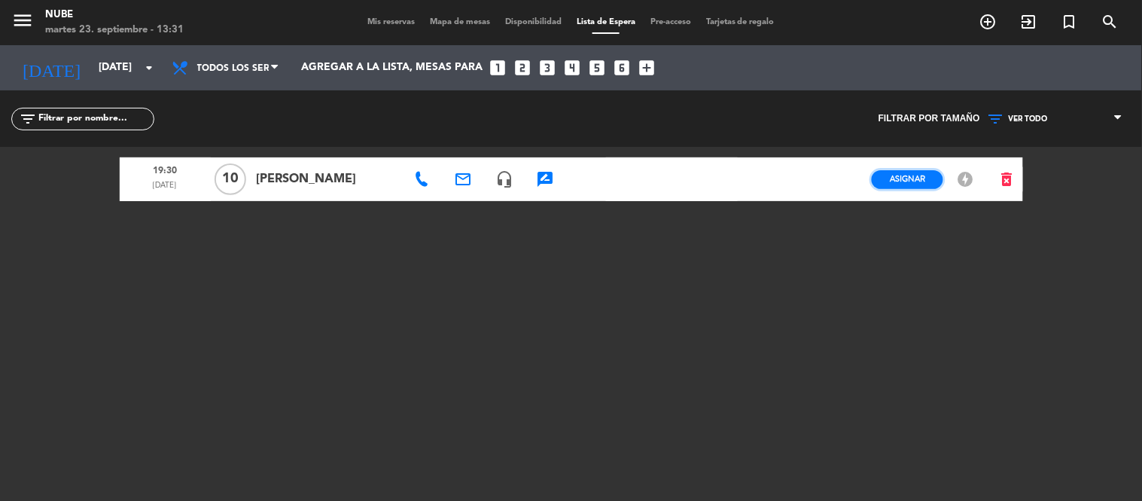
click at [922, 181] on span "Asignar" at bounding box center [907, 178] width 35 height 11
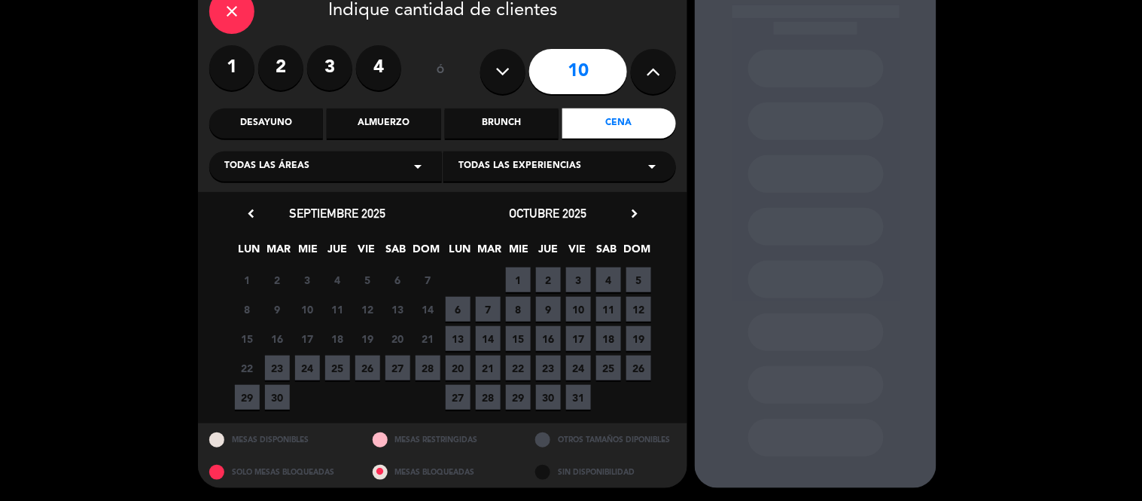
scroll to position [84, 0]
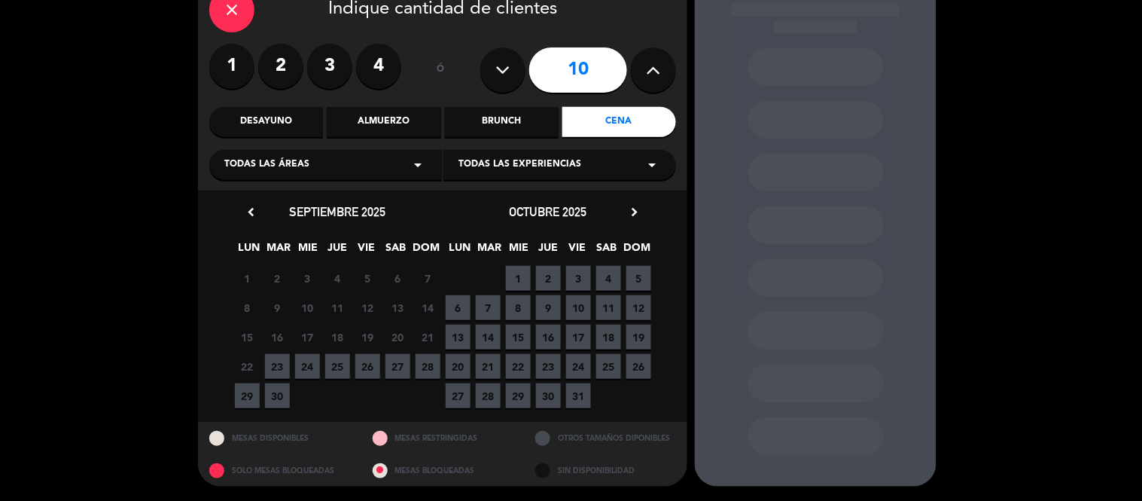
click at [295, 440] on div "MESAS DISPONIBLES" at bounding box center [279, 438] width 163 height 32
click at [218, 440] on div at bounding box center [216, 438] width 15 height 15
click at [575, 435] on div "OTROS TAMAÑOS DIPONIBLES" at bounding box center [605, 438] width 163 height 32
click at [236, 8] on icon "close" at bounding box center [232, 10] width 18 height 18
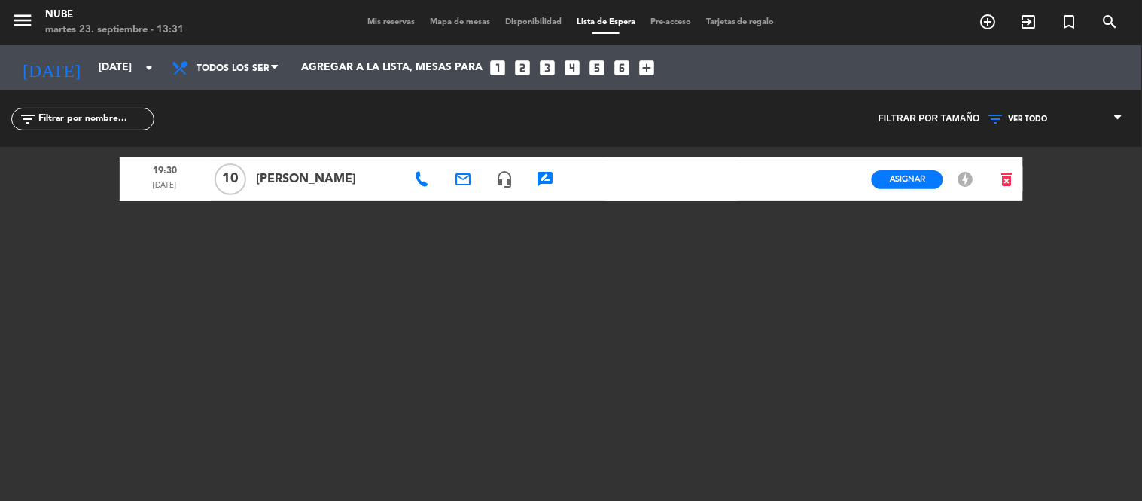
click at [962, 178] on icon "offline_bolt" at bounding box center [965, 179] width 18 height 18
click at [366, 21] on span "Mis reservas" at bounding box center [391, 22] width 63 height 8
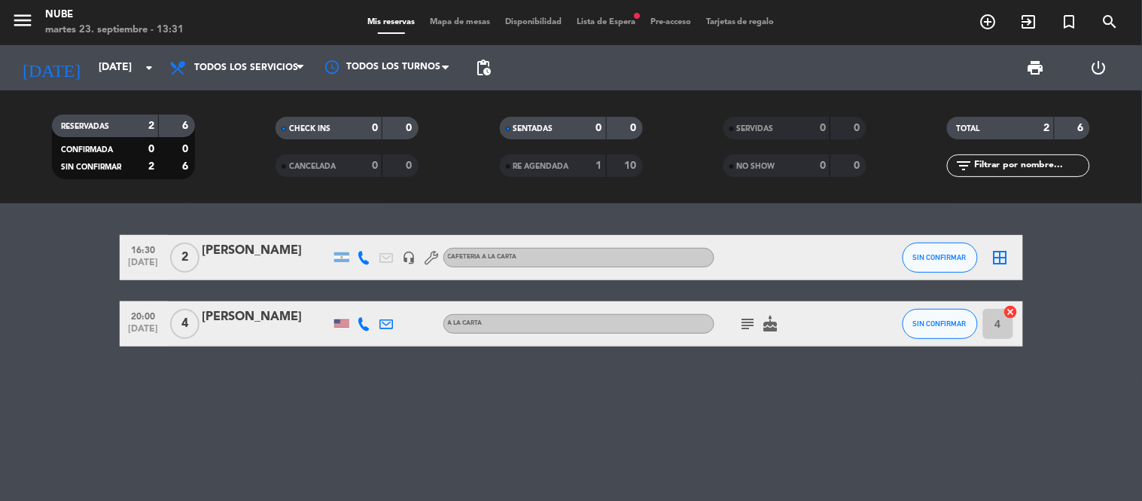
click at [614, 29] on div "Mis reservas Mapa de mesas Disponibilidad Lista de Espera fiber_manual_record P…" at bounding box center [571, 23] width 422 height 14
click at [617, 24] on span "Lista de Espera fiber_manual_record" at bounding box center [606, 22] width 74 height 8
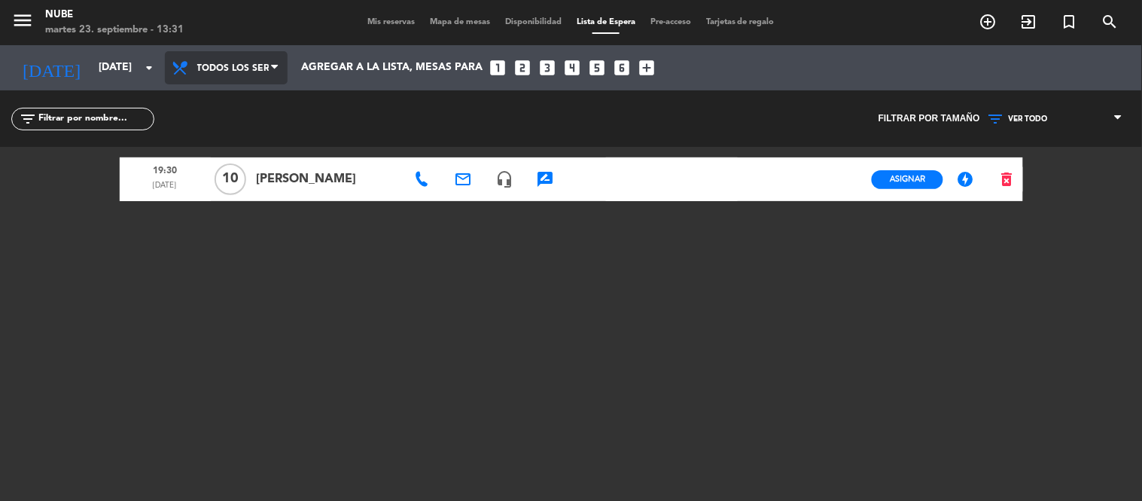
click at [266, 64] on span "Todos los servicios" at bounding box center [233, 68] width 72 height 29
click at [230, 230] on div "menu [PERSON_NAME][DATE] 23. septiembre - 13:31 Mis reservas Mapa de mesas Disp…" at bounding box center [571, 250] width 1142 height 501
click at [1122, 116] on icon at bounding box center [1118, 118] width 7 height 12
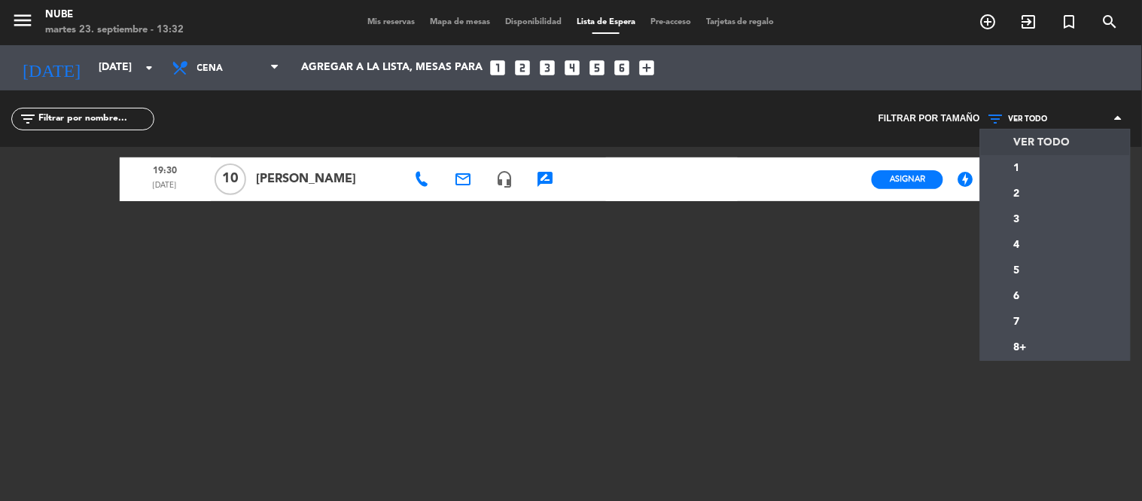
click at [1122, 115] on icon at bounding box center [1118, 118] width 7 height 12
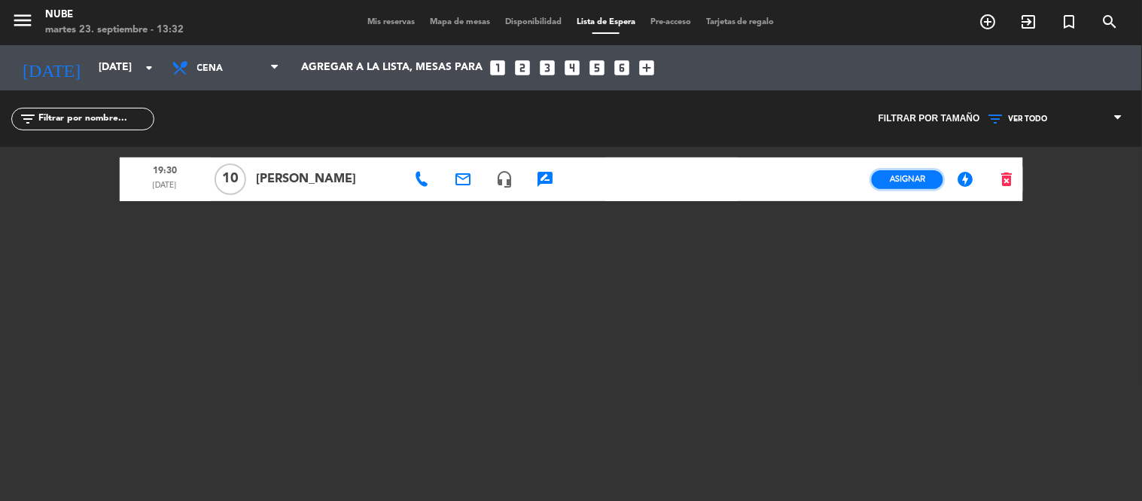
click at [896, 171] on button "Asignar" at bounding box center [908, 179] width 72 height 19
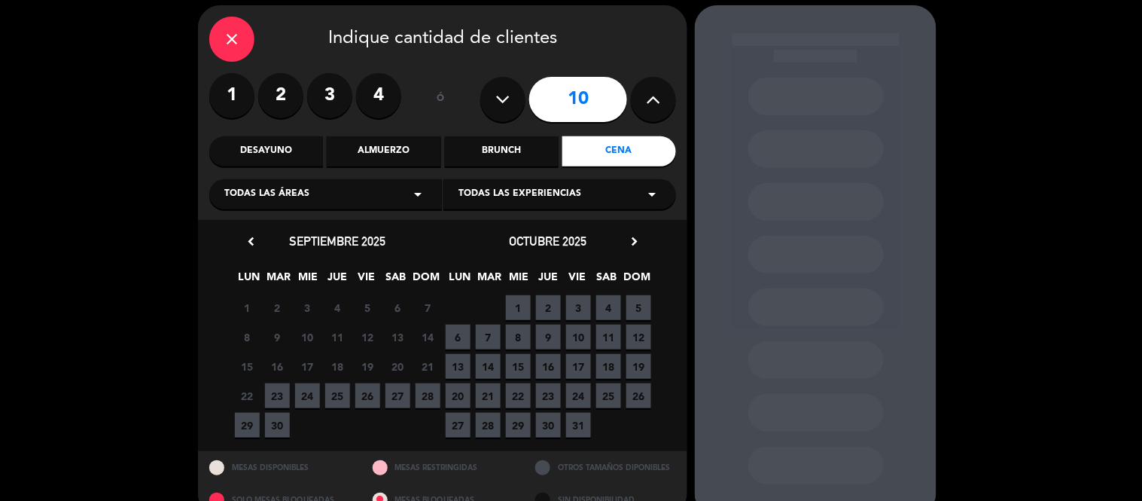
scroll to position [84, 0]
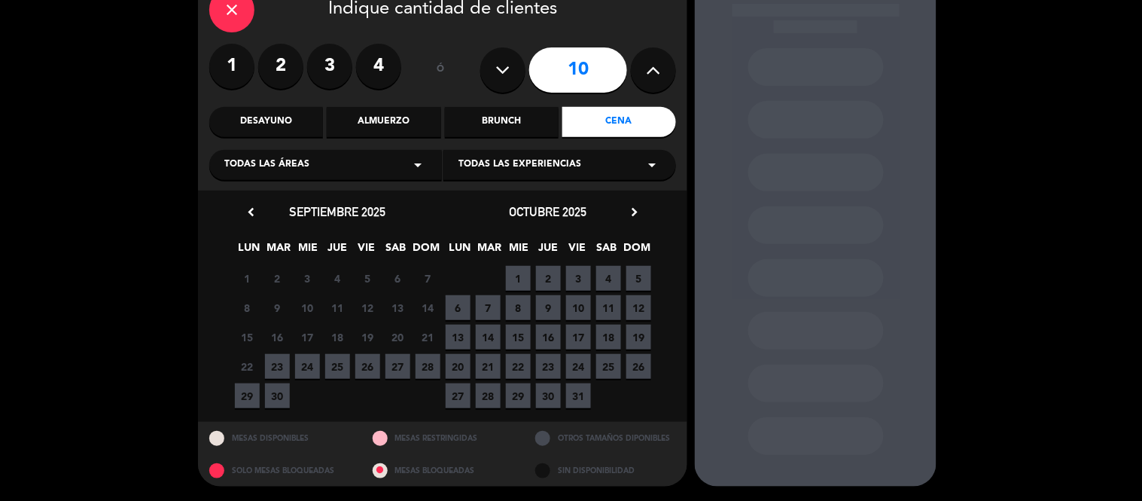
click at [229, 18] on icon "close" at bounding box center [232, 10] width 18 height 18
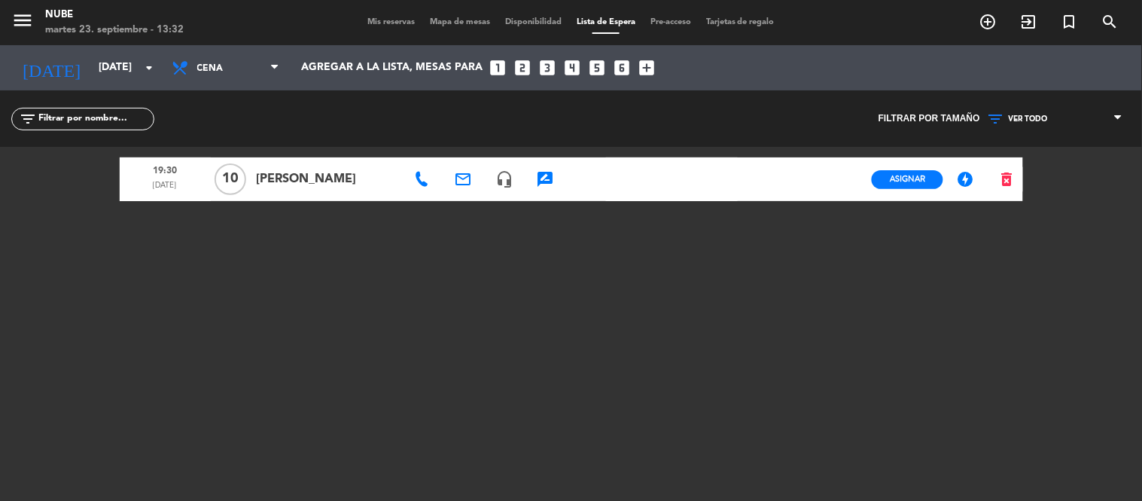
click at [377, 18] on span "Mis reservas" at bounding box center [391, 22] width 63 height 8
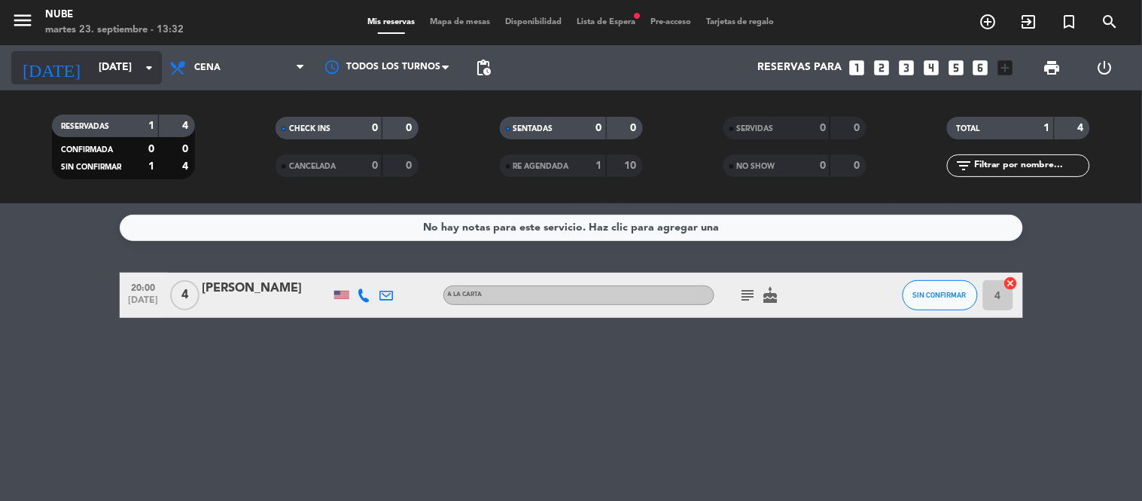
click at [151, 63] on icon "arrow_drop_down" at bounding box center [149, 68] width 18 height 18
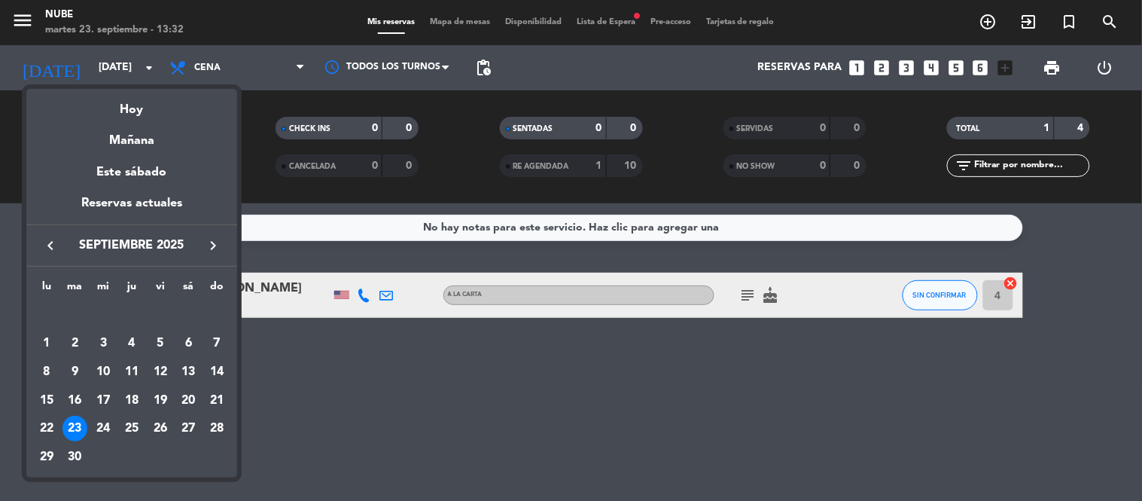
click at [76, 431] on div "23" at bounding box center [76, 429] width 26 height 26
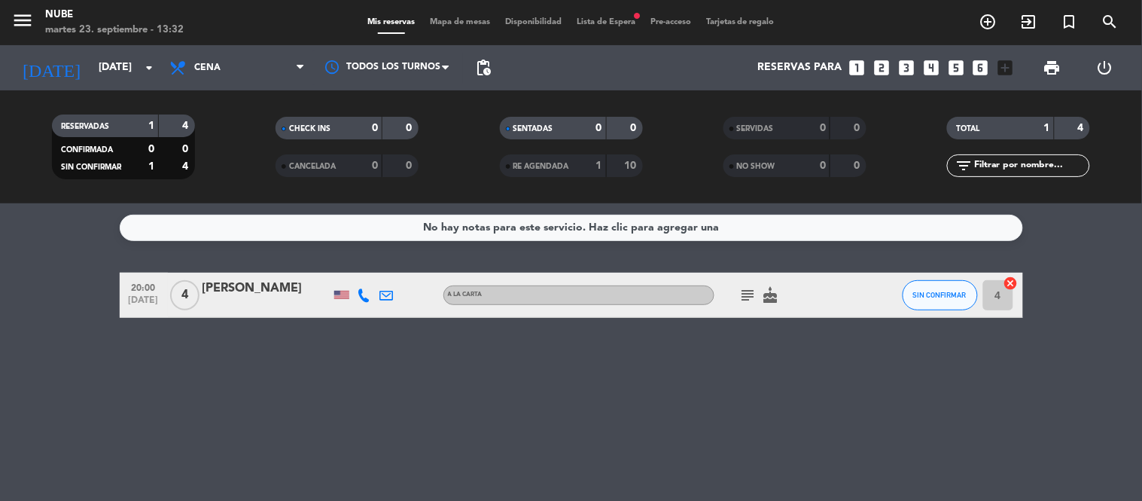
click at [708, 222] on div "No hay notas para este servicio. Haz clic para agregar una" at bounding box center [571, 227] width 296 height 17
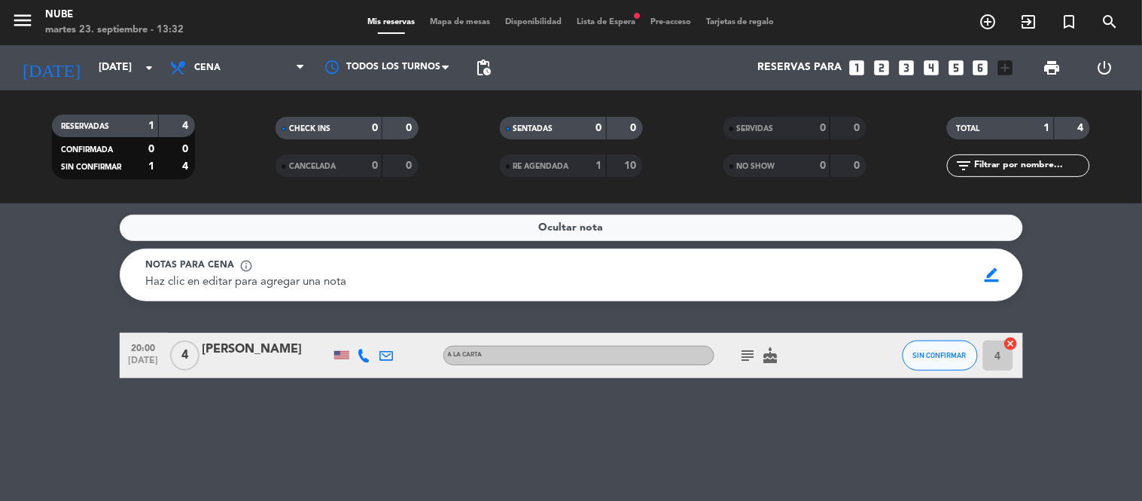
click at [785, 233] on div "Ocultar nota" at bounding box center [572, 228] width 904 height 26
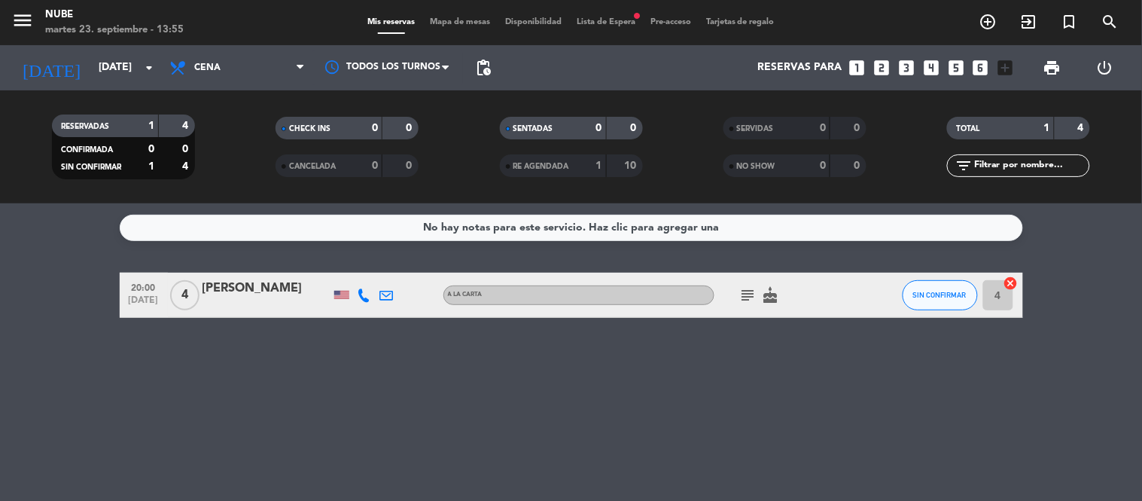
click at [628, 23] on span "Lista de Espera fiber_manual_record" at bounding box center [606, 22] width 74 height 8
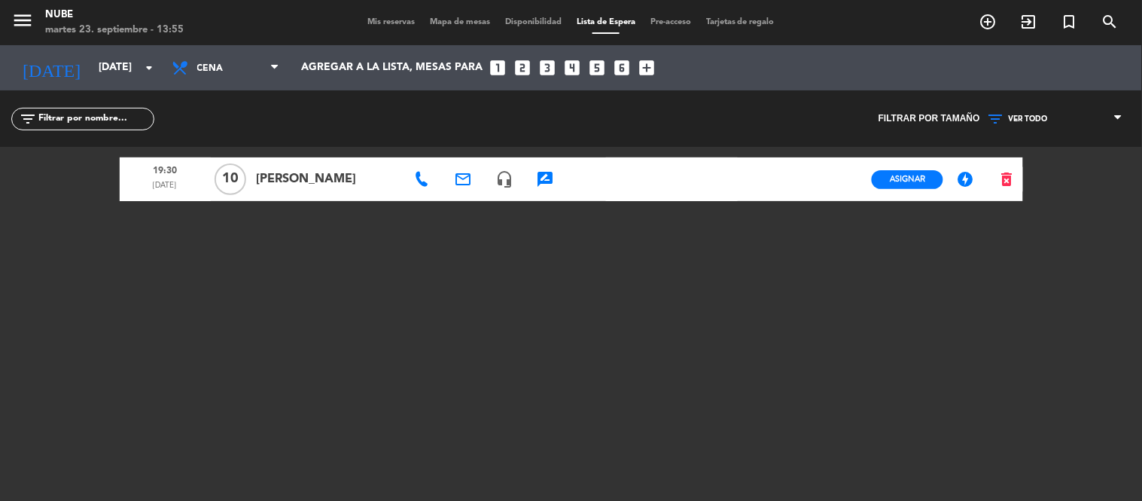
click at [385, 29] on div "Mis reservas Mapa de mesas Disponibilidad Lista de Espera Pre-acceso Tarjetas d…" at bounding box center [571, 23] width 422 height 14
click at [389, 23] on span "Mis reservas" at bounding box center [391, 22] width 63 height 8
